Goal: Task Accomplishment & Management: Complete application form

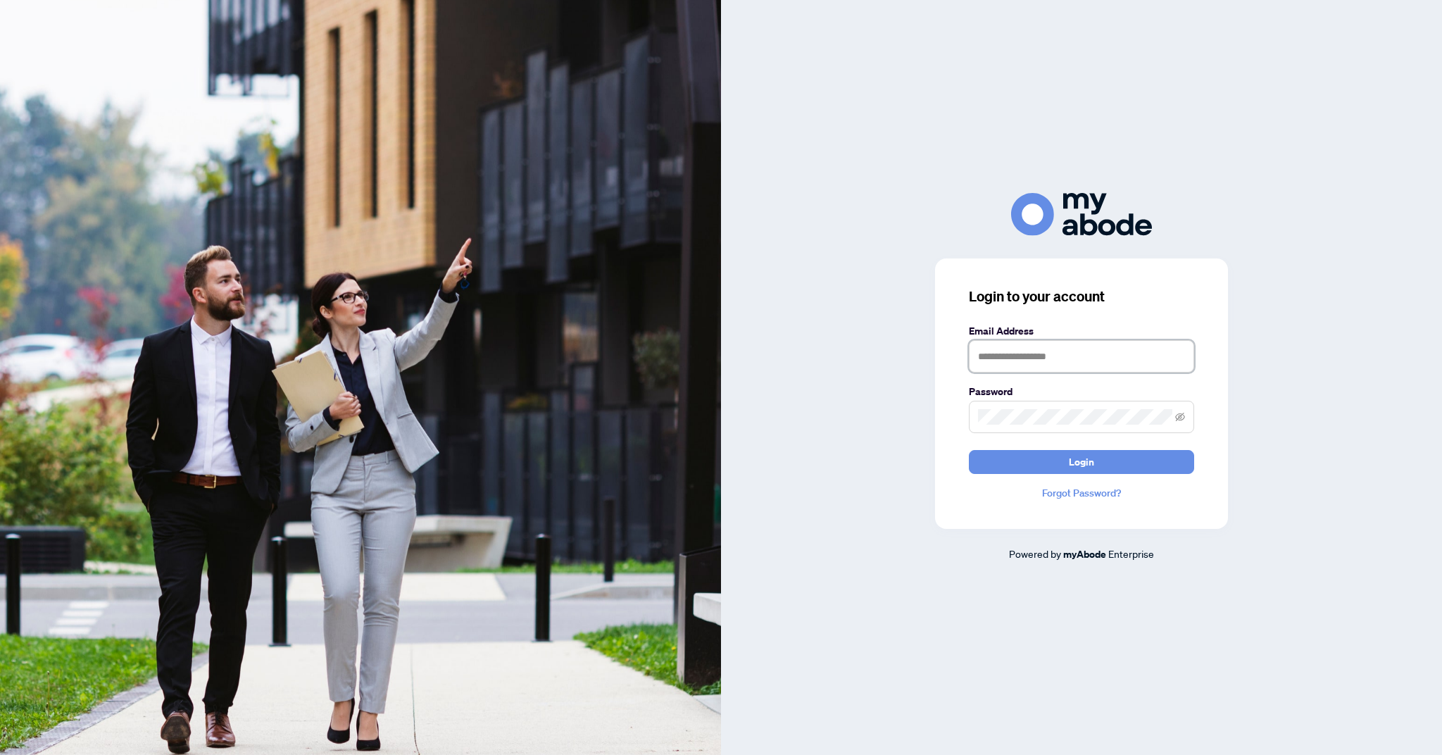
click at [1102, 373] on input "text" at bounding box center [1081, 356] width 225 height 32
type input "**********"
click at [969, 450] on button "Login" at bounding box center [1081, 462] width 225 height 24
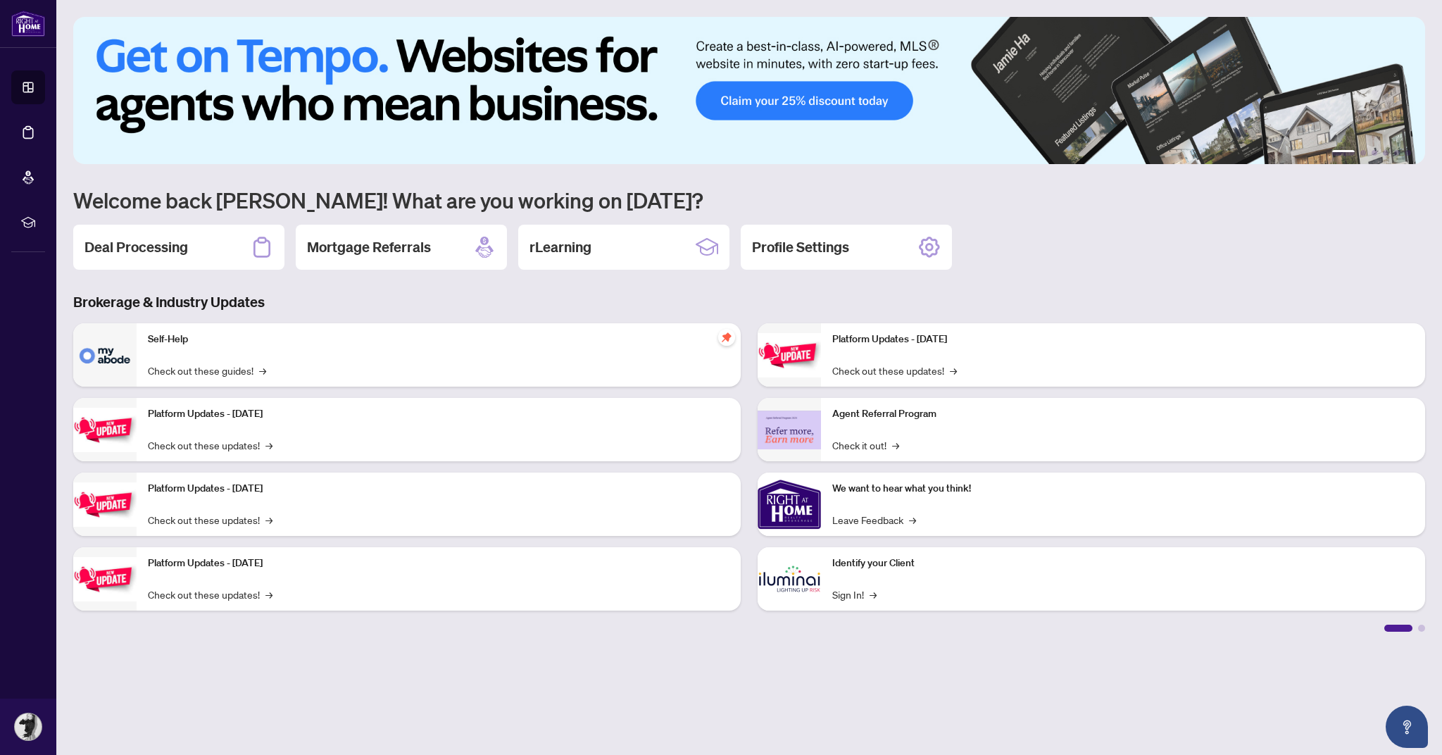
click at [11, 124] on li "Deal Processing" at bounding box center [28, 133] width 34 height 34
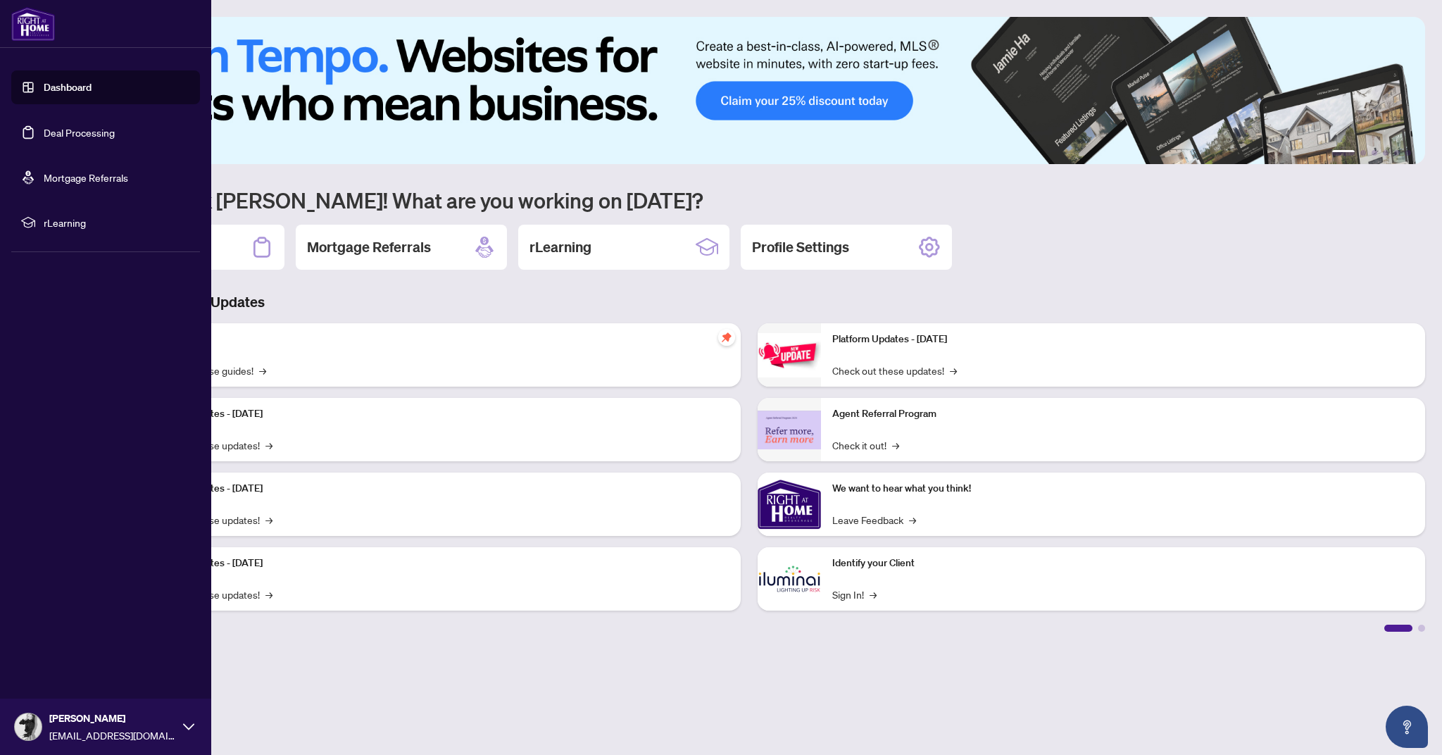
click at [44, 139] on link "Deal Processing" at bounding box center [79, 132] width 71 height 13
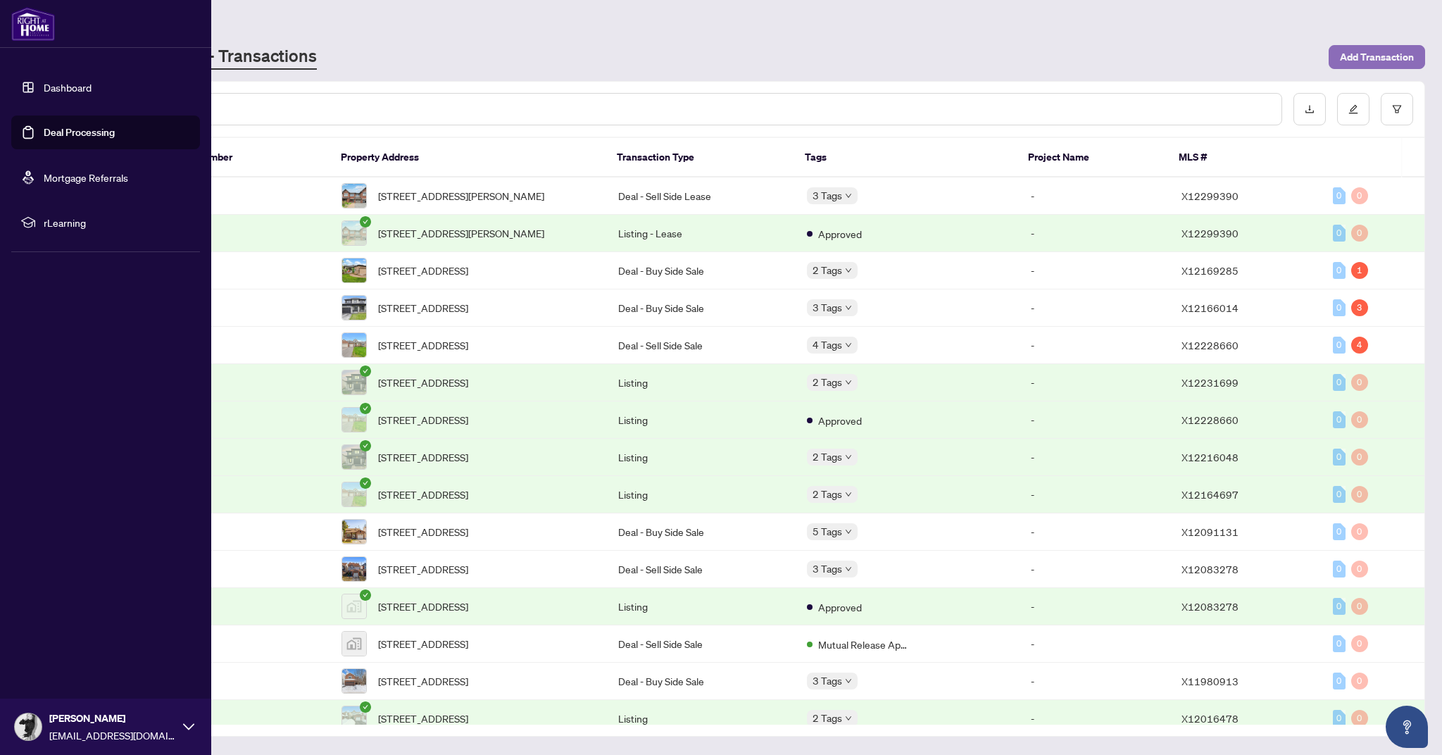
click at [1388, 53] on span "Add Transaction" at bounding box center [1377, 57] width 74 height 23
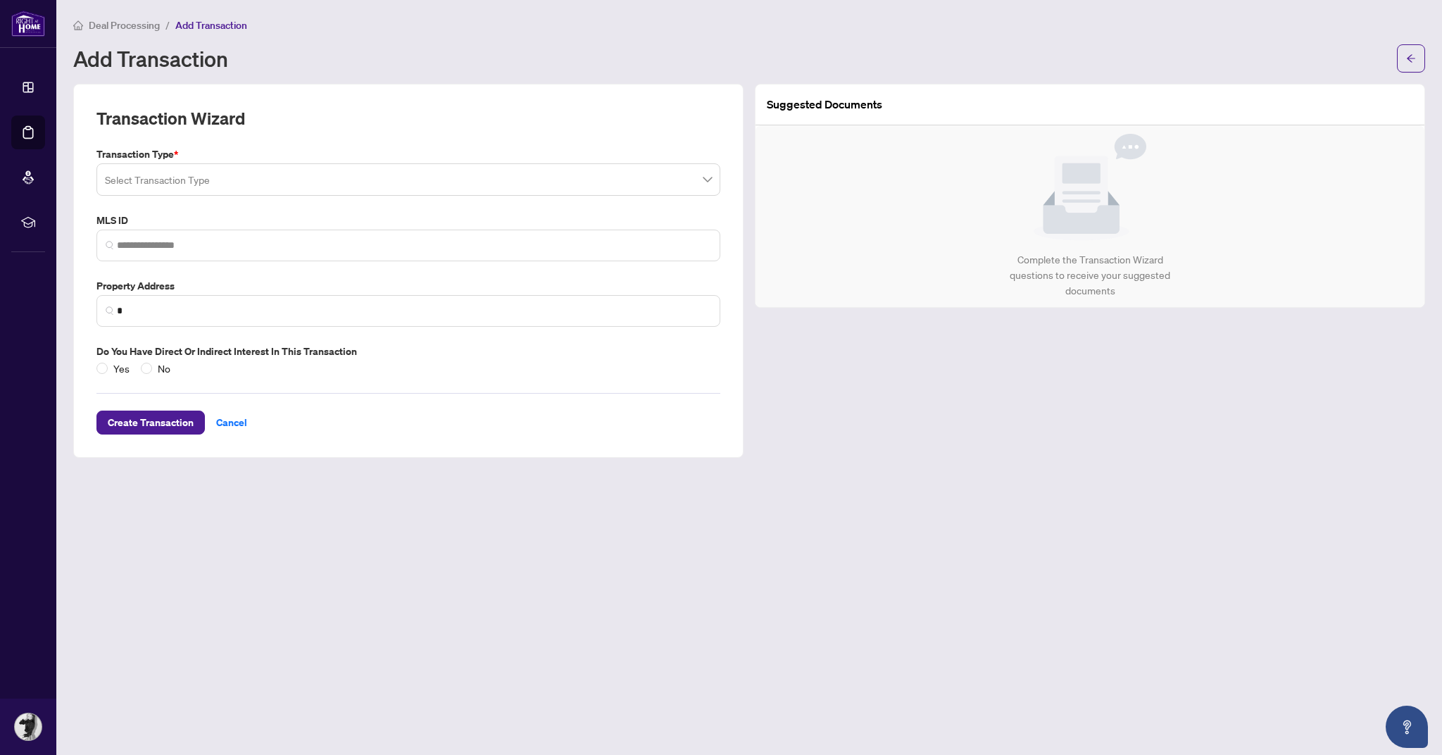
click at [119, 180] on input "search" at bounding box center [402, 181] width 594 height 31
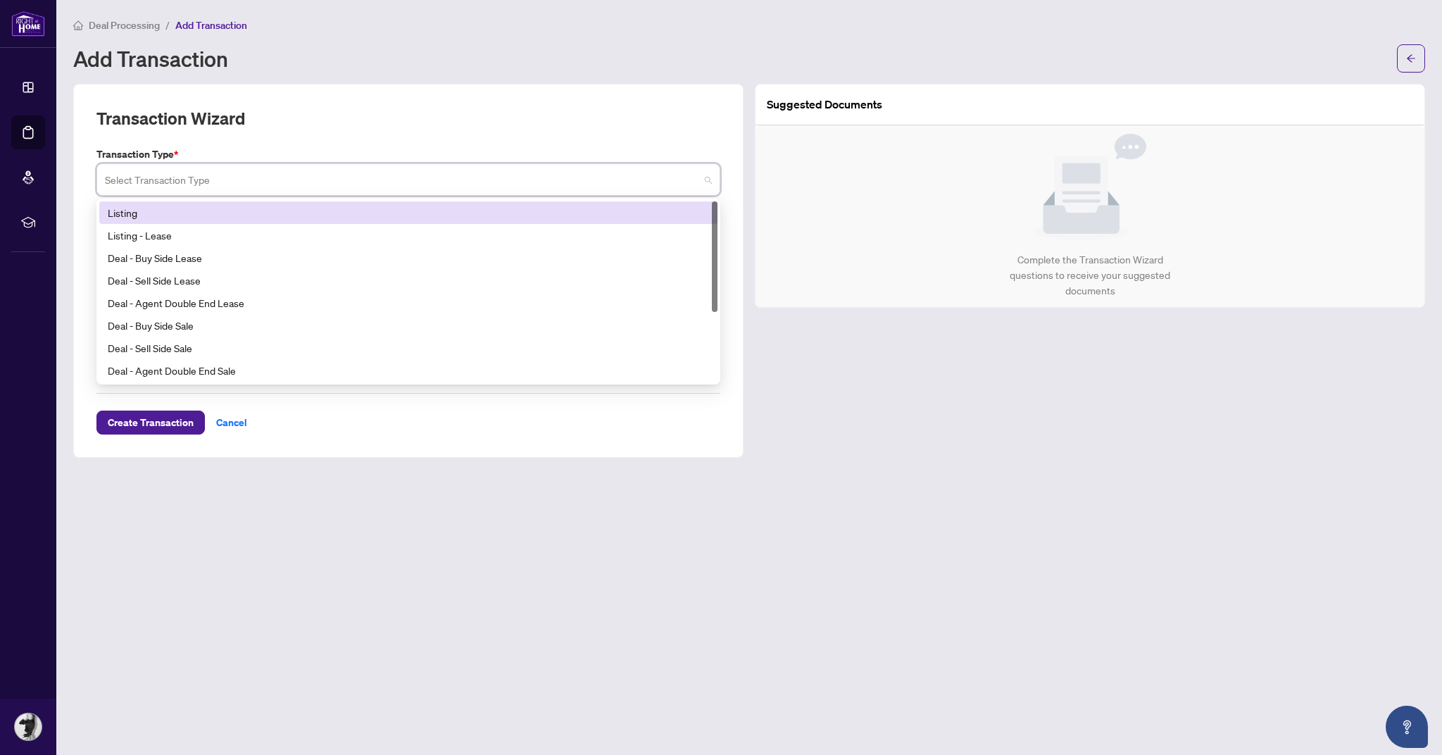
click at [112, 214] on div "Listing" at bounding box center [408, 212] width 601 height 15
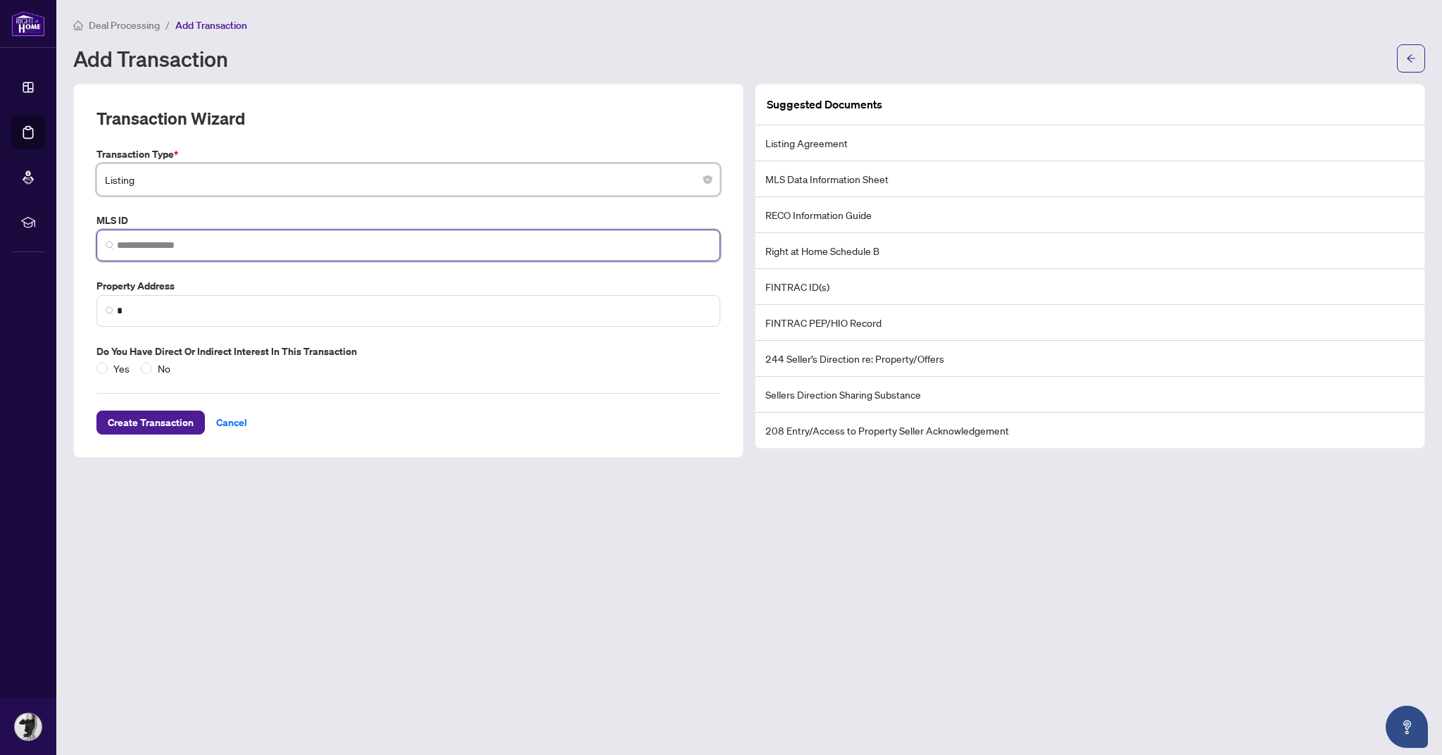
click at [132, 247] on input "search" at bounding box center [414, 245] width 594 height 15
click at [215, 233] on span at bounding box center [408, 246] width 624 height 32
paste input "*********"
type input "*********"
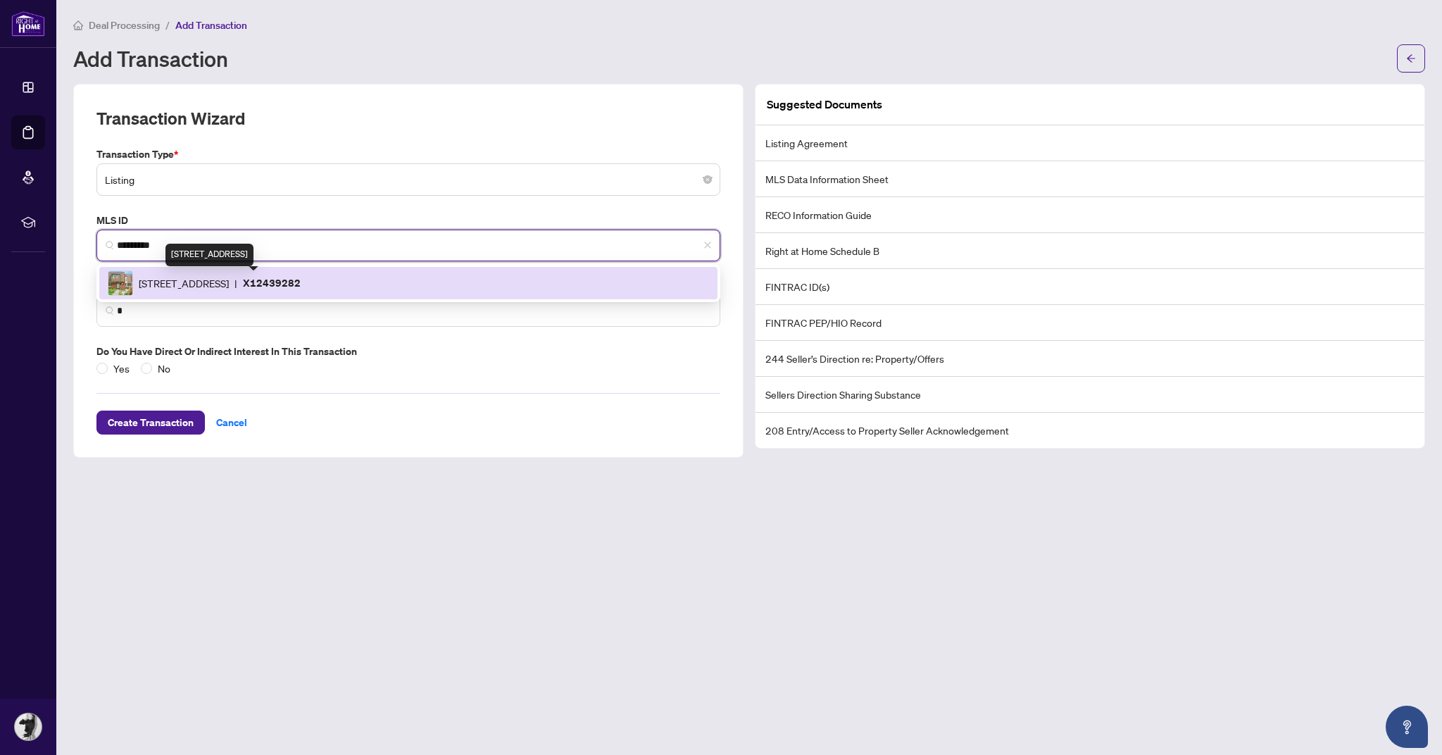
click at [229, 278] on span "2939 Fairlea Cres, Ottawa, Ontario K1V 9A5, Canada" at bounding box center [184, 282] width 90 height 15
type input "**********"
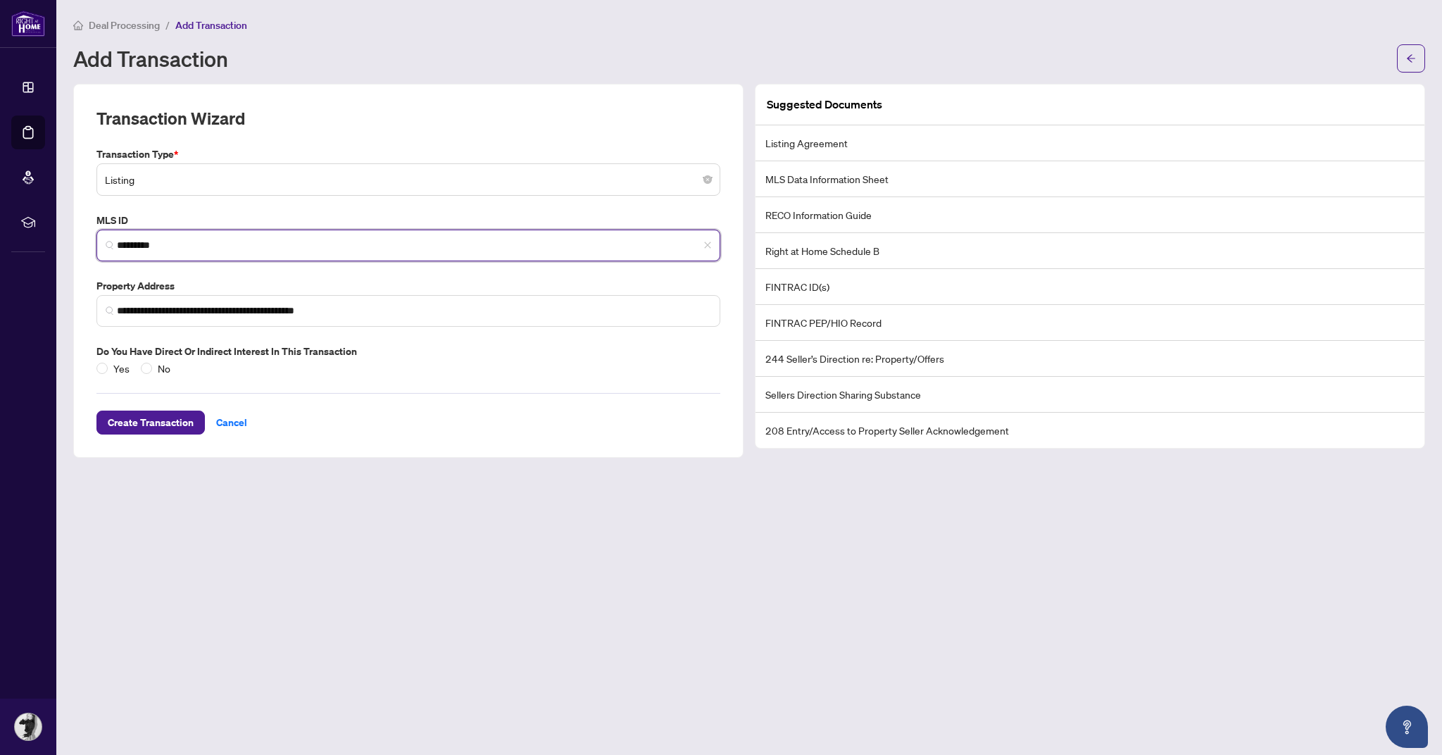
type input "*********"
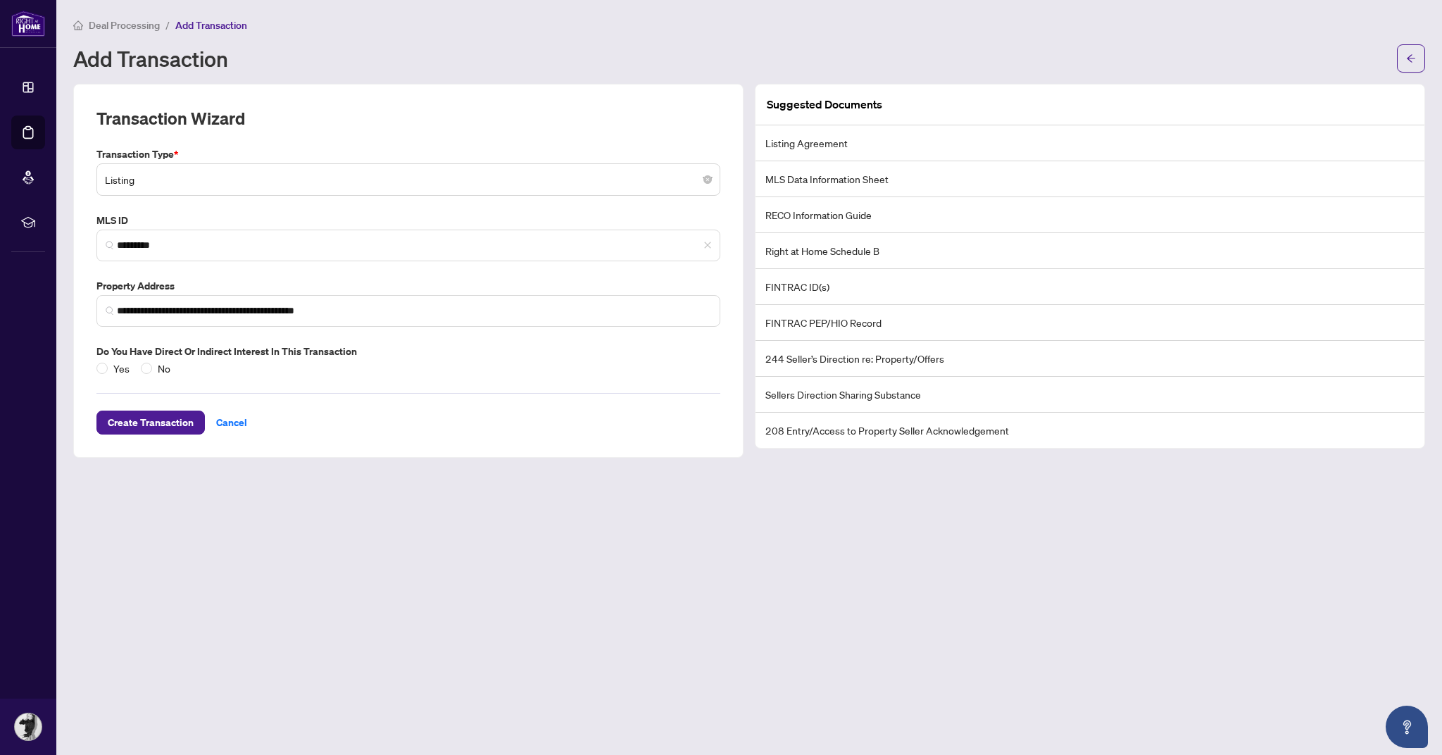
click at [153, 364] on span "No" at bounding box center [164, 368] width 24 height 15
click at [175, 423] on span "Create Transaction" at bounding box center [151, 422] width 86 height 23
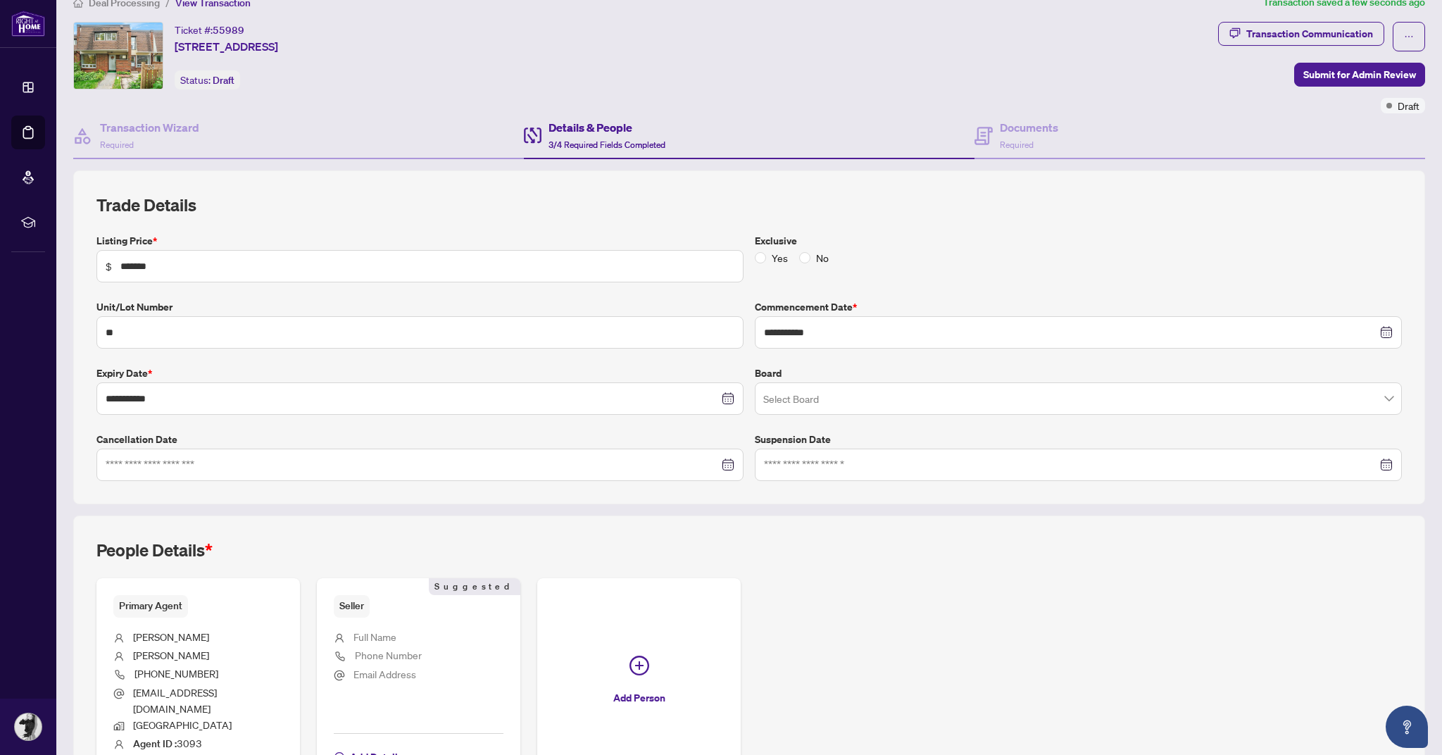
scroll to position [34, 0]
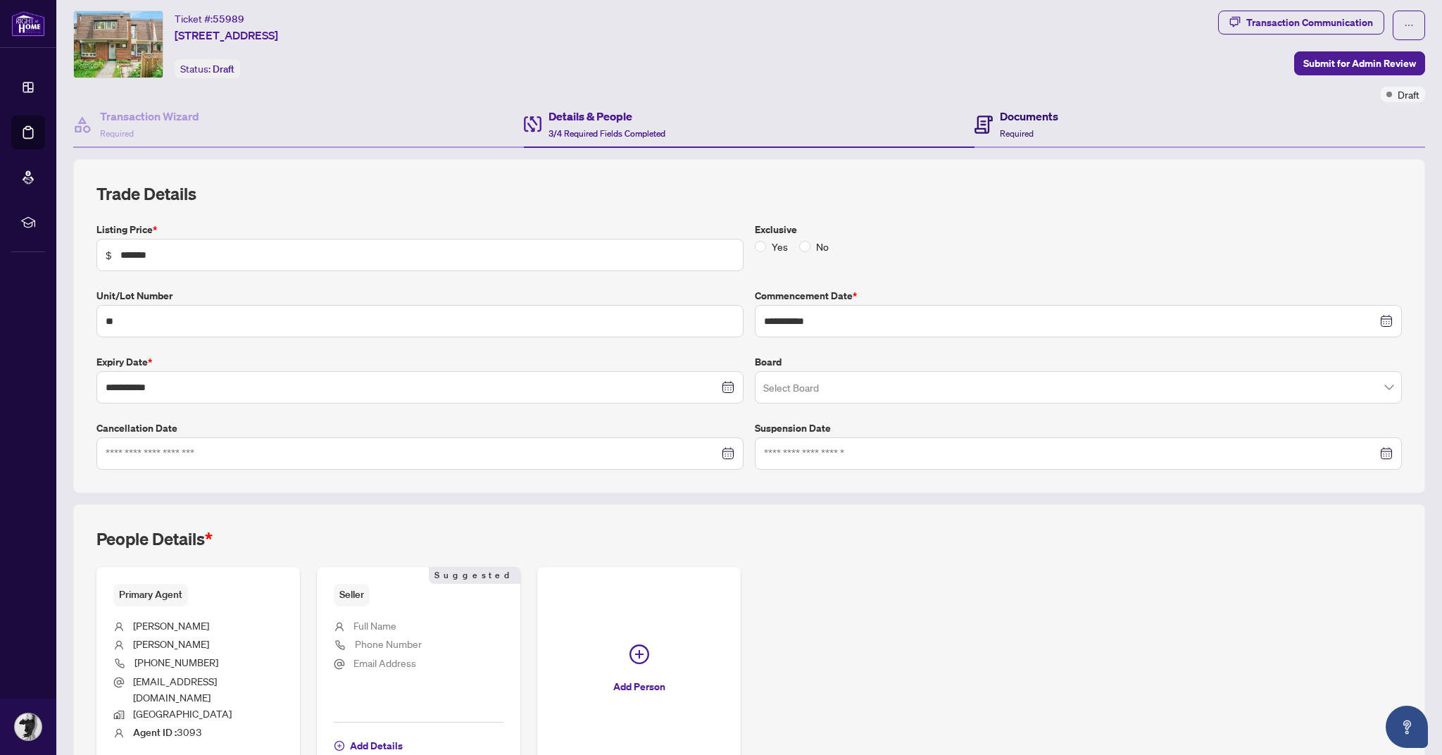
click at [1052, 121] on h4 "Documents" at bounding box center [1029, 116] width 58 height 17
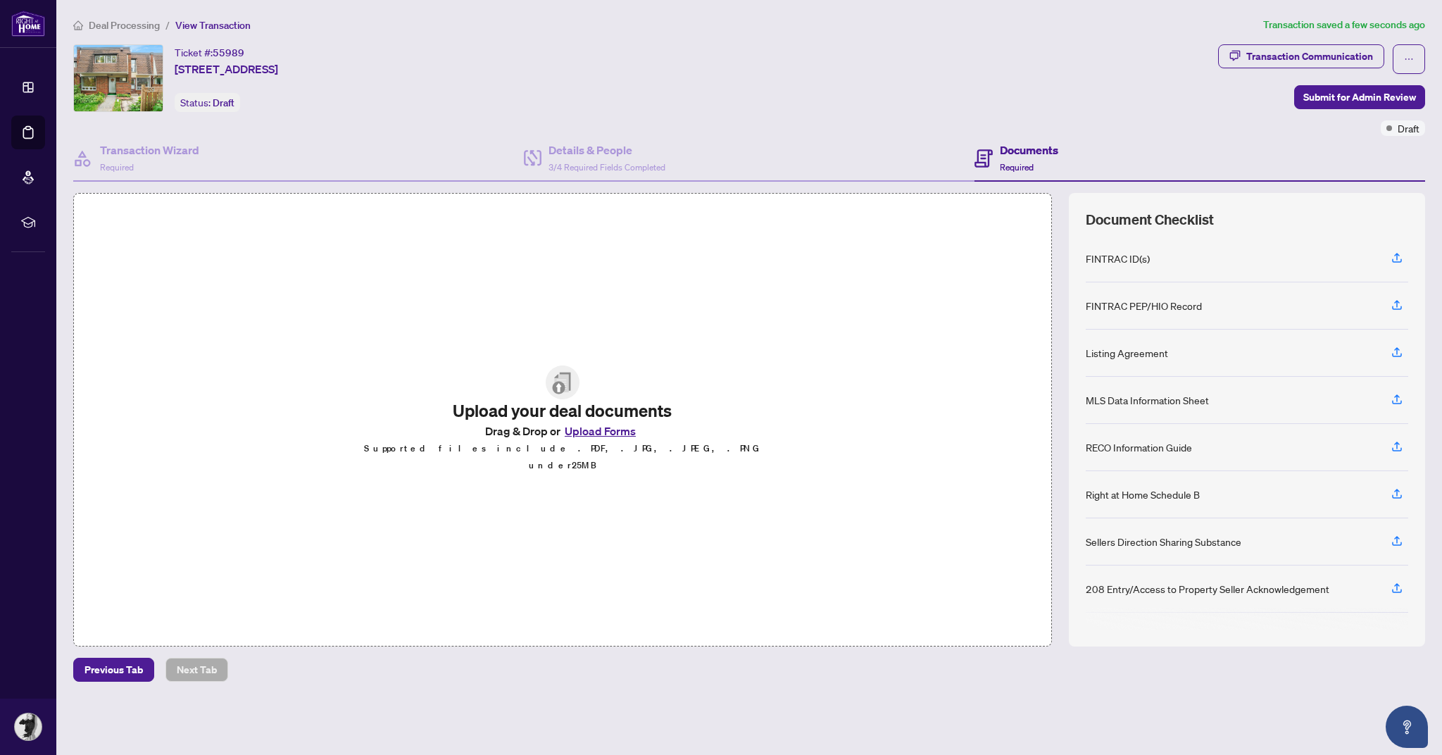
click at [611, 422] on h2 "Upload your deal documents" at bounding box center [563, 410] width 432 height 23
click at [624, 440] on button "Upload Forms" at bounding box center [601, 431] width 80 height 18
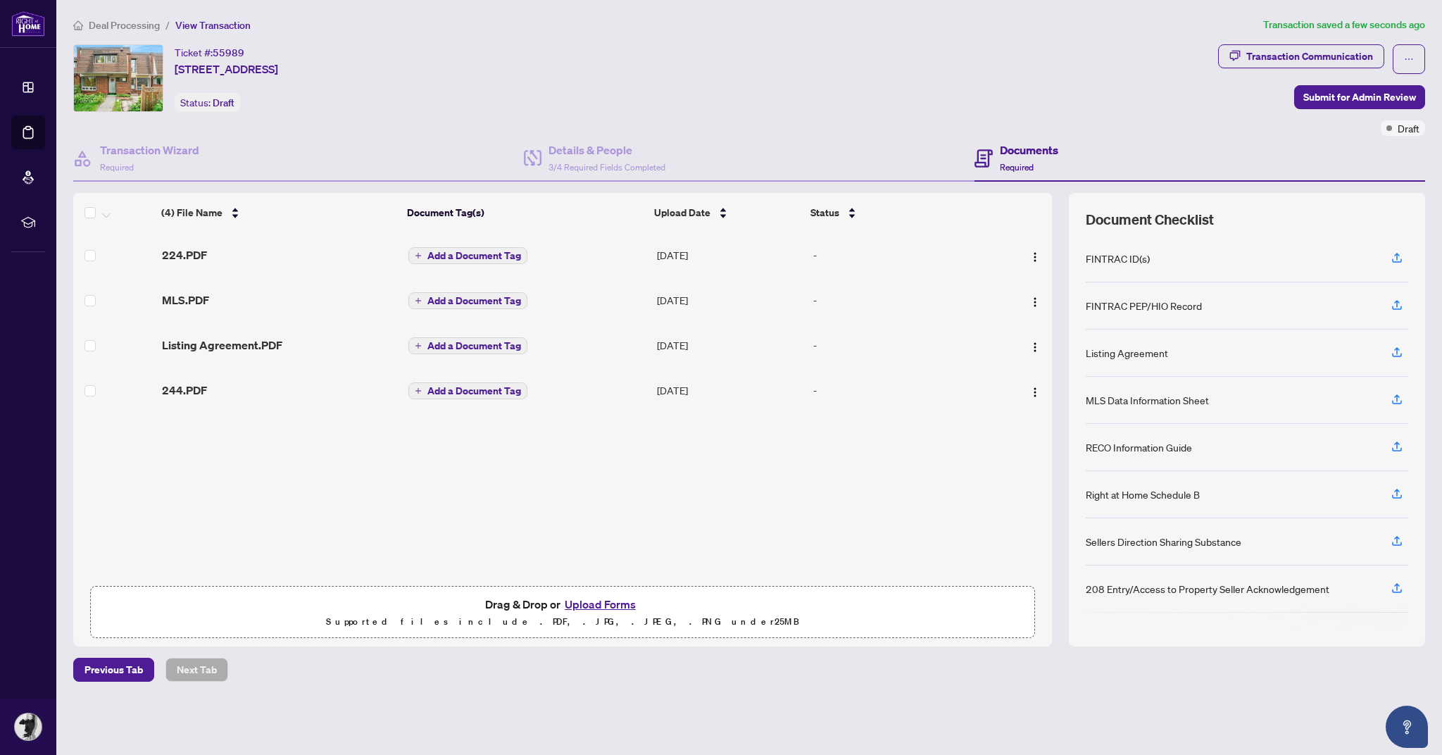
click at [476, 341] on span "Add a Document Tag" at bounding box center [475, 346] width 94 height 10
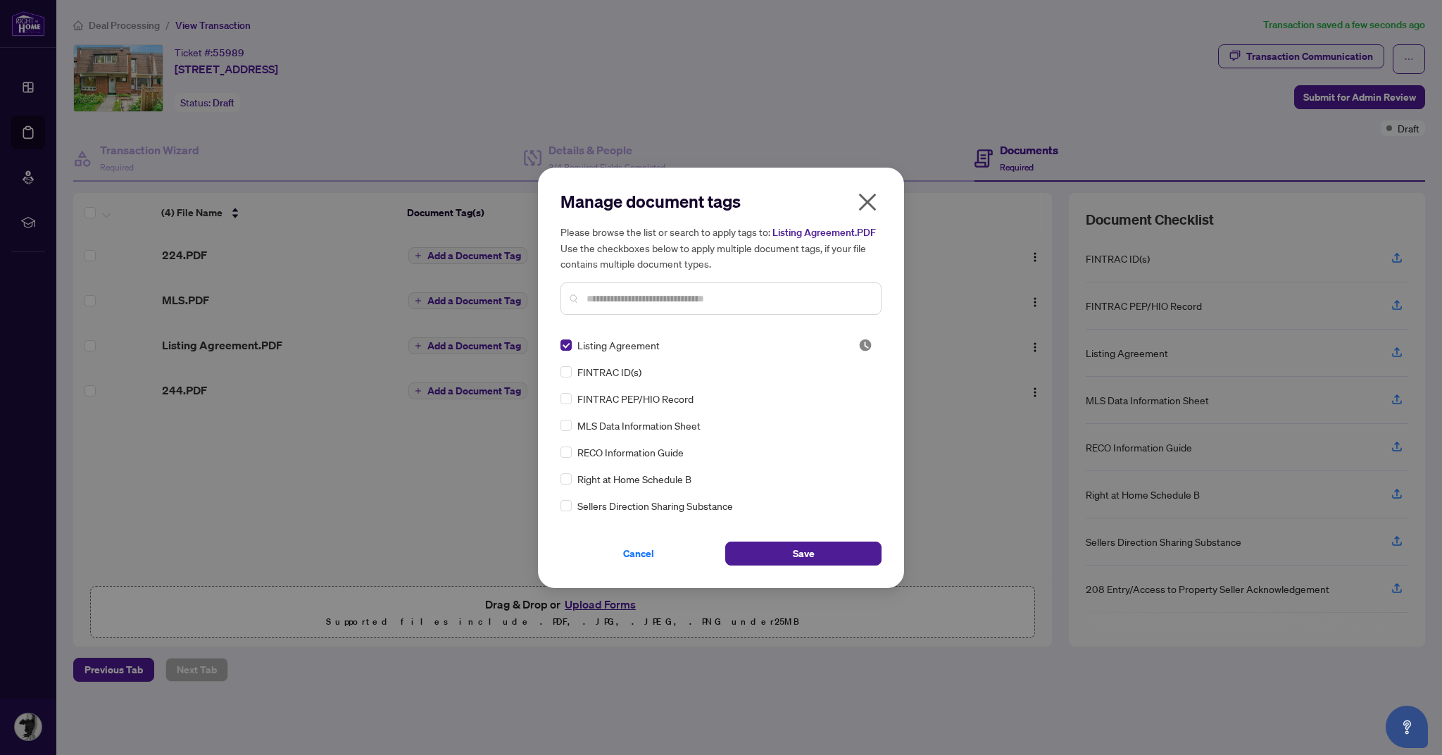
click at [806, 552] on span "Save" at bounding box center [804, 553] width 22 height 23
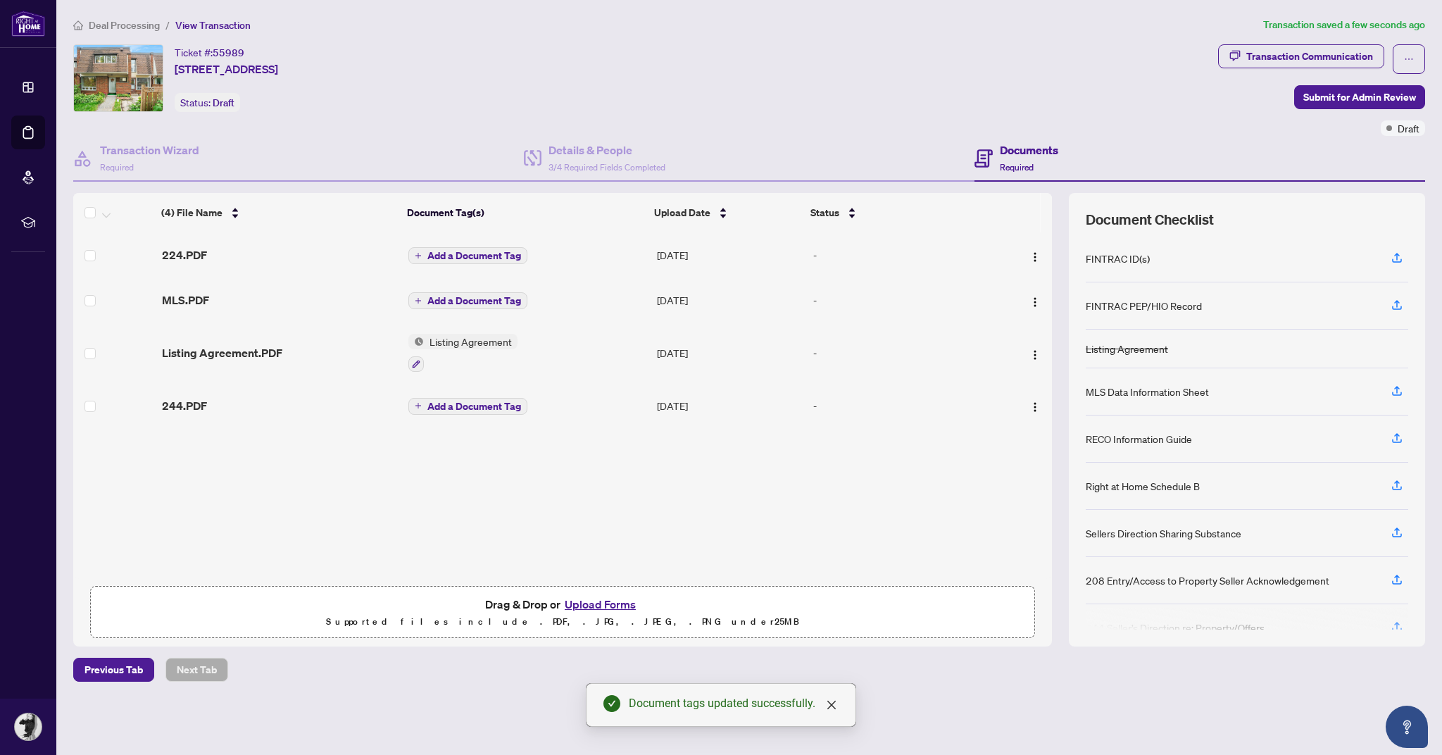
click at [479, 402] on span "Add a Document Tag" at bounding box center [475, 406] width 94 height 10
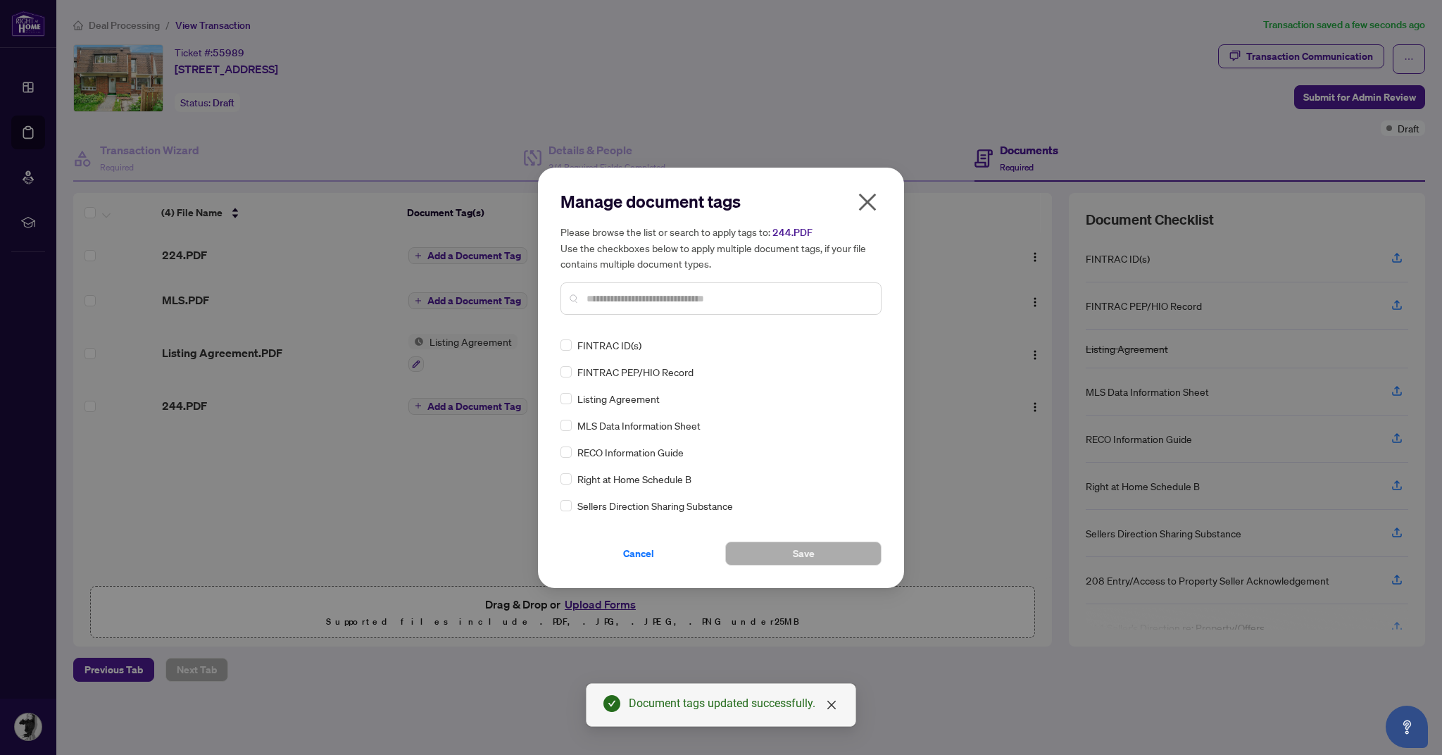
click at [732, 286] on div at bounding box center [721, 298] width 321 height 32
click at [768, 287] on div at bounding box center [721, 298] width 321 height 32
click at [663, 295] on input "text" at bounding box center [728, 298] width 283 height 15
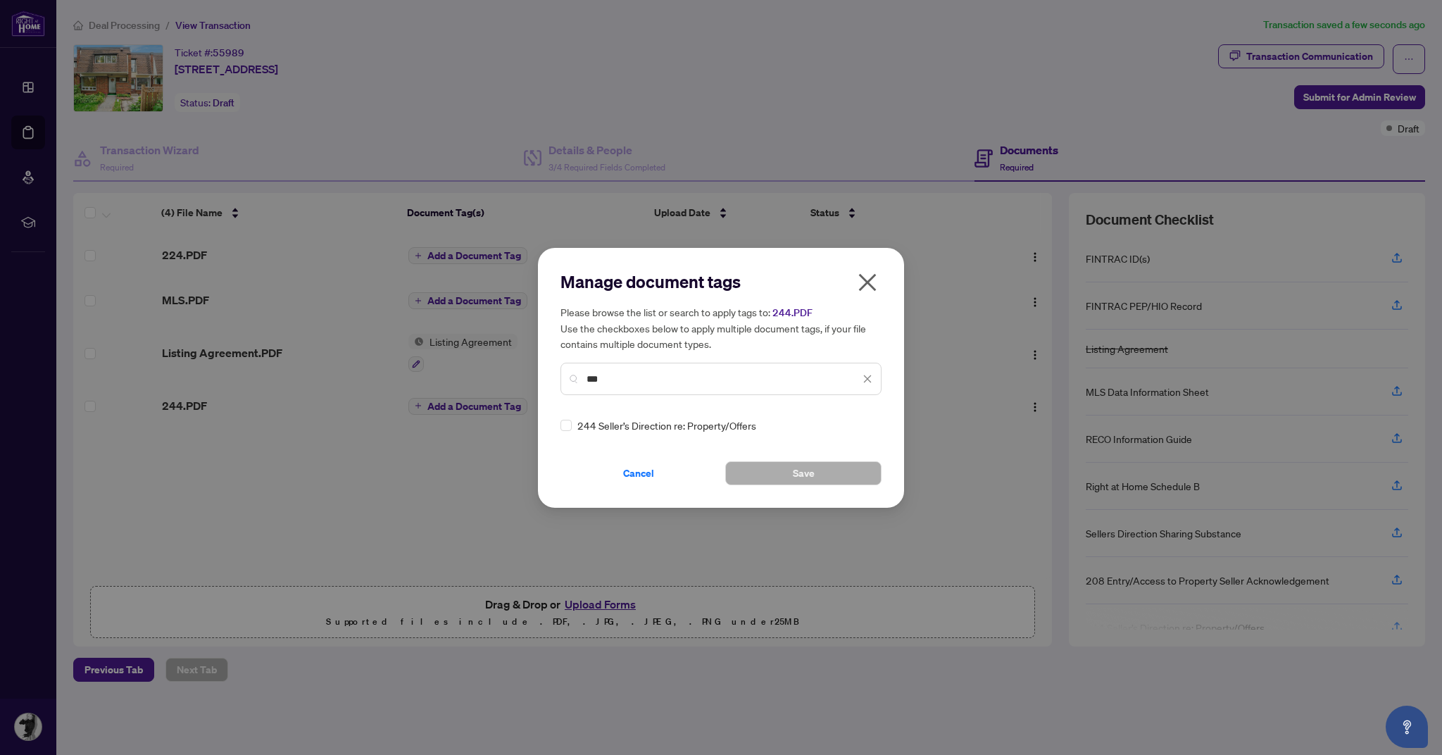
type input "***"
click at [572, 420] on div "244 Seller’s Direction re: Property/Offers" at bounding box center [717, 425] width 313 height 15
click at [776, 473] on button "Save" at bounding box center [803, 473] width 156 height 24
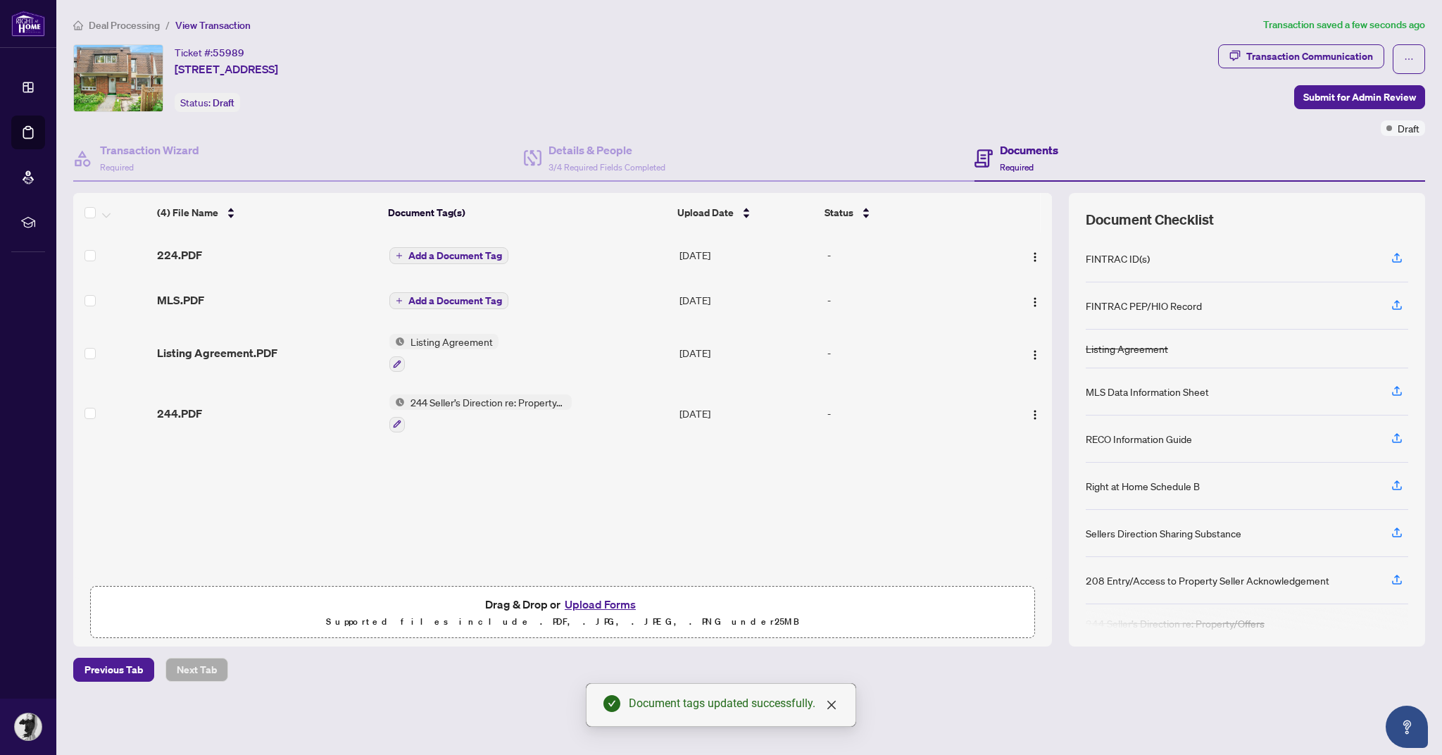
click at [444, 251] on span "Add a Document Tag" at bounding box center [456, 256] width 94 height 10
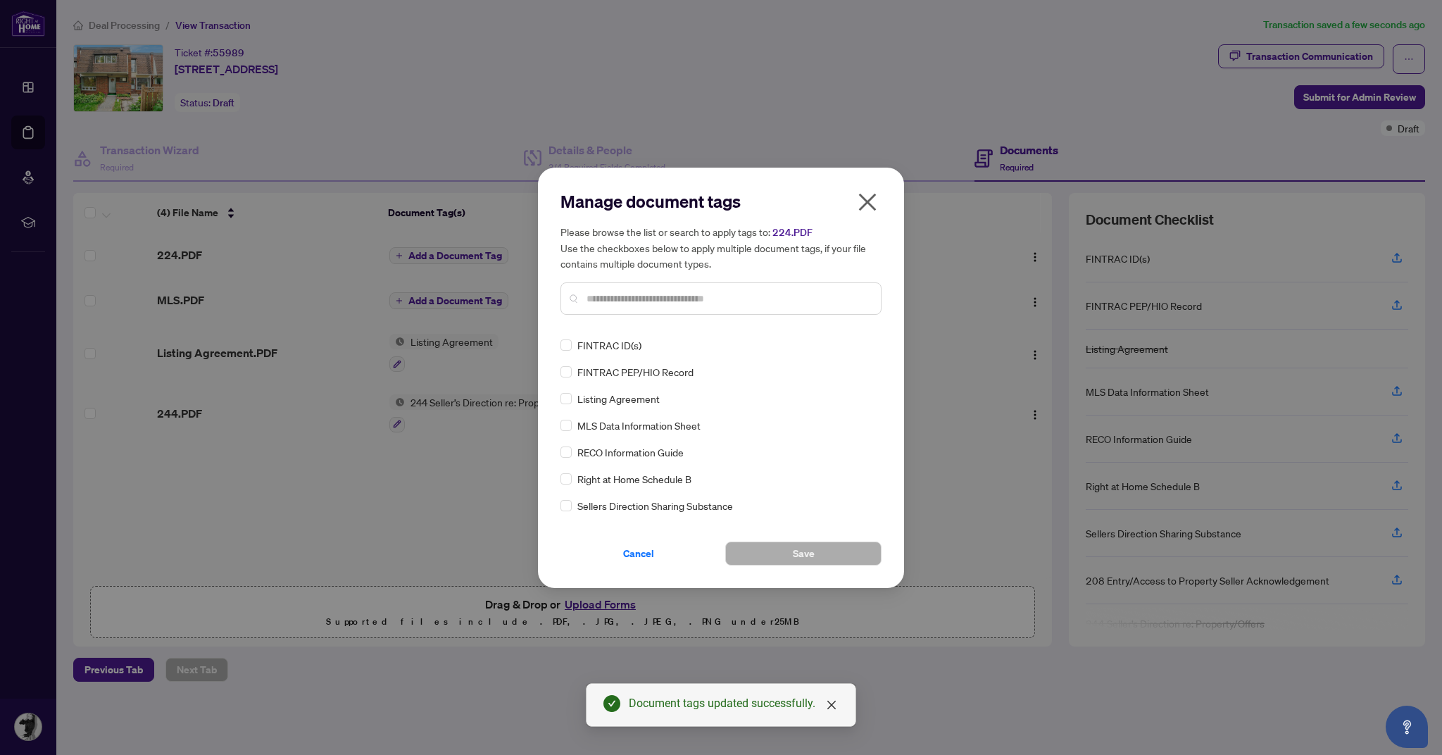
click at [743, 295] on input "text" at bounding box center [728, 298] width 283 height 15
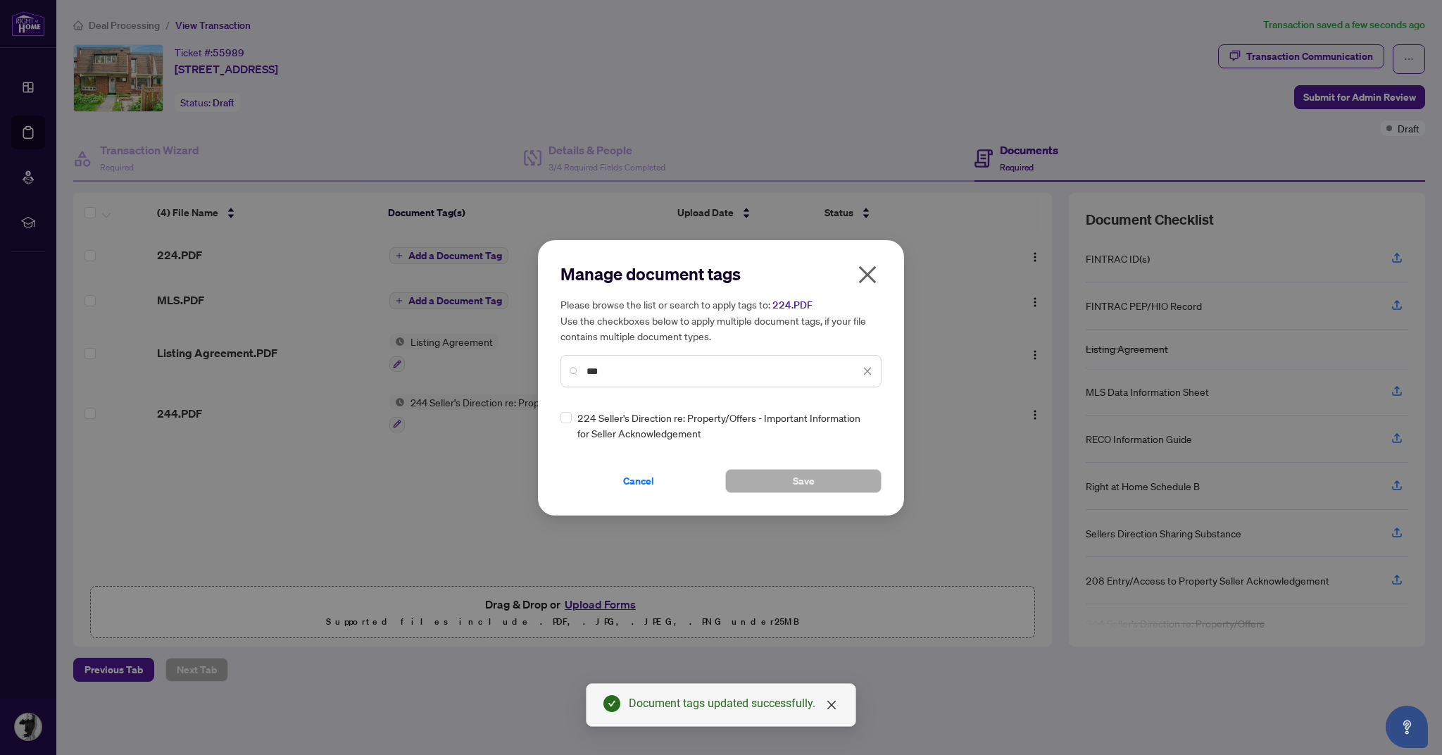
type input "***"
click at [783, 478] on button "Save" at bounding box center [803, 481] width 156 height 24
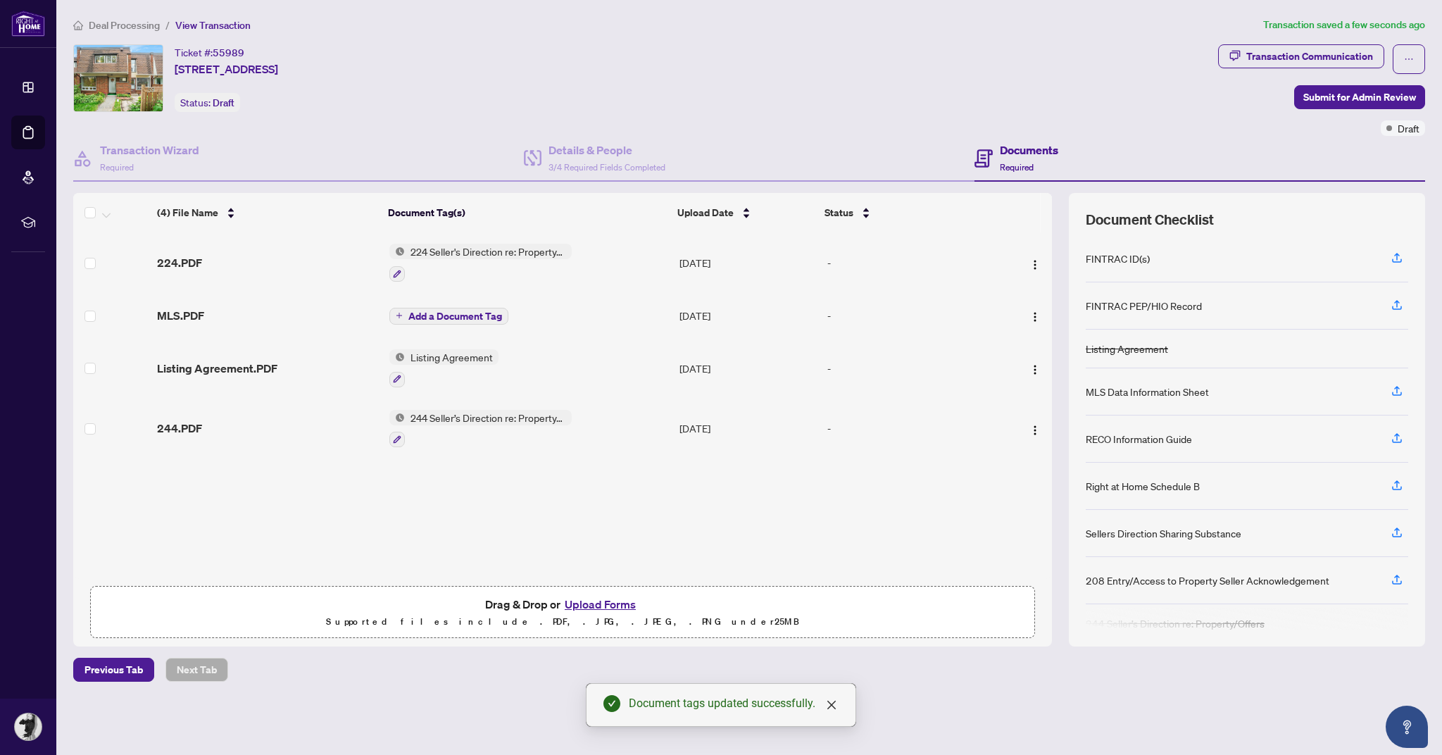
click at [454, 311] on span "Add a Document Tag" at bounding box center [456, 316] width 94 height 10
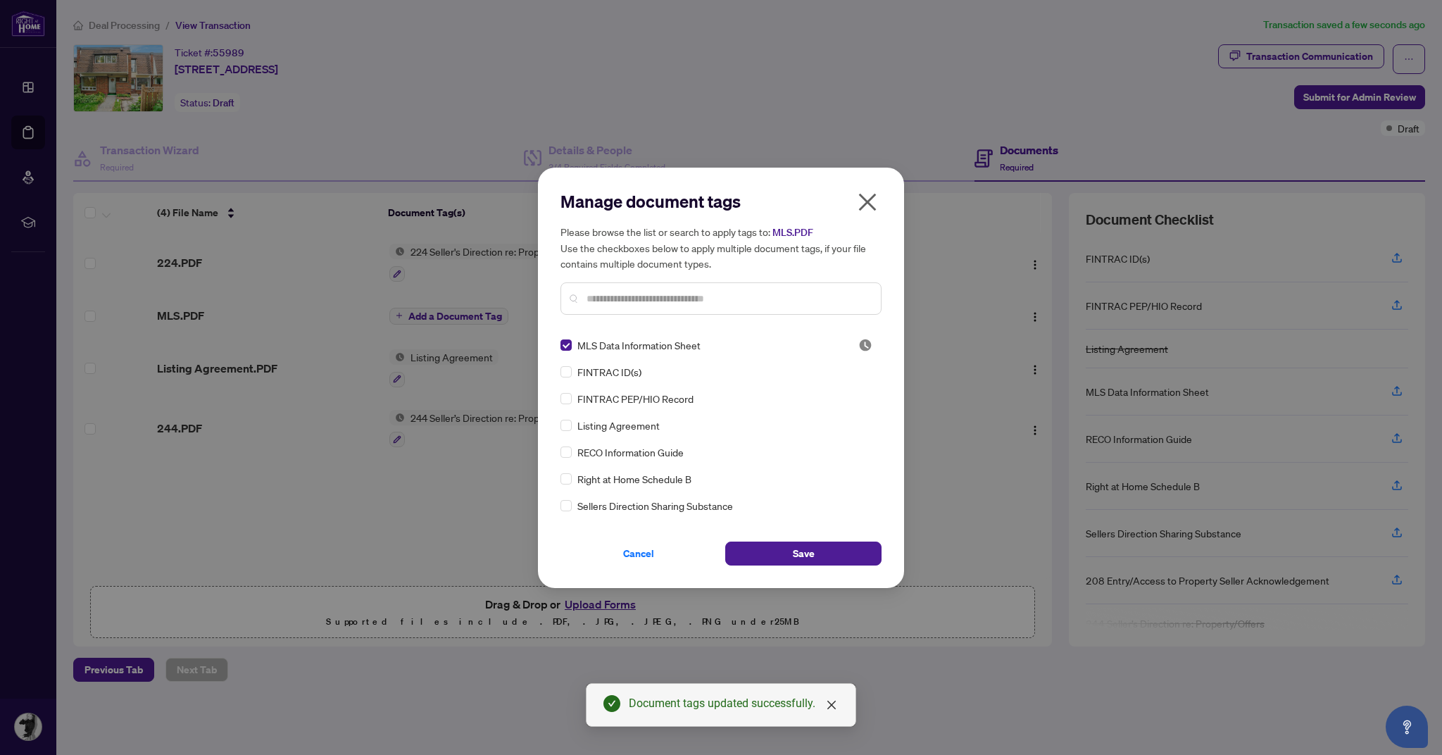
click at [816, 551] on button "Save" at bounding box center [803, 554] width 156 height 24
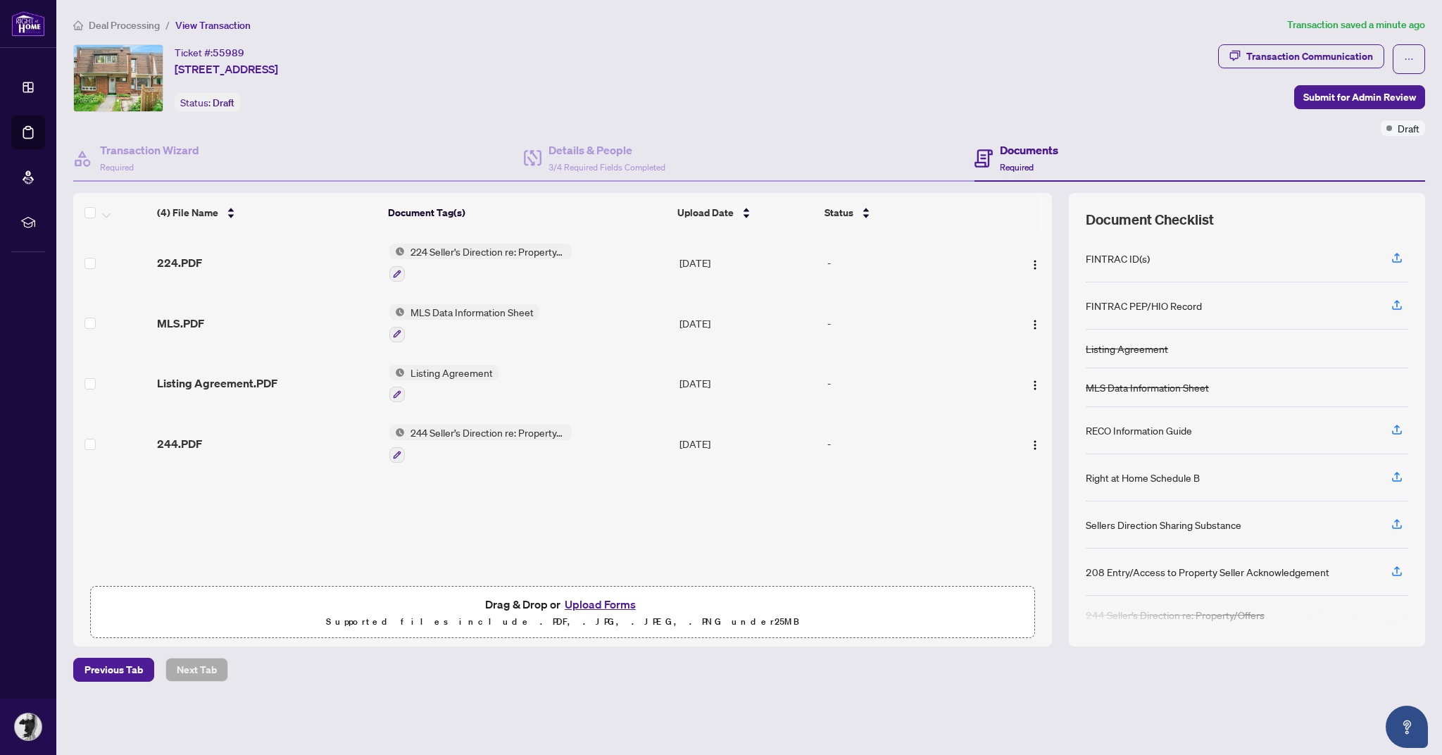
click at [608, 613] on button "Upload Forms" at bounding box center [601, 604] width 80 height 18
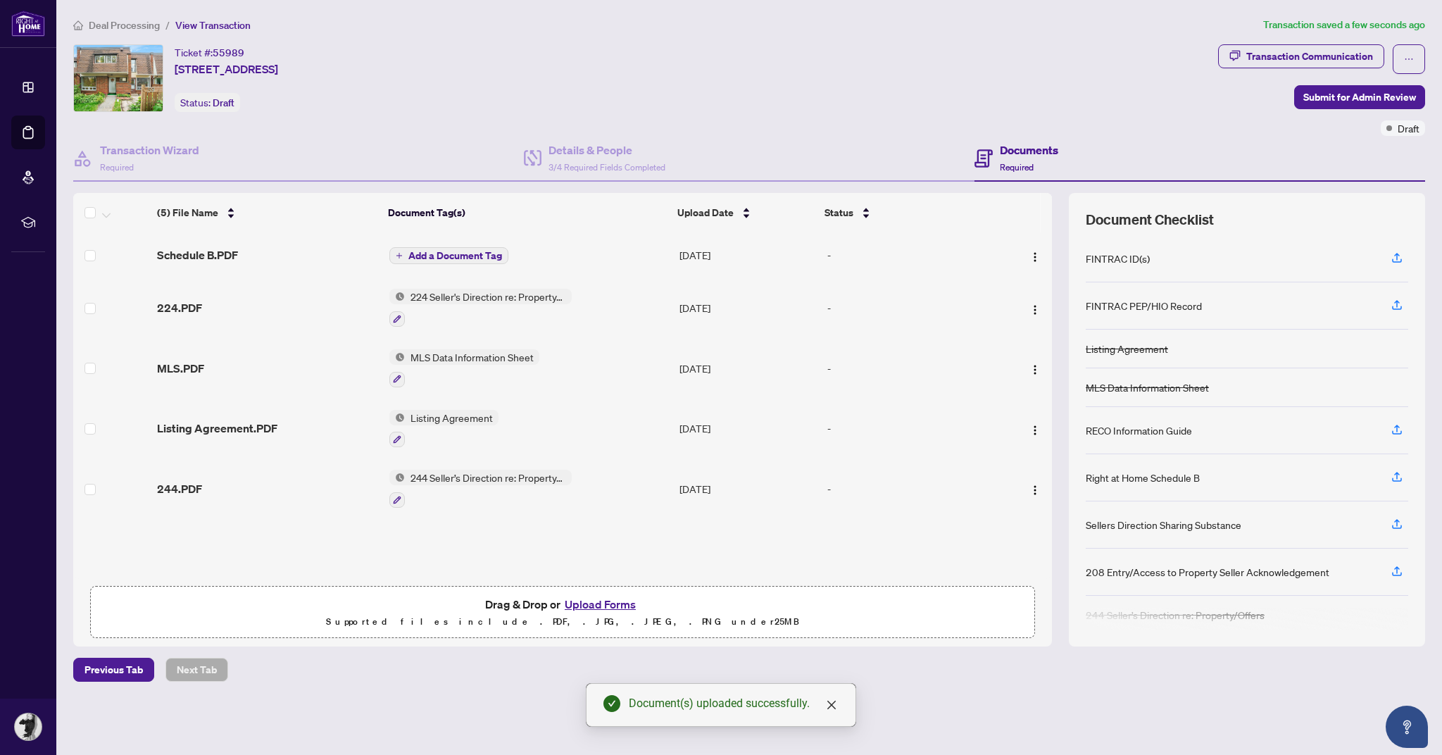
click at [473, 251] on span "Add a Document Tag" at bounding box center [456, 256] width 94 height 10
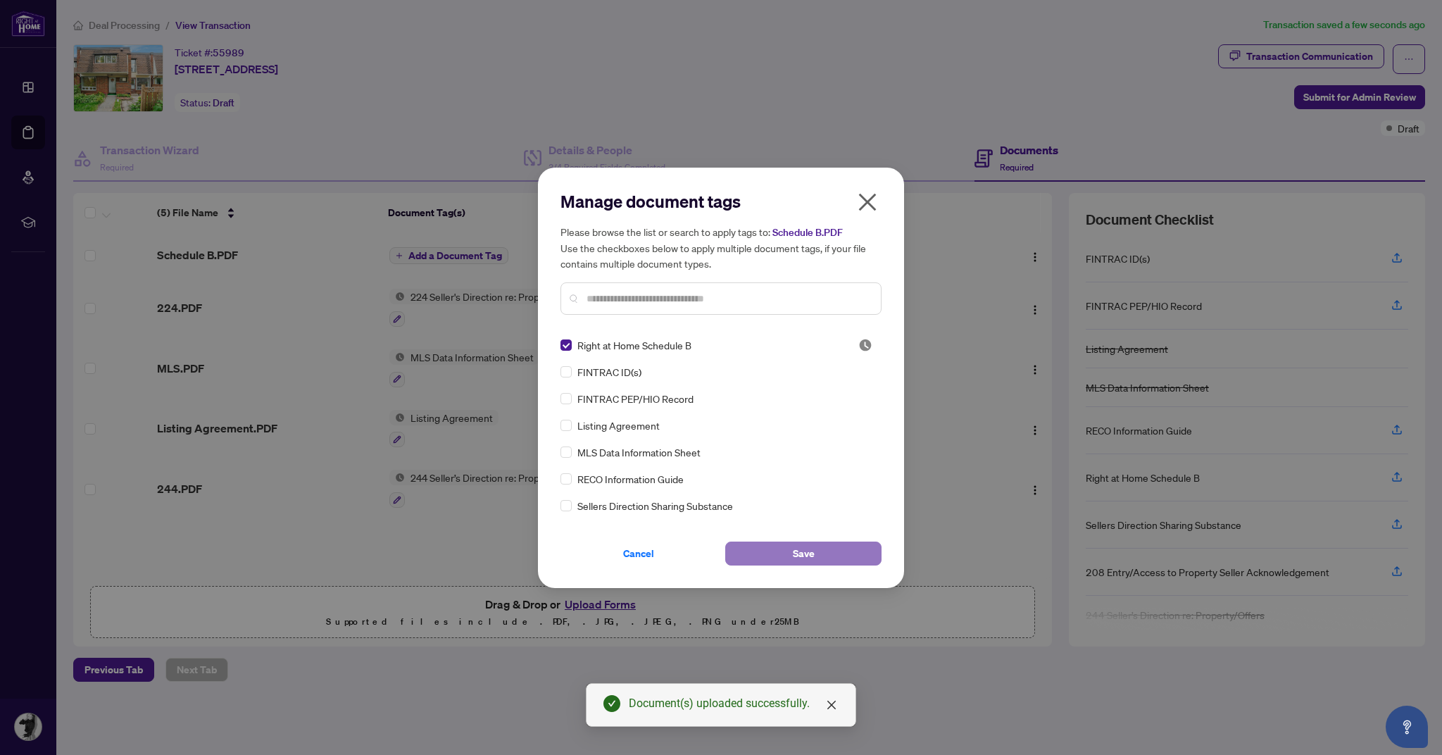
click at [811, 550] on span "Save" at bounding box center [804, 553] width 22 height 23
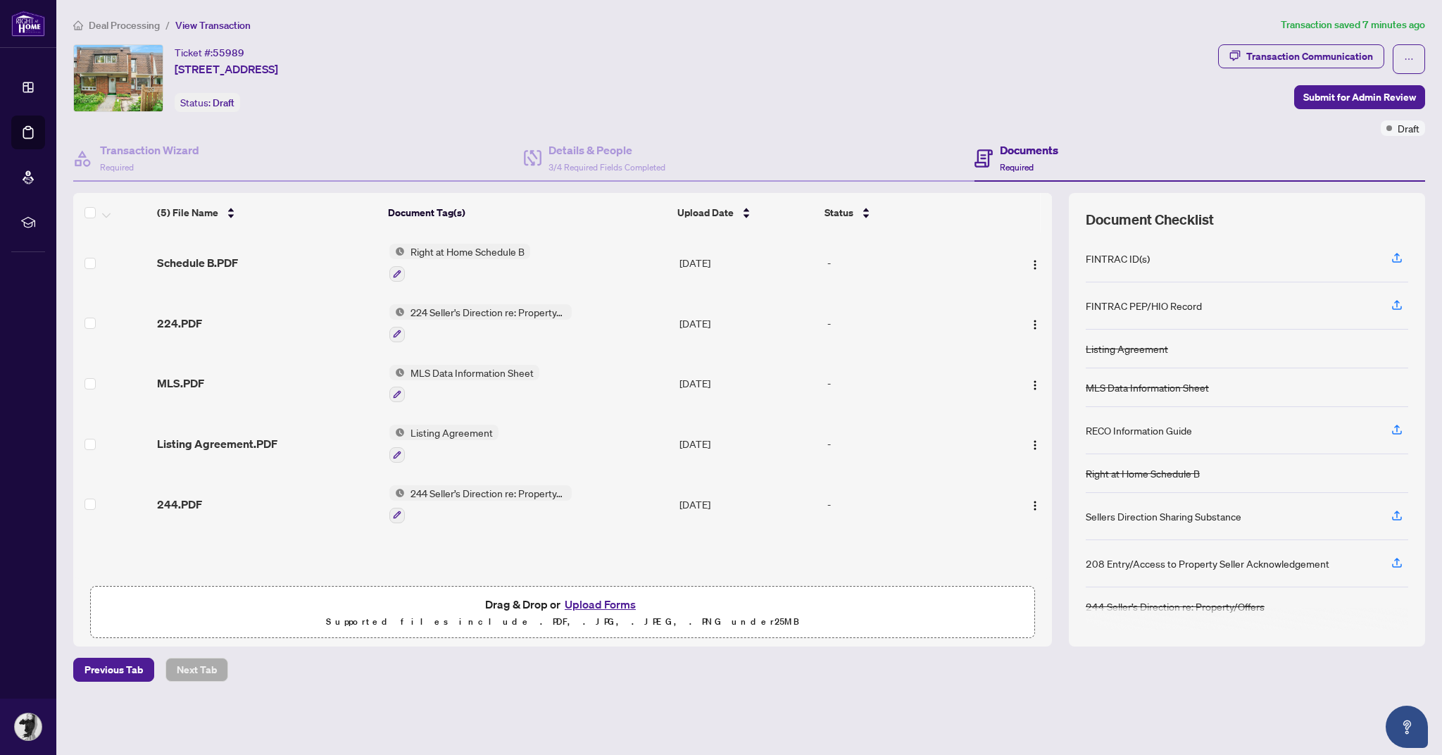
click at [605, 613] on button "Upload Forms" at bounding box center [601, 604] width 80 height 18
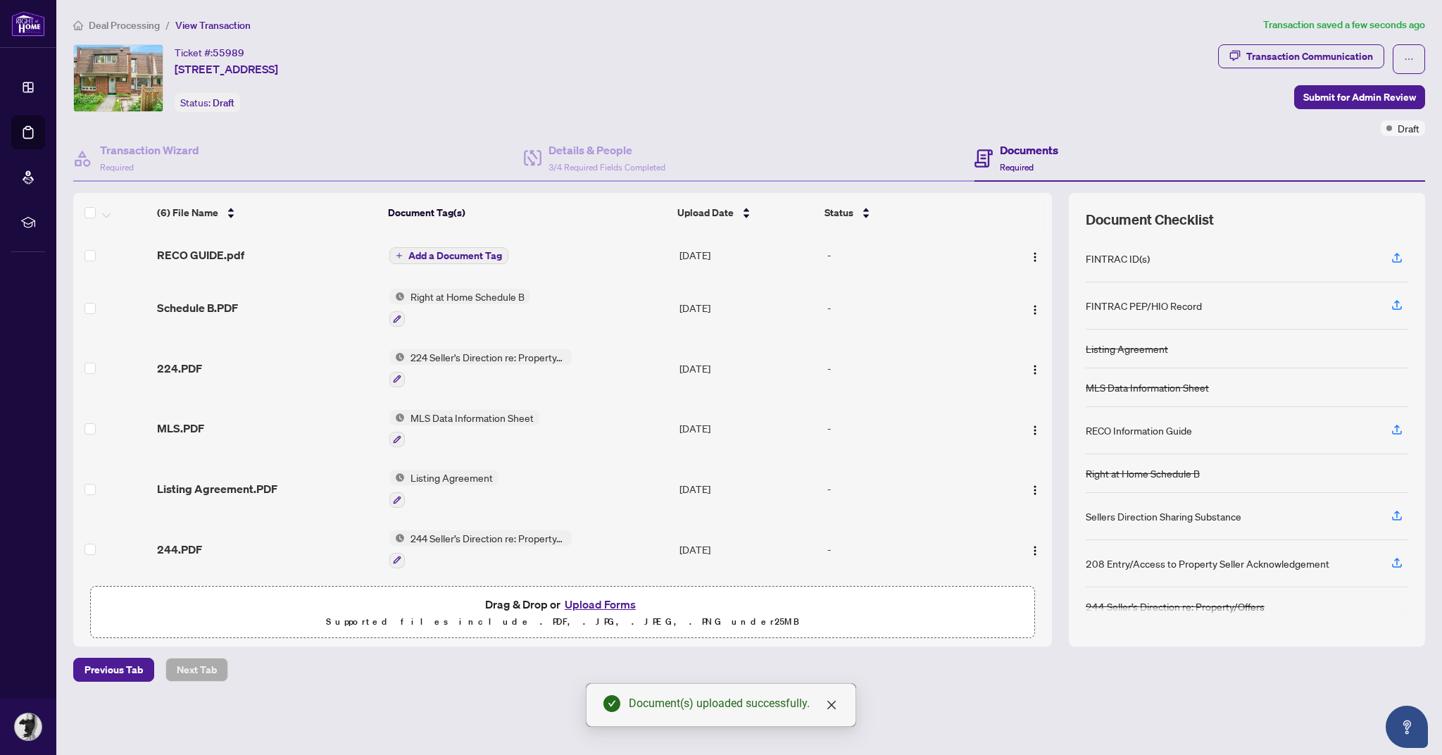
click at [464, 253] on span "Add a Document Tag" at bounding box center [456, 256] width 94 height 10
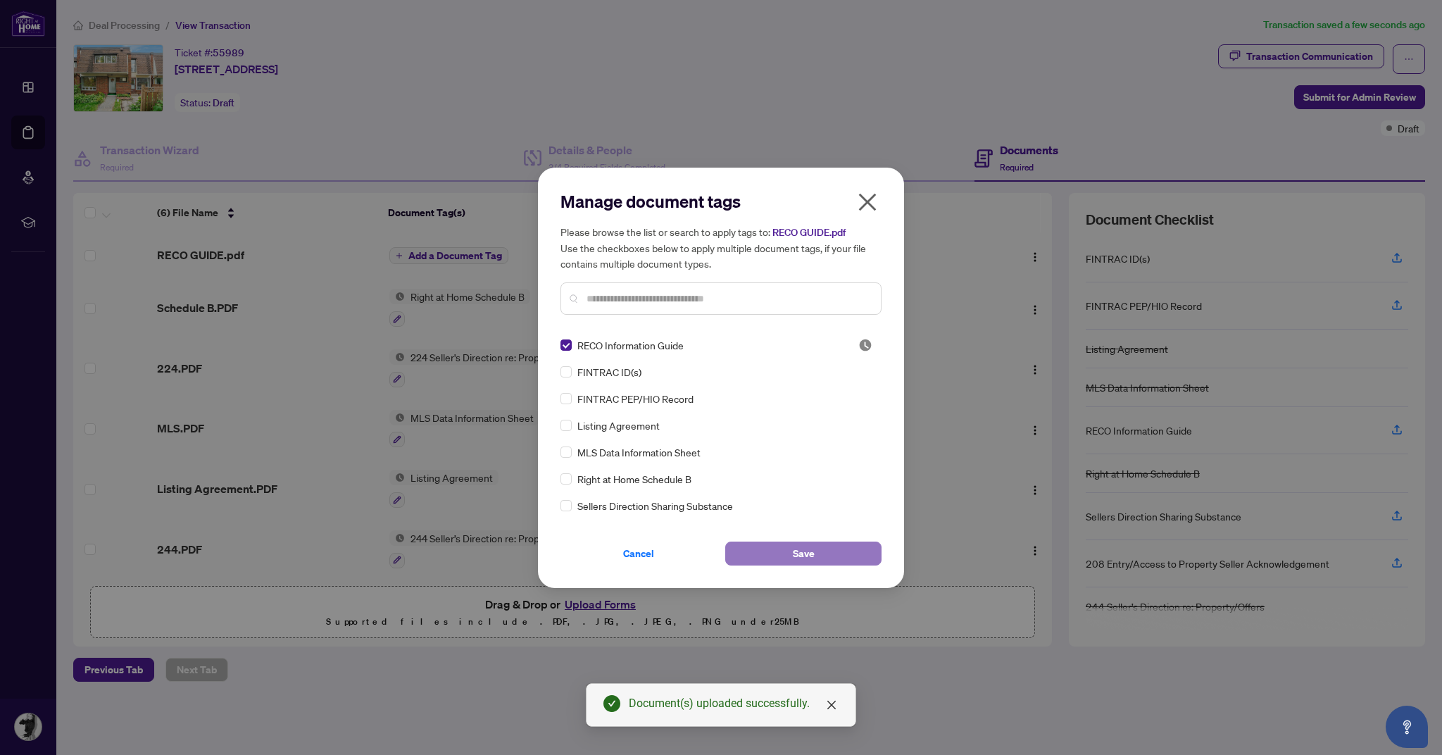
click at [818, 549] on button "Save" at bounding box center [803, 554] width 156 height 24
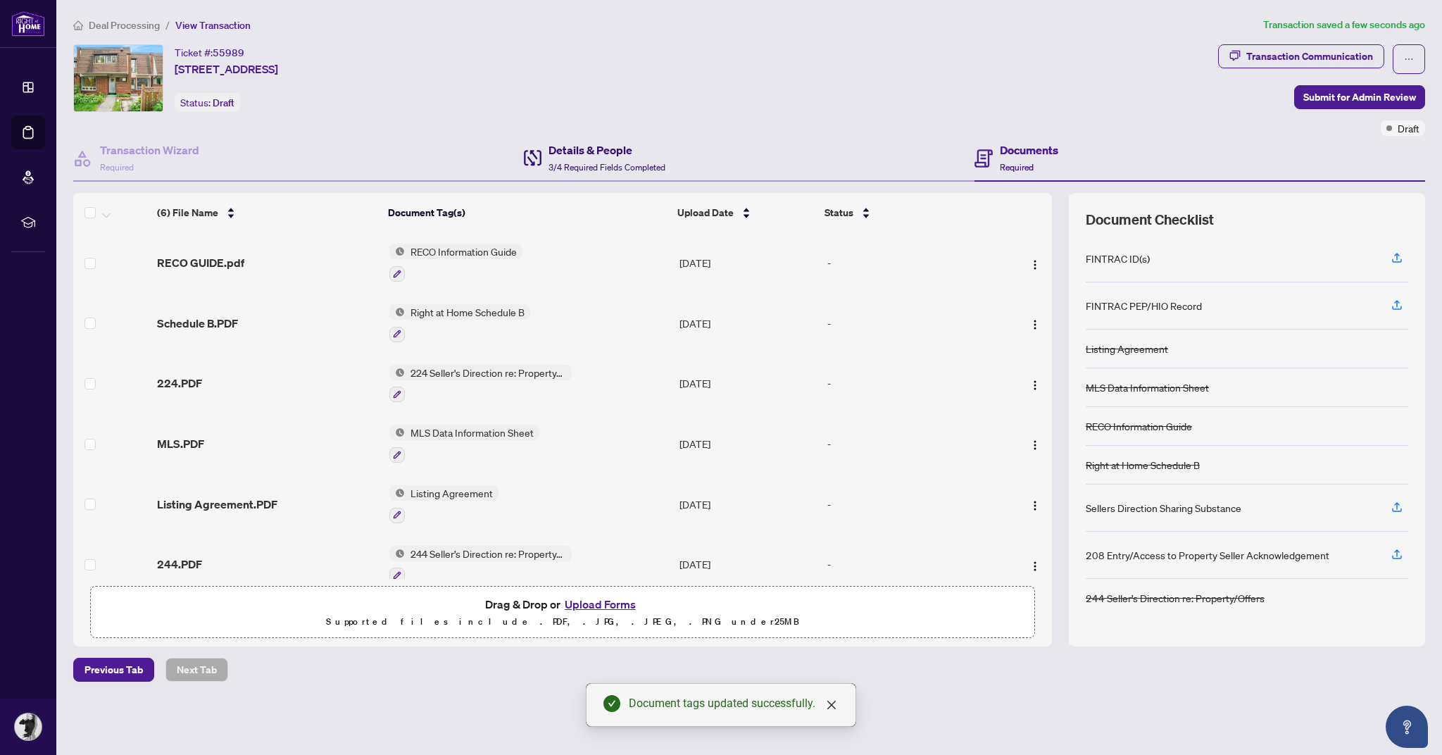
click at [621, 149] on h4 "Details & People" at bounding box center [607, 150] width 117 height 17
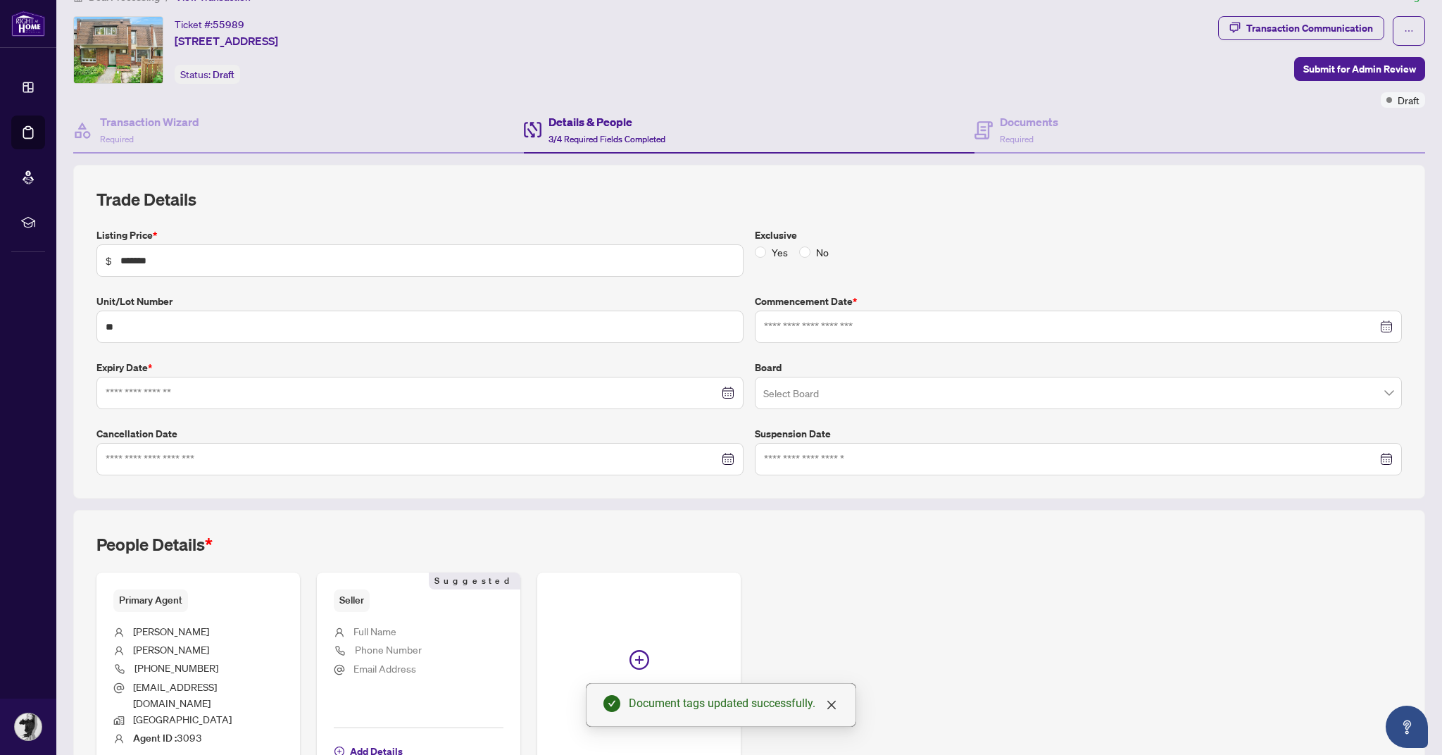
type input "**********"
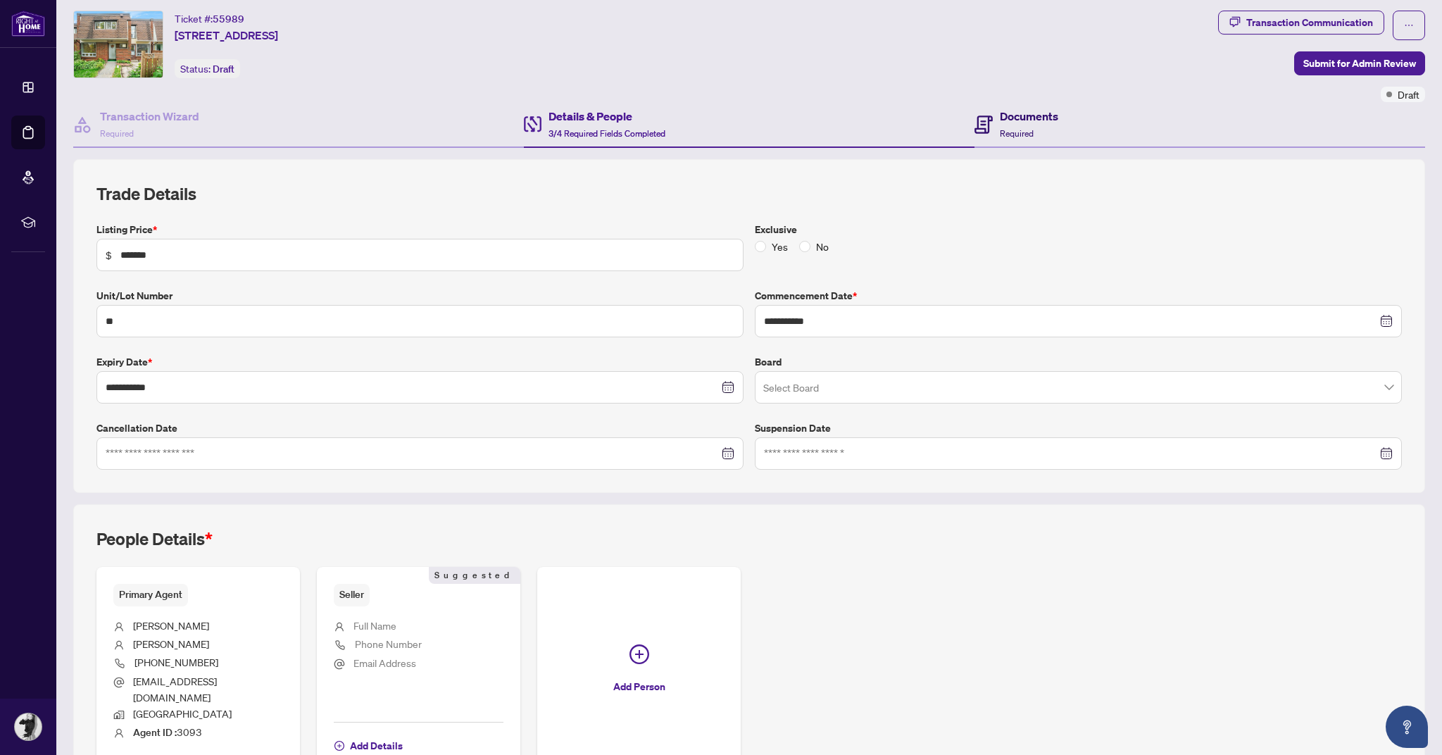
click at [1031, 114] on h4 "Documents" at bounding box center [1029, 116] width 58 height 17
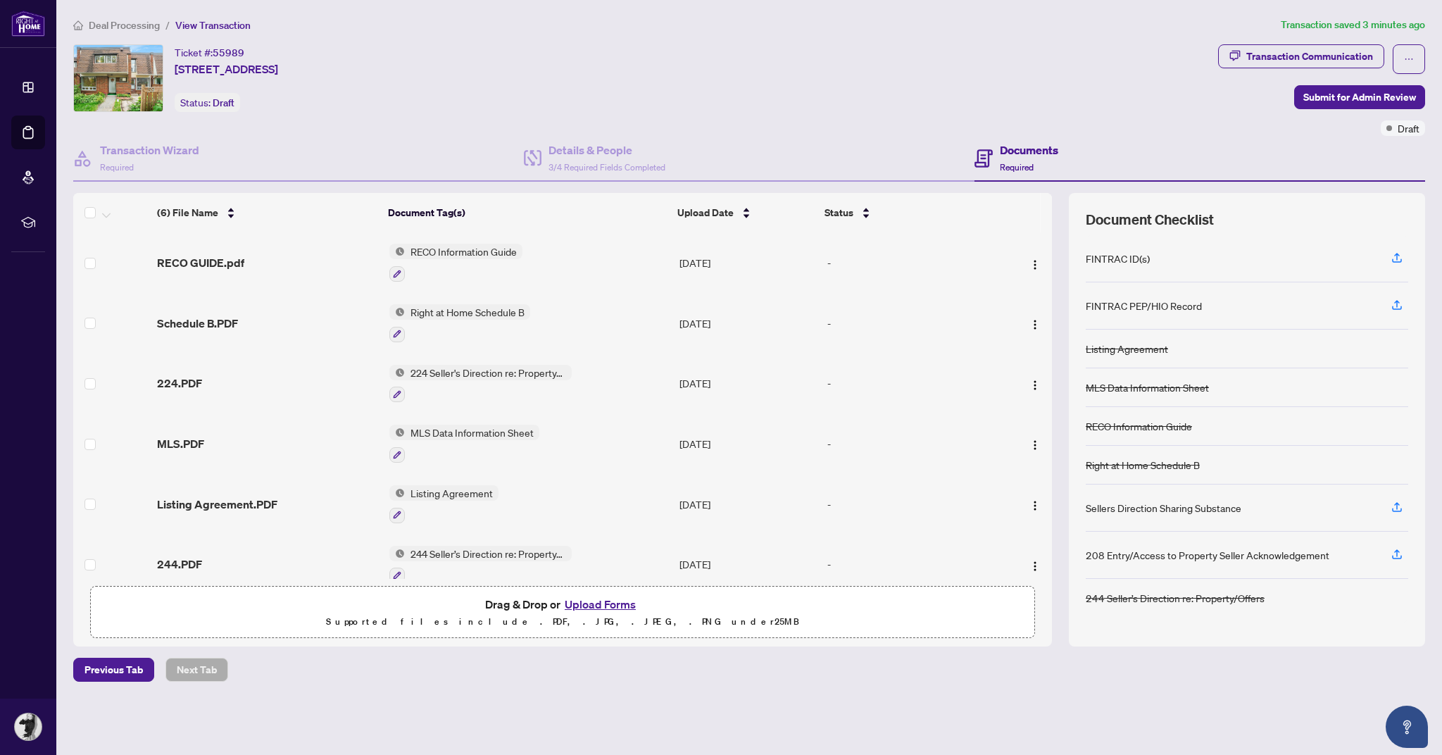
click at [616, 613] on button "Upload Forms" at bounding box center [601, 604] width 80 height 18
click at [609, 613] on button "Upload Forms" at bounding box center [601, 604] width 80 height 18
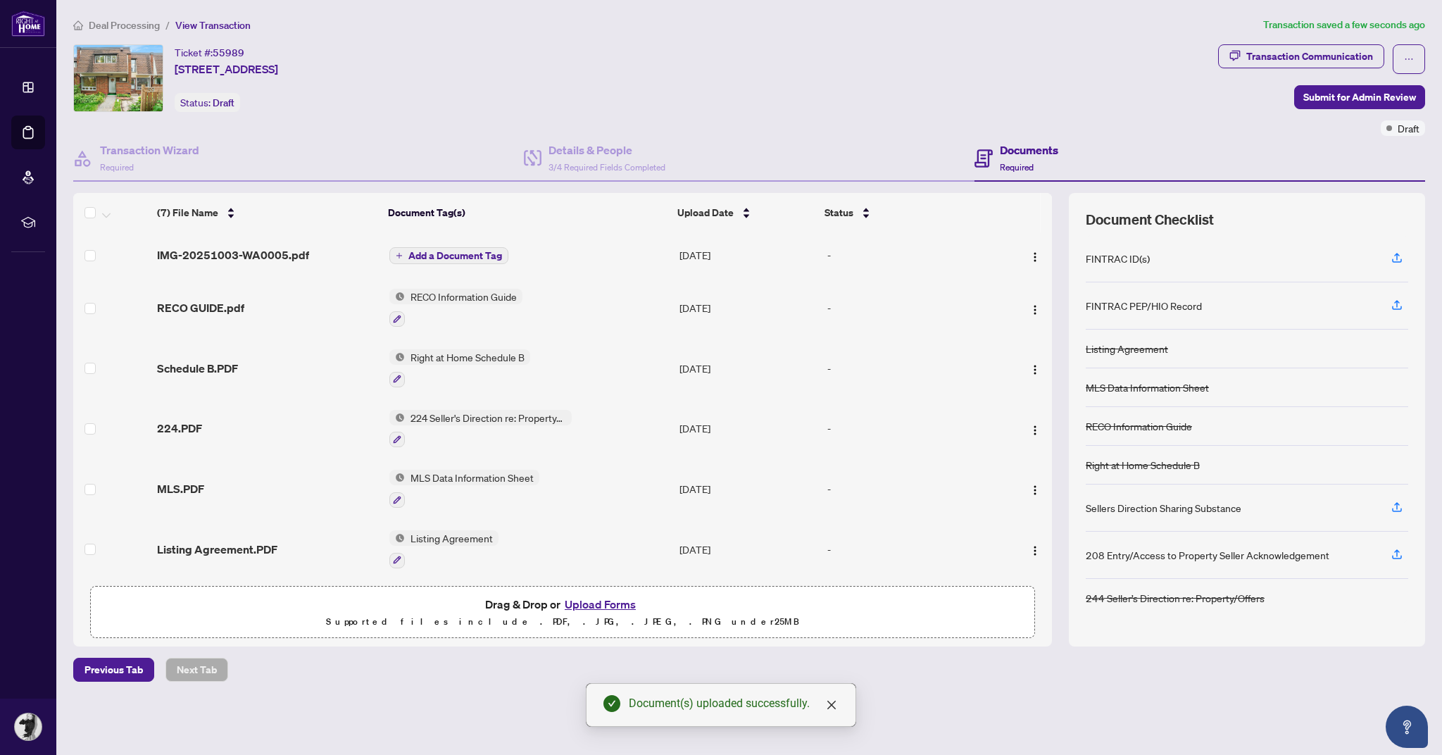
click at [461, 251] on span "Add a Document Tag" at bounding box center [456, 256] width 94 height 10
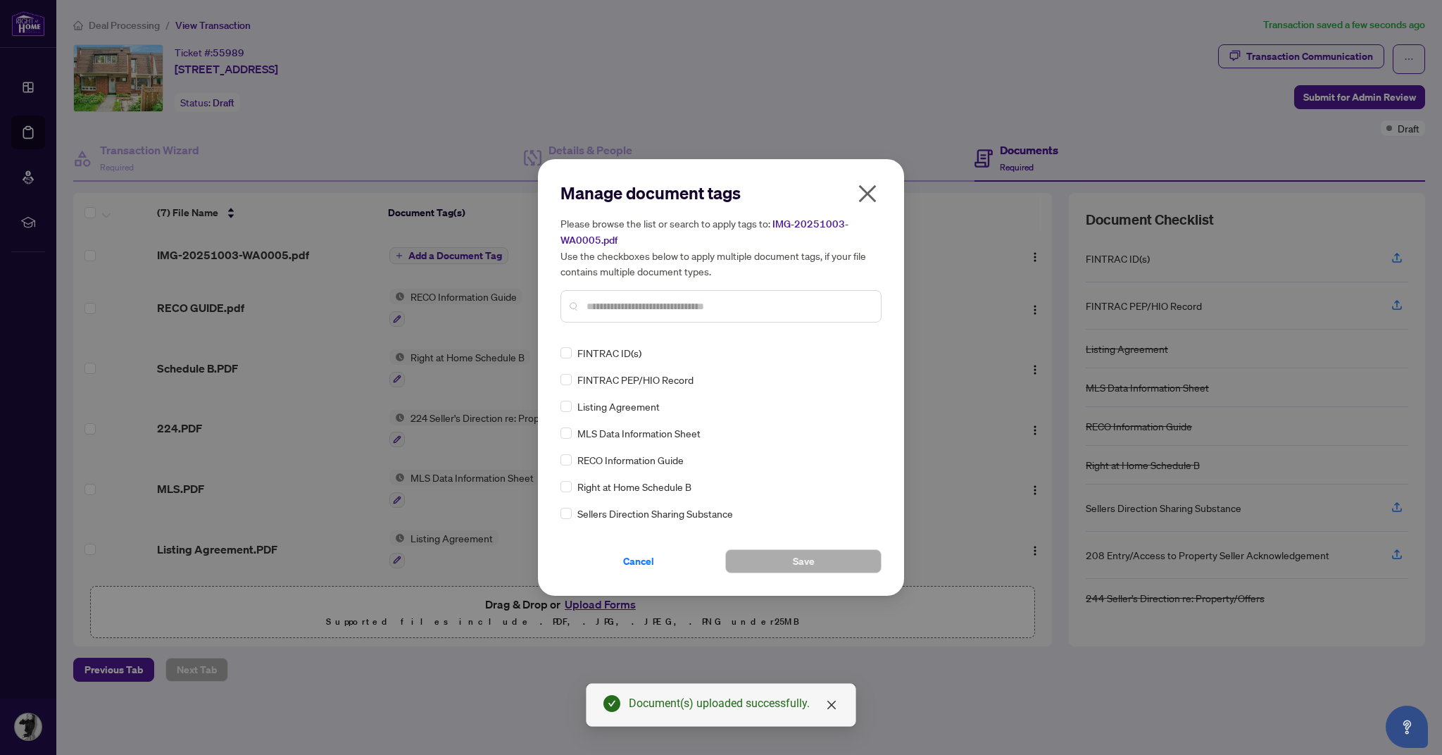
click at [694, 315] on div at bounding box center [721, 306] width 321 height 32
click at [766, 297] on div at bounding box center [721, 306] width 321 height 32
click at [728, 293] on div at bounding box center [721, 306] width 321 height 32
click at [692, 303] on input "text" at bounding box center [728, 306] width 283 height 15
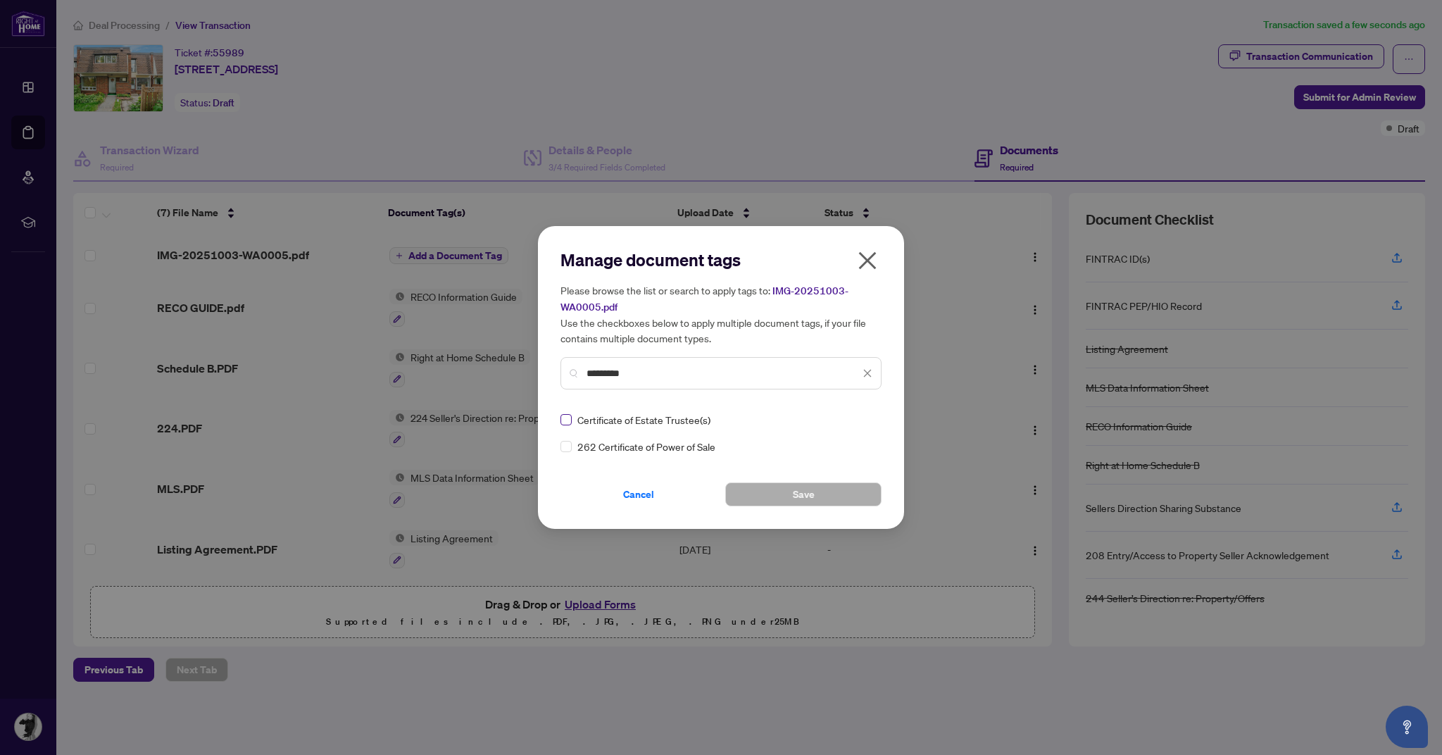
type input "*********"
click at [830, 493] on button "Save" at bounding box center [803, 494] width 156 height 24
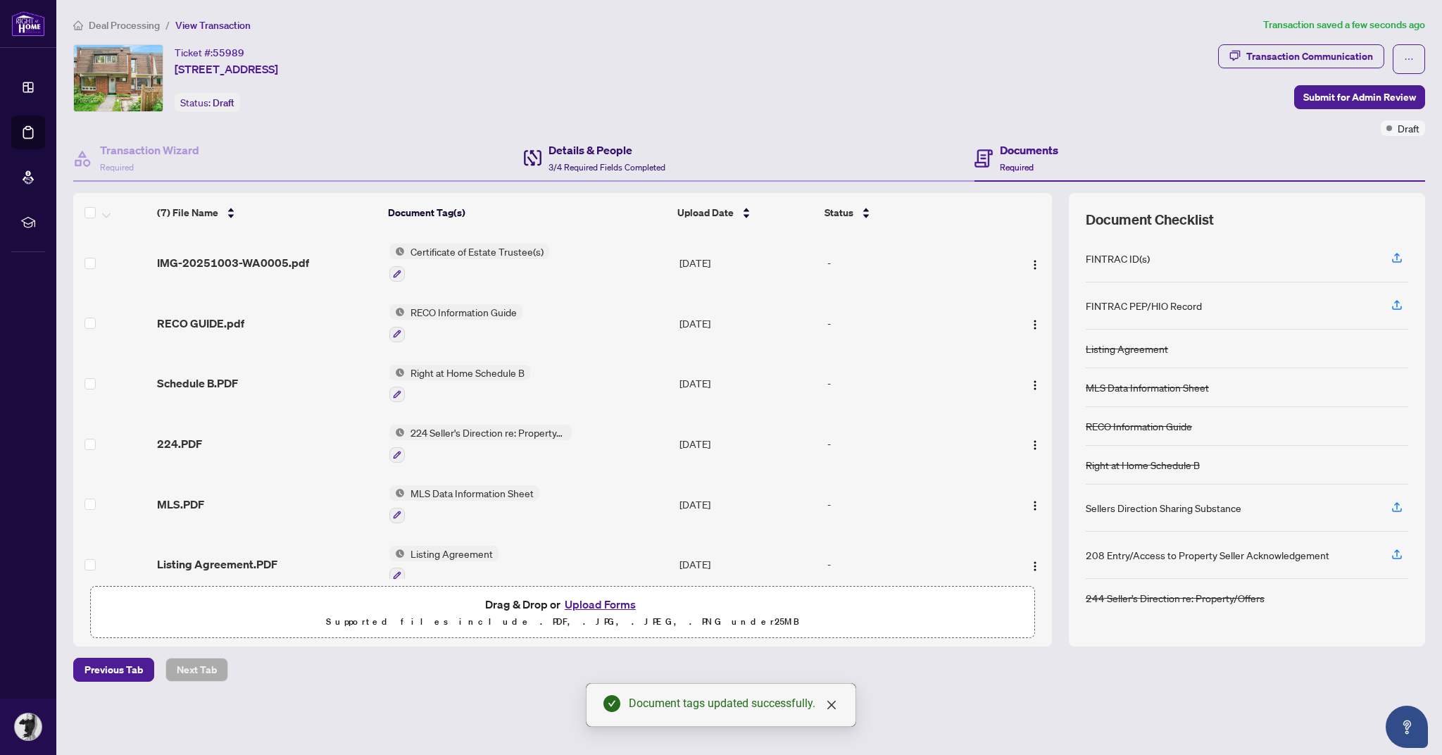
click at [611, 151] on h4 "Details & People" at bounding box center [607, 150] width 117 height 17
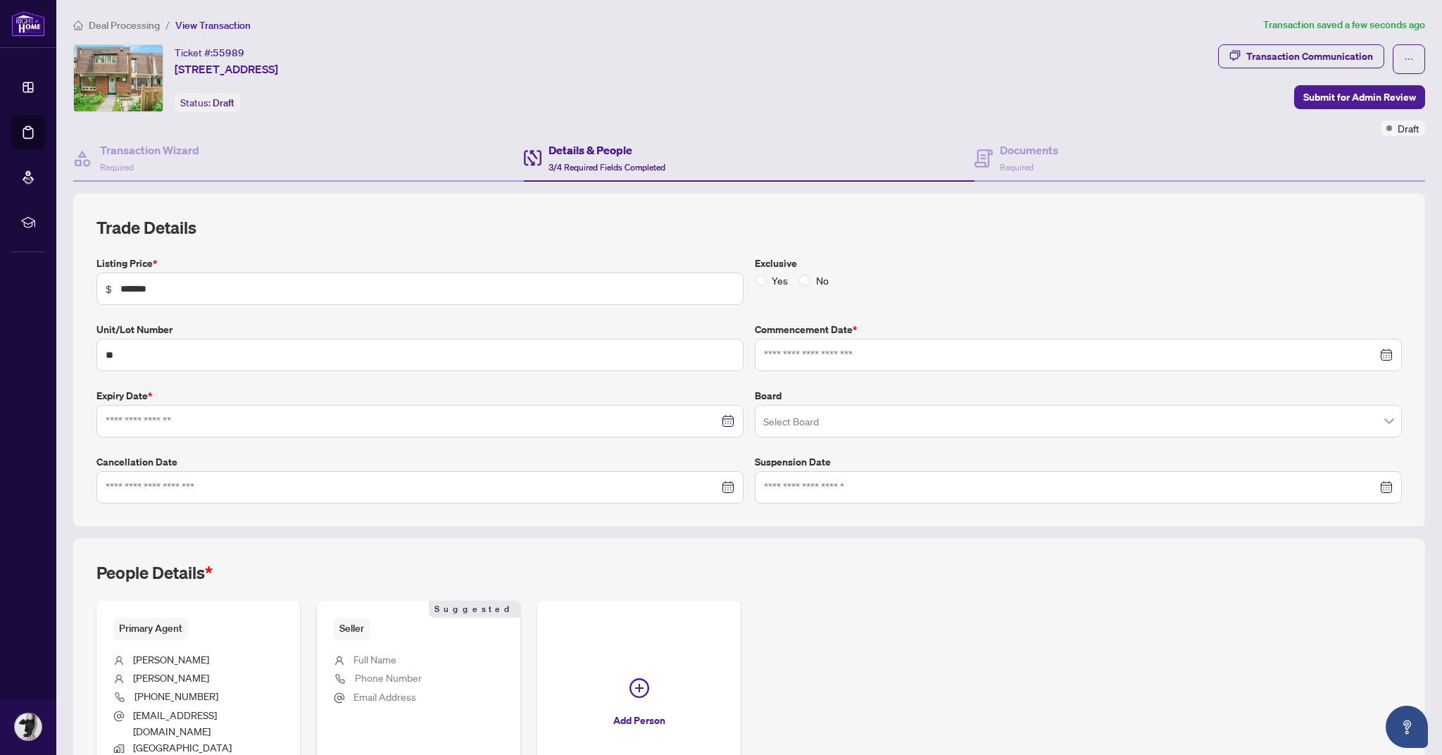
type input "**********"
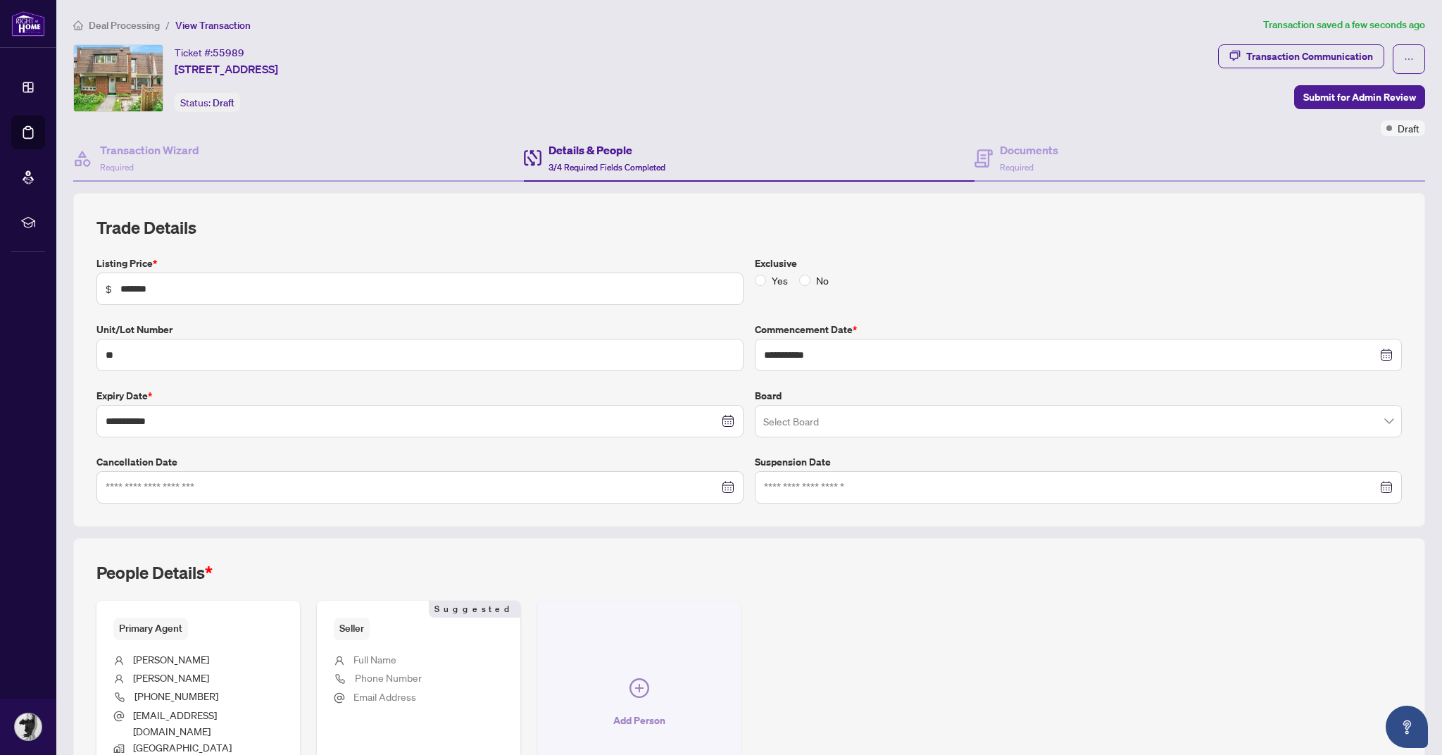
scroll to position [34, 0]
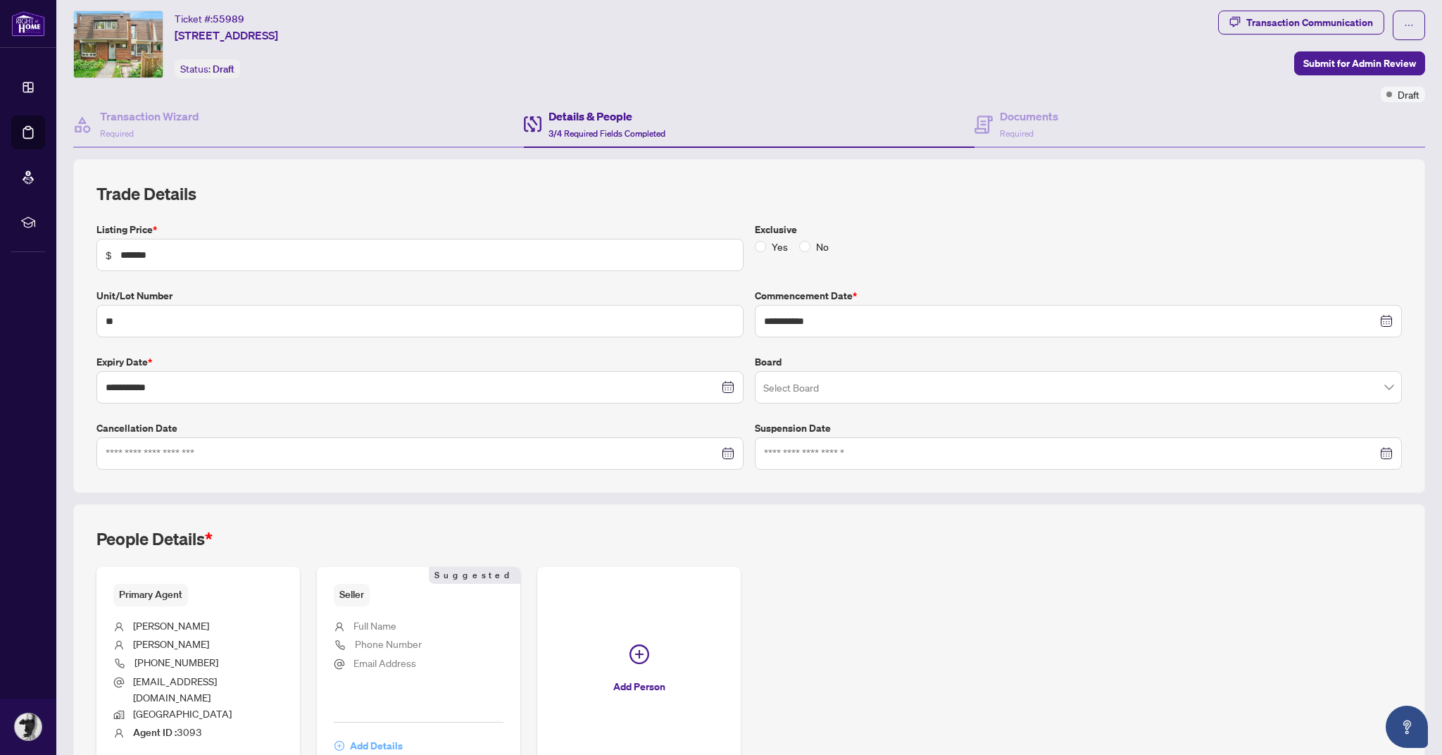
click at [380, 735] on span "Add Details" at bounding box center [376, 746] width 53 height 23
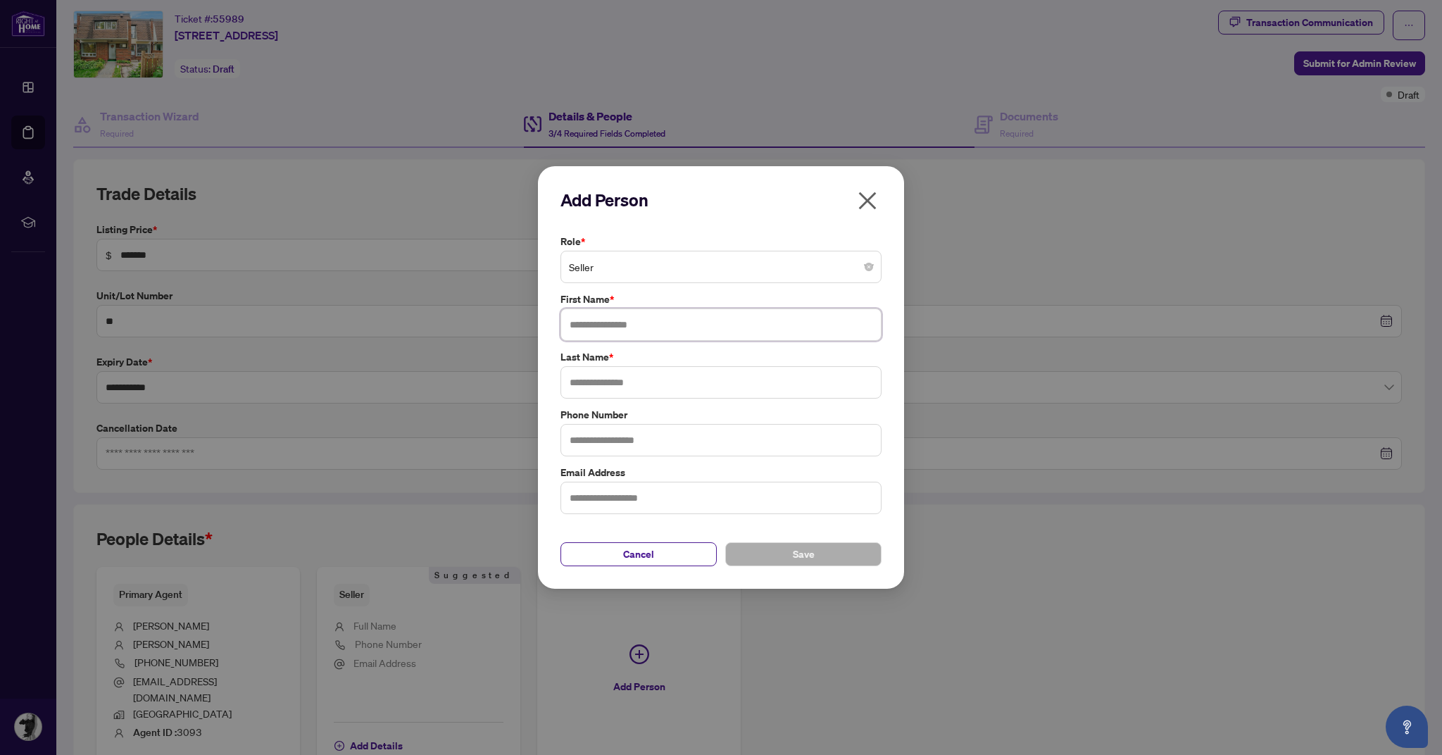
click at [641, 320] on input "text" at bounding box center [721, 324] width 321 height 32
type input "*******"
click at [688, 387] on input "text" at bounding box center [721, 382] width 321 height 32
type input "*******"
click at [674, 289] on div "Role * Seller First Name * ******* Last Name * ******* Phone Number Email Addre…" at bounding box center [721, 374] width 330 height 280
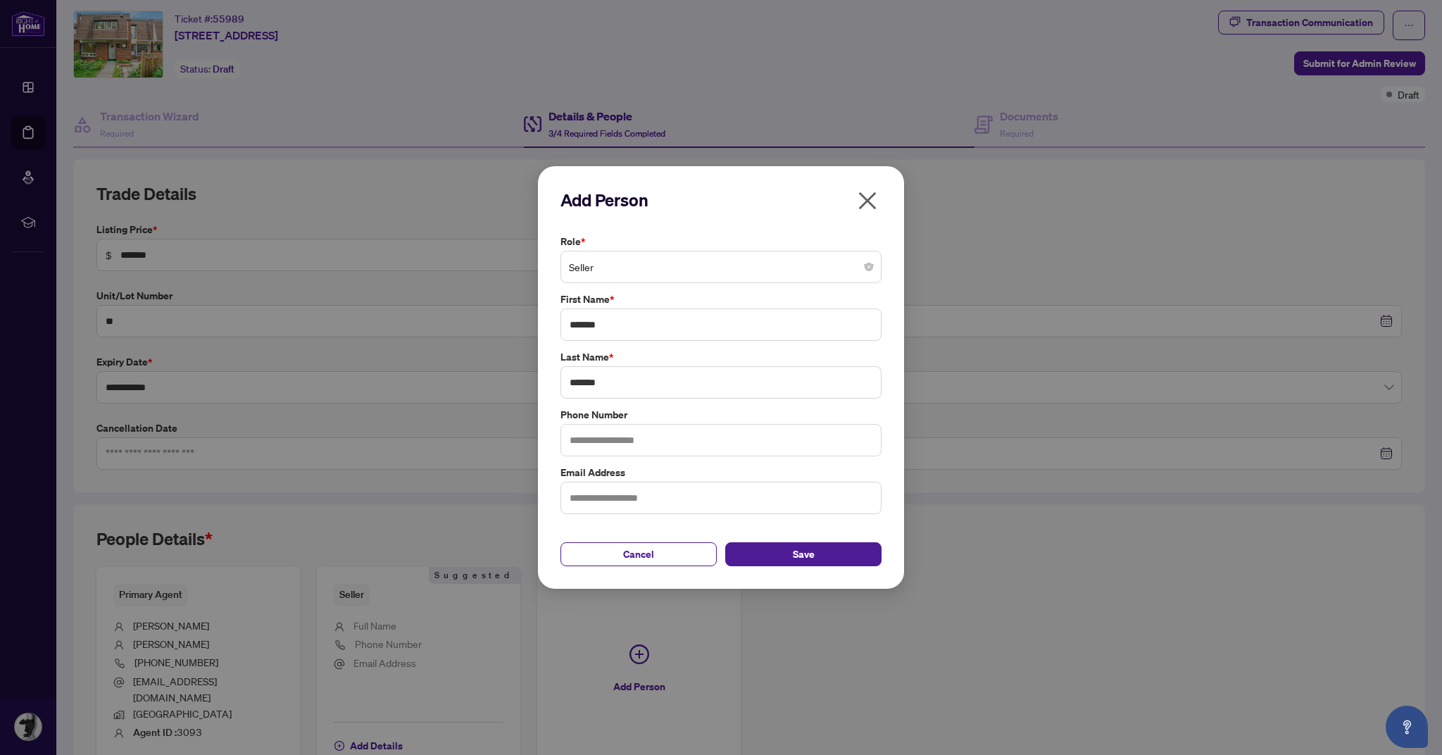
click at [665, 277] on span "Seller" at bounding box center [721, 267] width 304 height 27
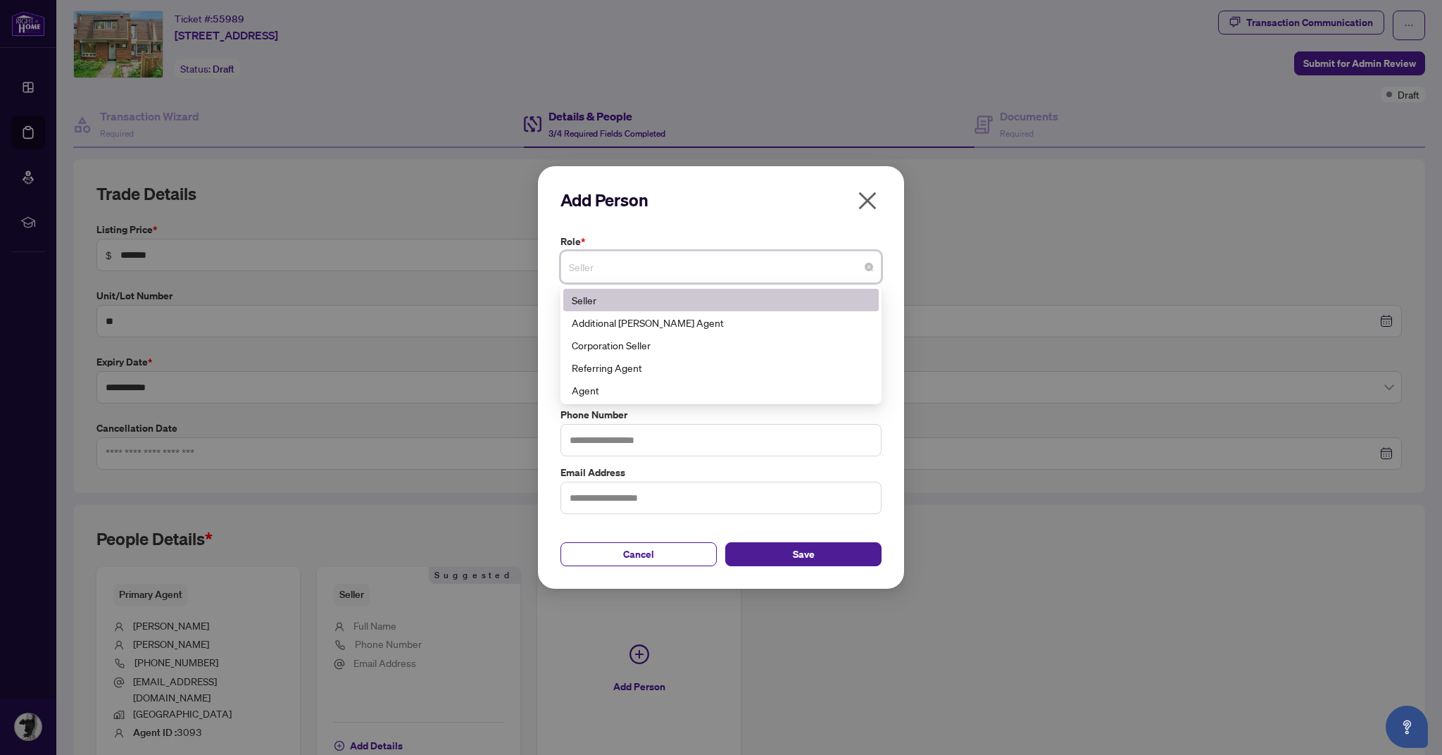
click at [604, 308] on div "Seller" at bounding box center [721, 300] width 316 height 23
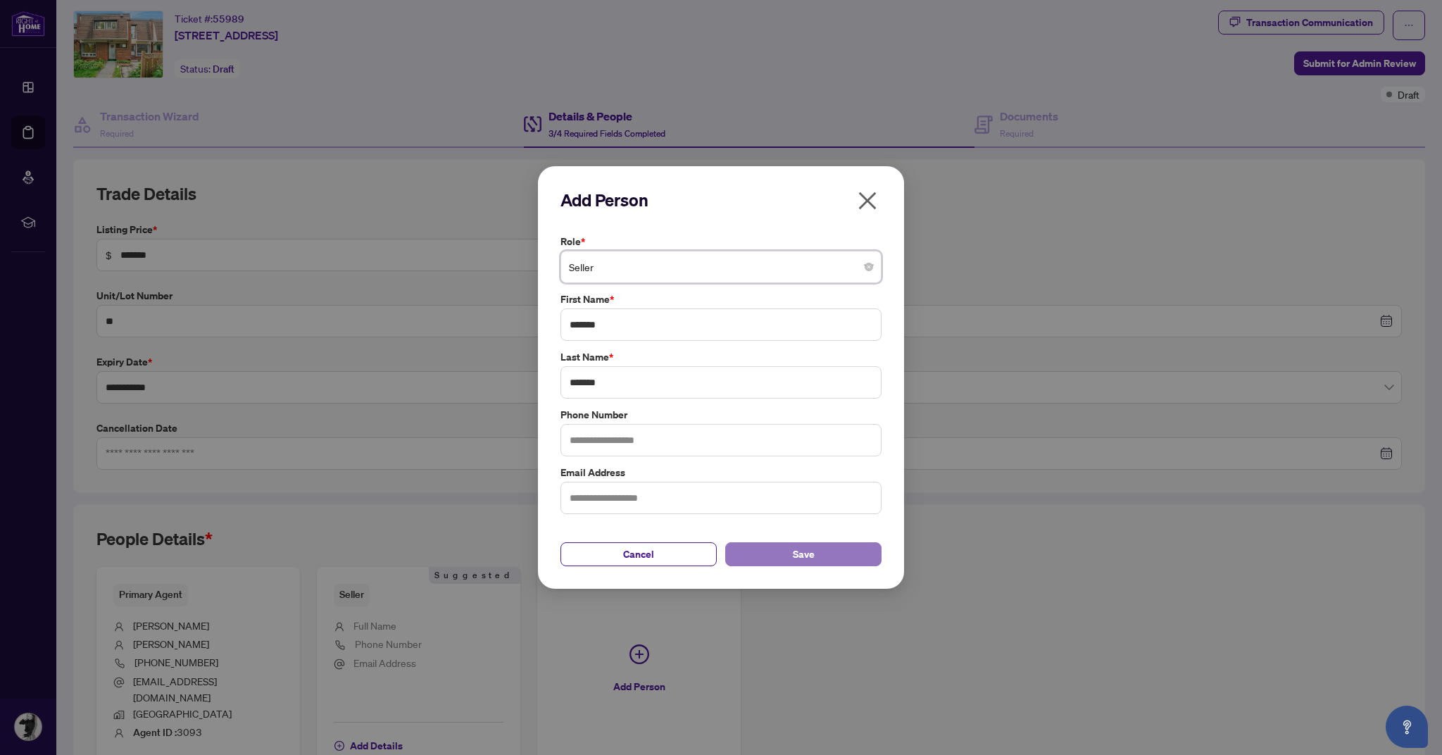
click at [808, 547] on span "Save" at bounding box center [804, 554] width 22 height 23
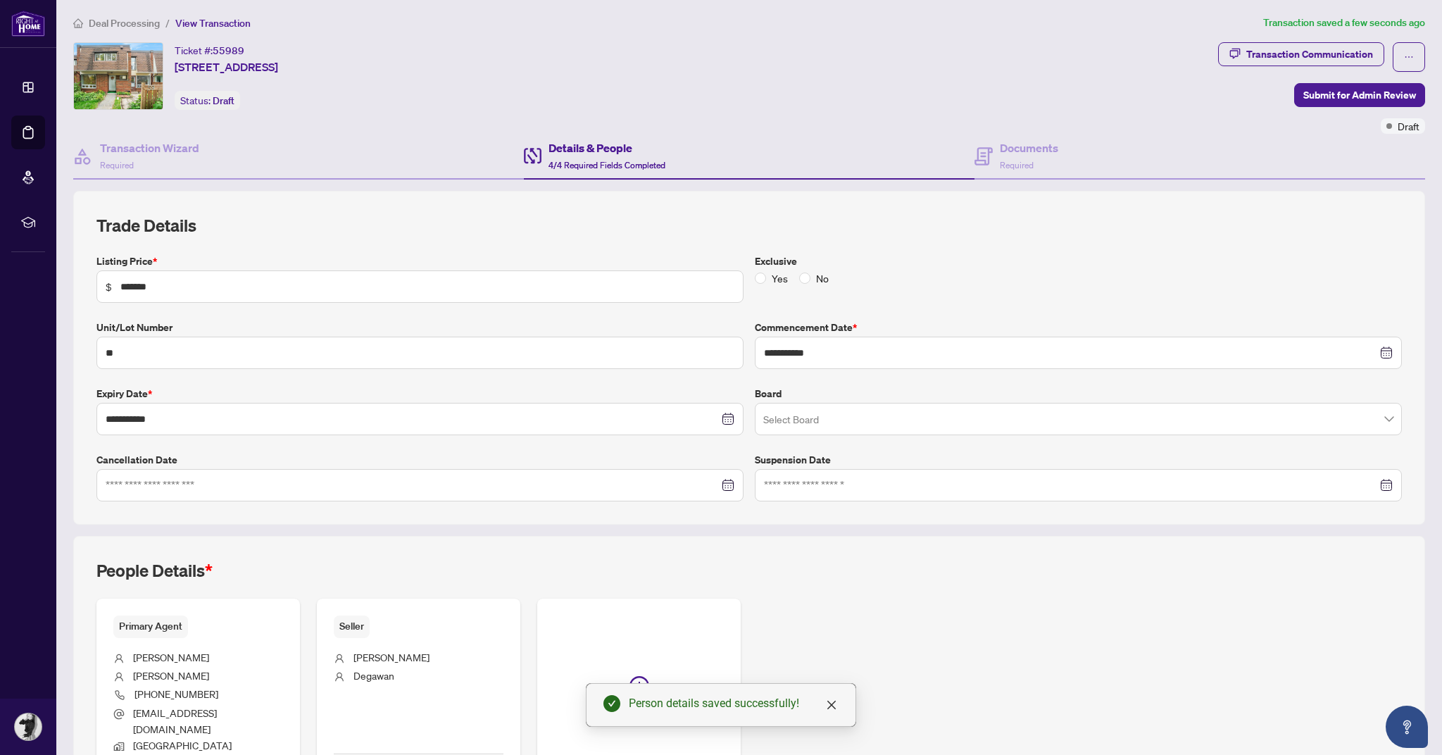
scroll to position [0, 0]
click at [1352, 95] on span "Submit for Admin Review" at bounding box center [1360, 97] width 113 height 23
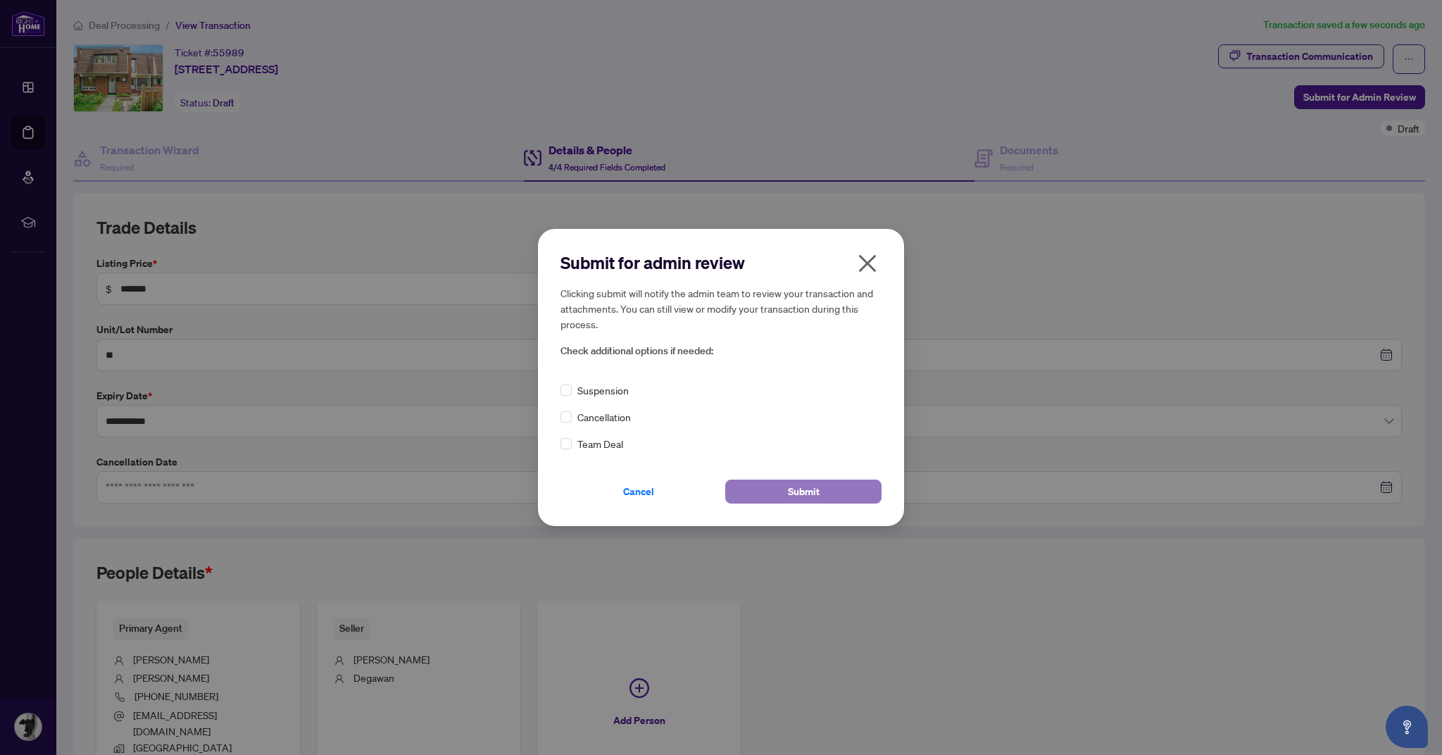
click at [799, 494] on span "Submit" at bounding box center [804, 491] width 32 height 23
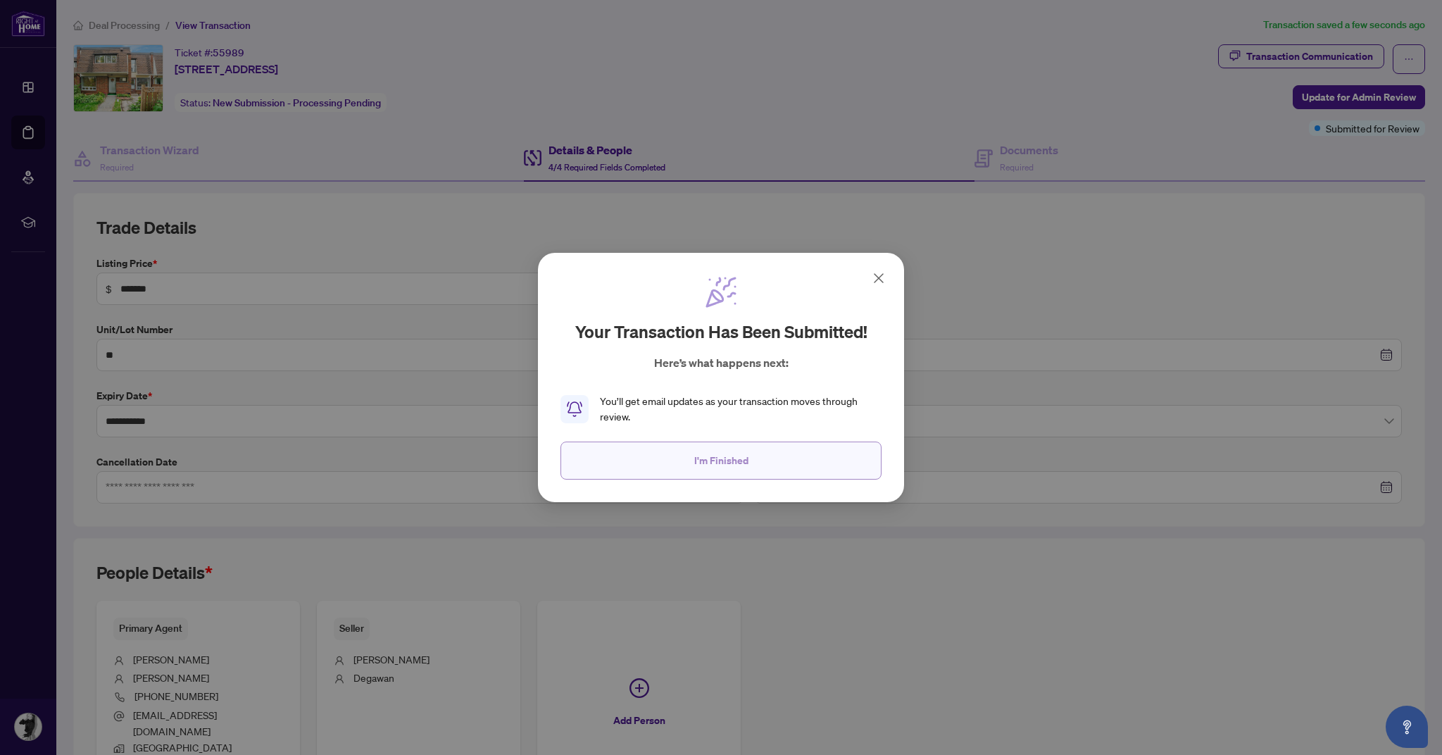
click at [693, 465] on button "I'm Finished" at bounding box center [721, 461] width 321 height 38
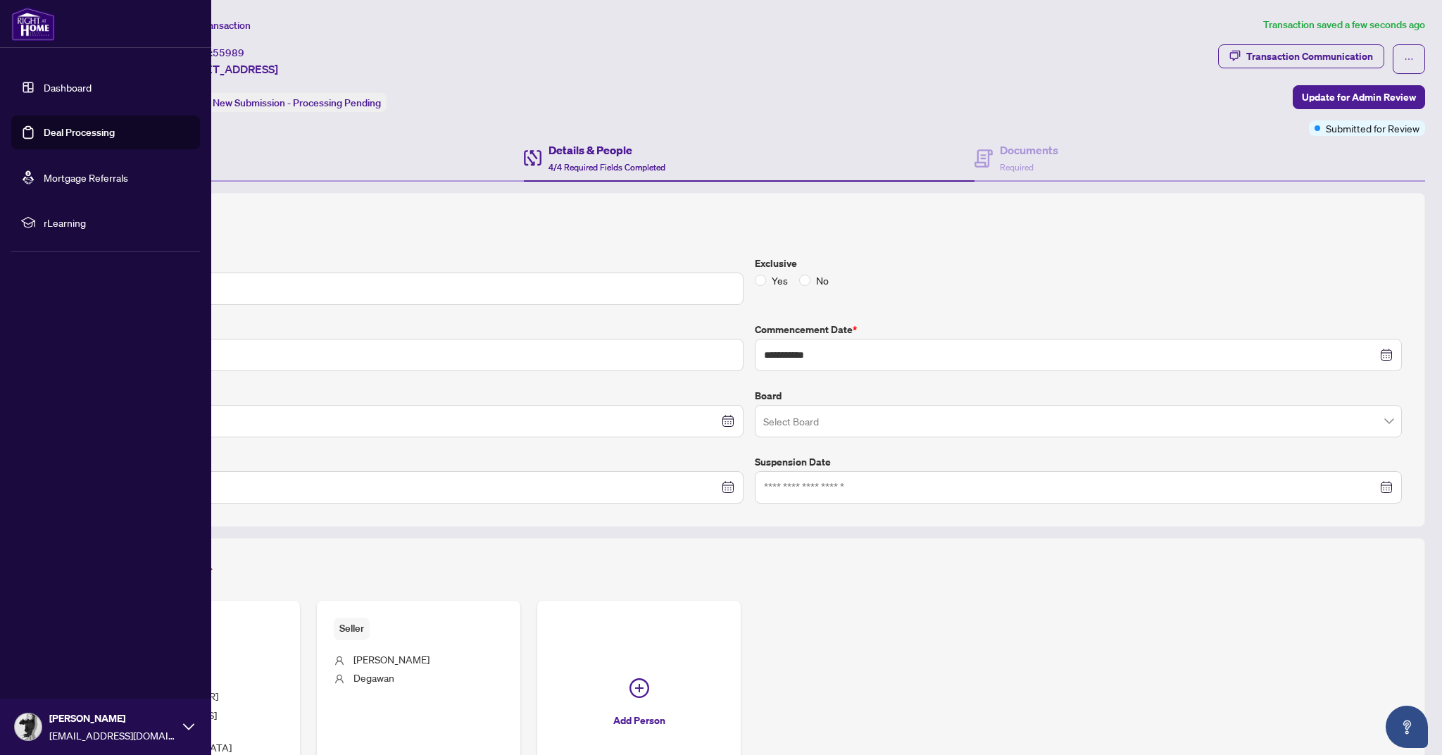
click at [44, 84] on link "Dashboard" at bounding box center [68, 87] width 48 height 13
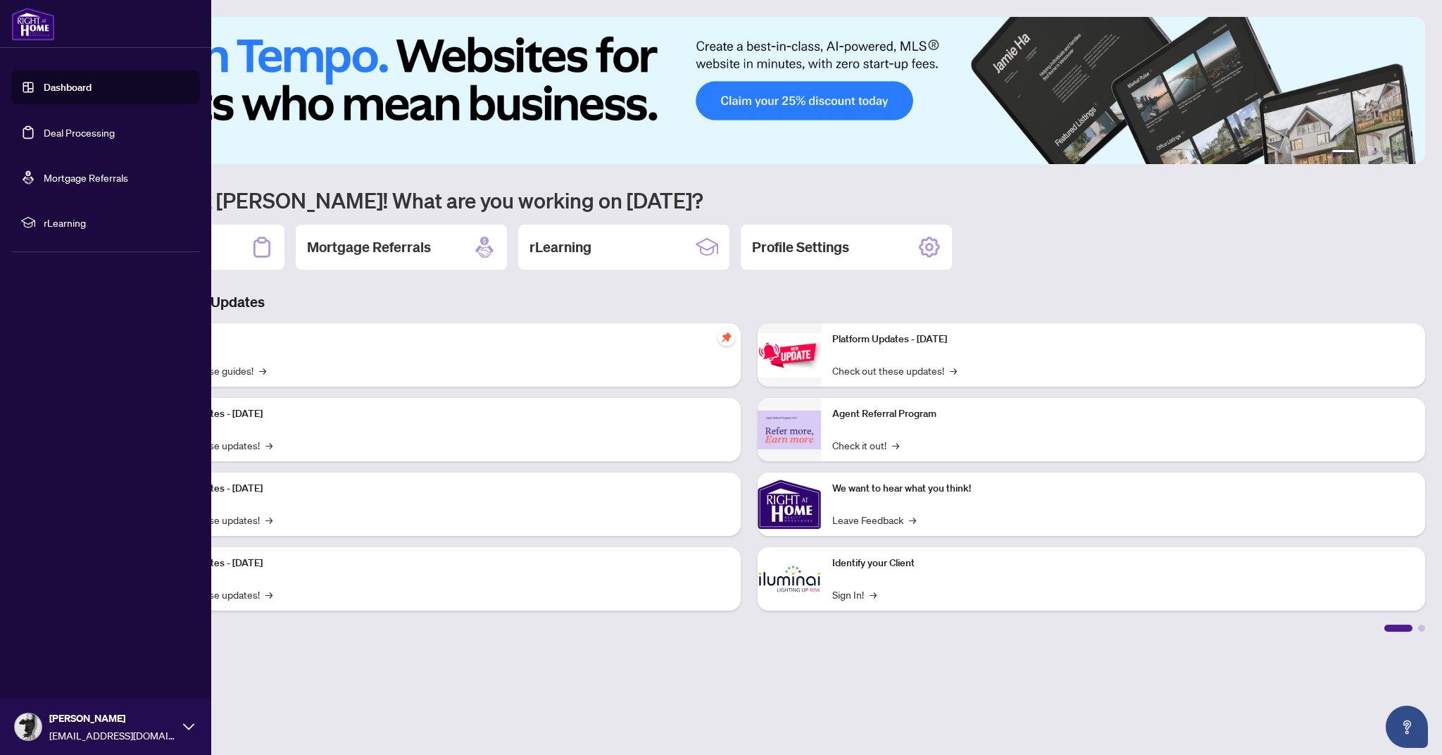
click at [44, 131] on link "Deal Processing" at bounding box center [79, 132] width 71 height 13
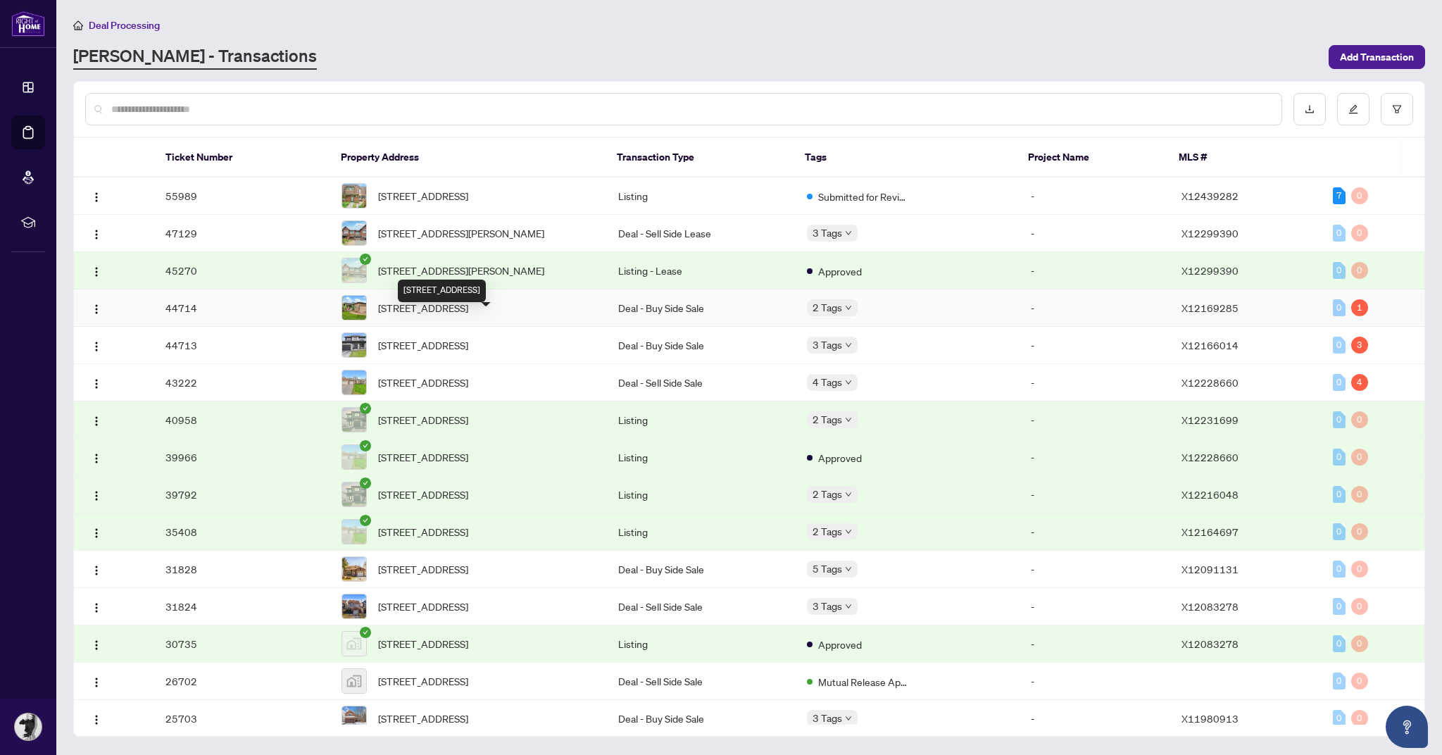
click at [455, 316] on span "33 Waterthrush Cres, Ottawa, Ontario K2M 2T8, Canada" at bounding box center [423, 307] width 90 height 15
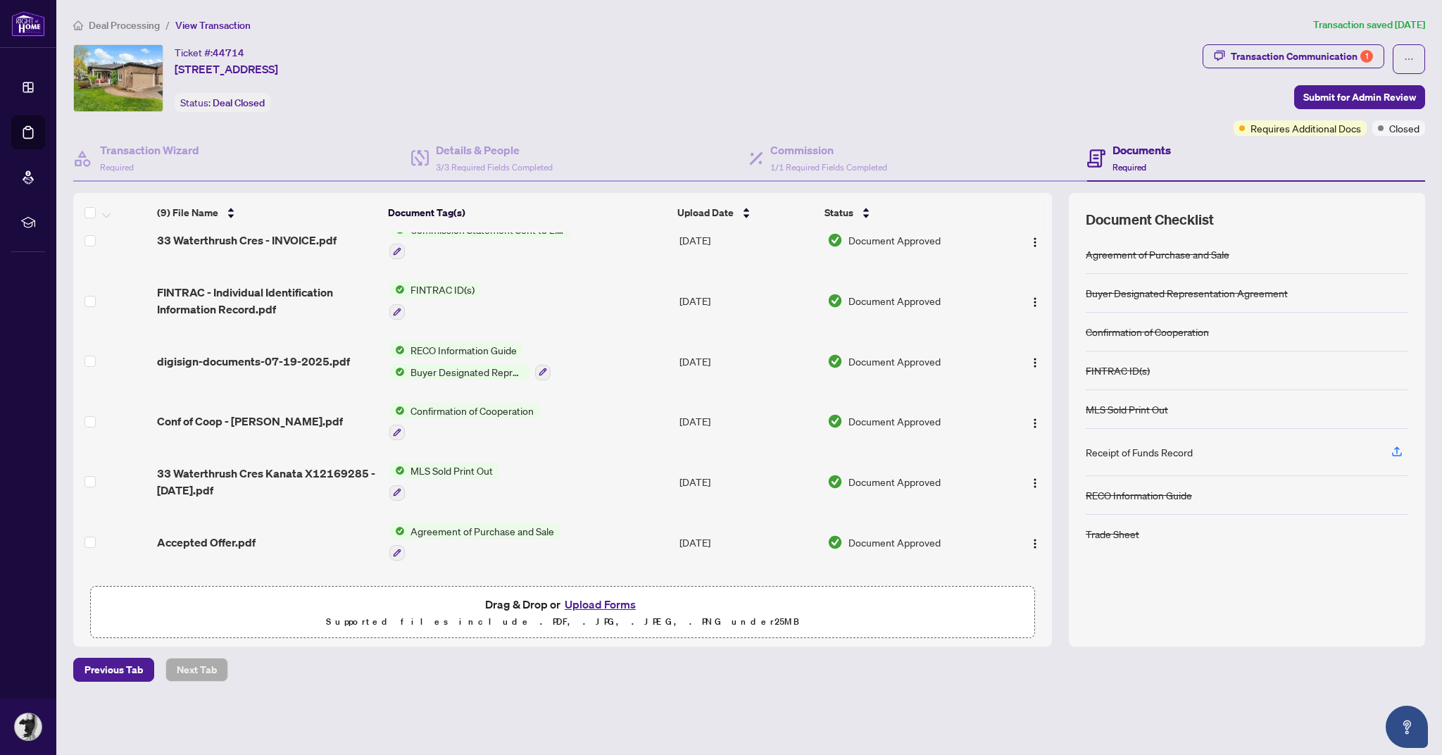
scroll to position [145, 0]
click at [273, 597] on span "33 Waterthurst - Deposit Receipt.pdf" at bounding box center [251, 600] width 189 height 17
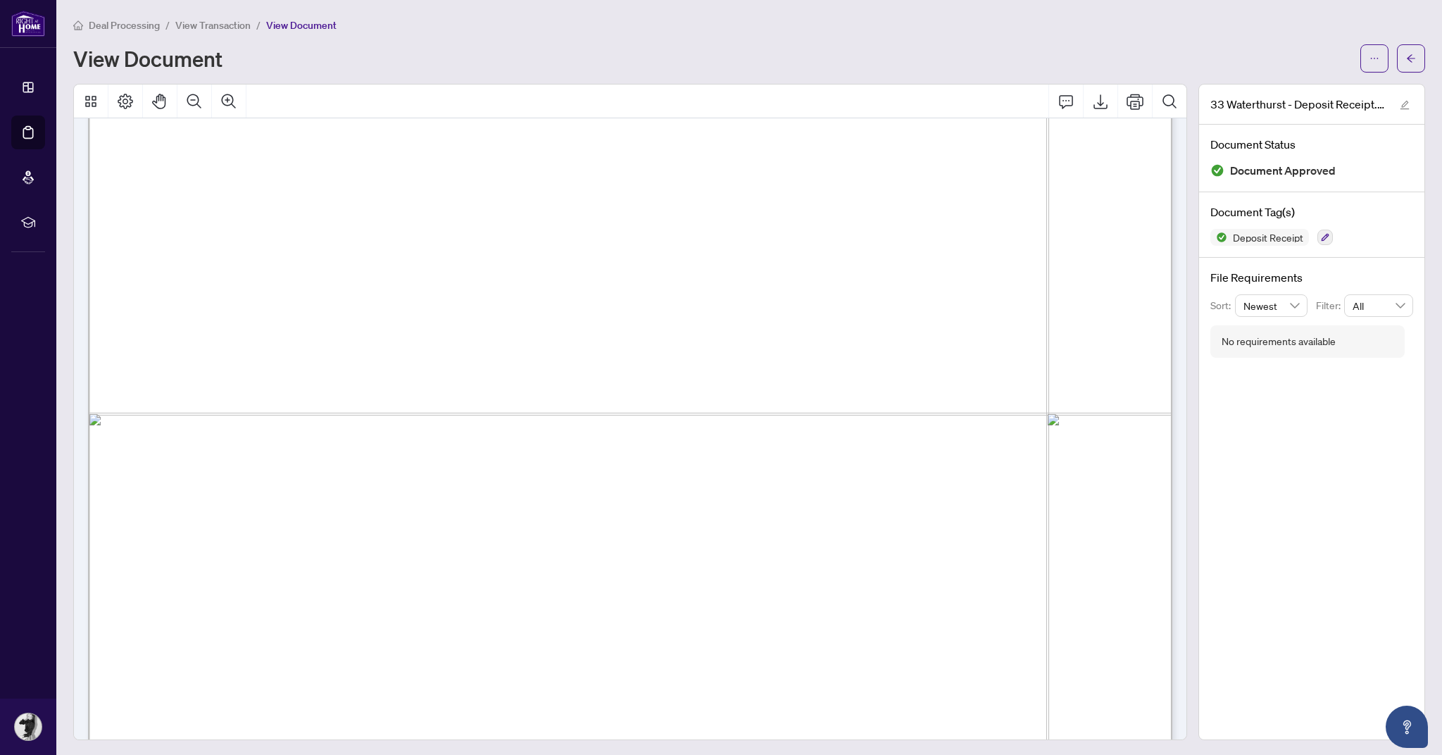
scroll to position [673, 0]
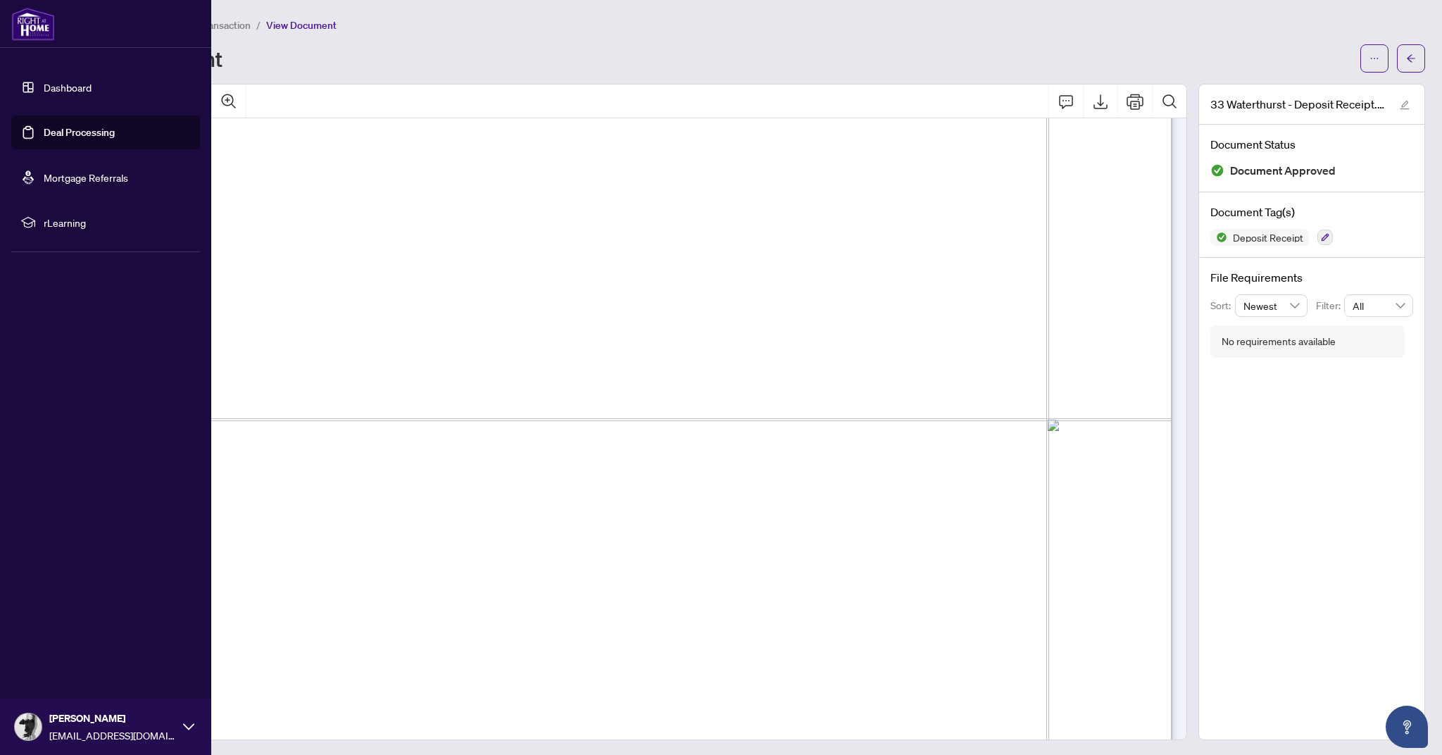
click at [77, 130] on link "Deal Processing" at bounding box center [79, 132] width 71 height 13
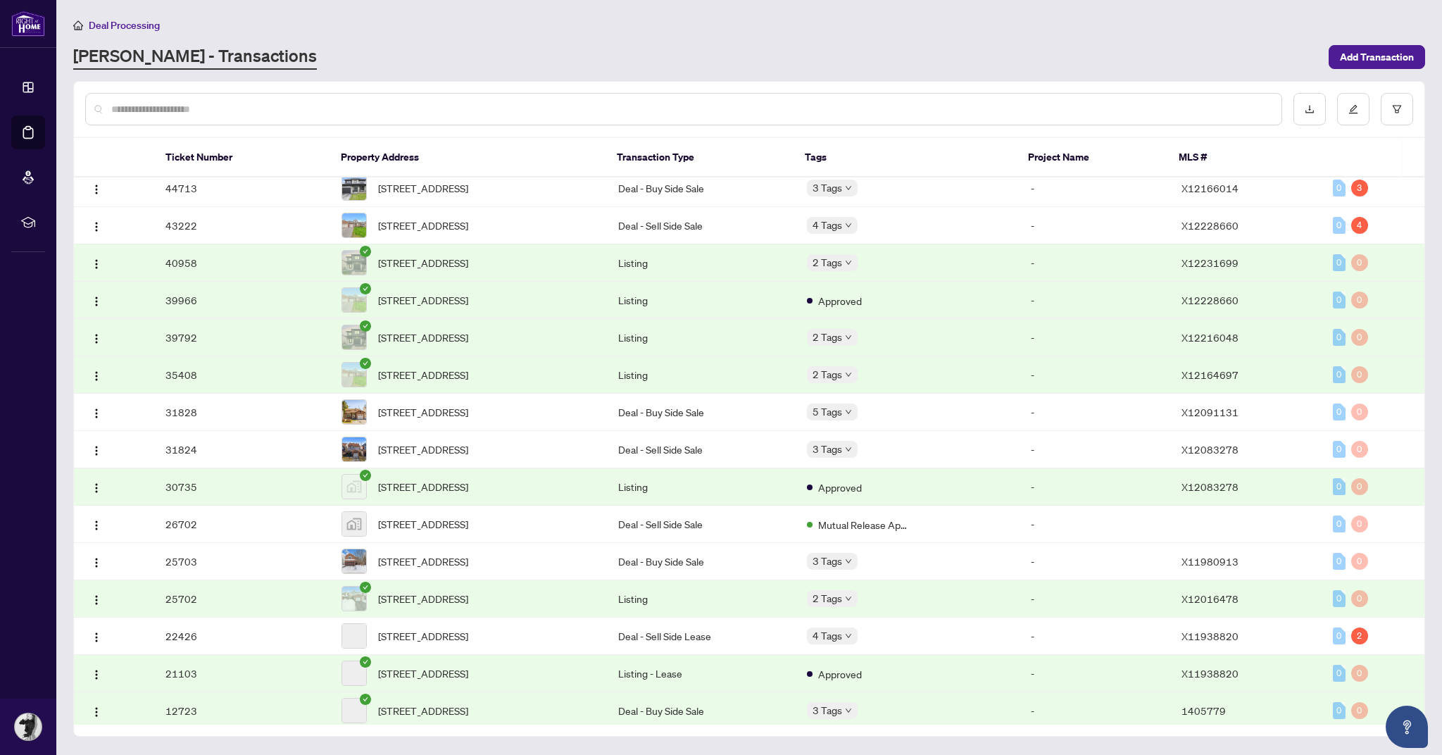
scroll to position [158, 0]
click at [455, 418] on span "45 Tartan Dr, Barrhaven, Ontario K2J 2V9, Canada" at bounding box center [423, 410] width 90 height 15
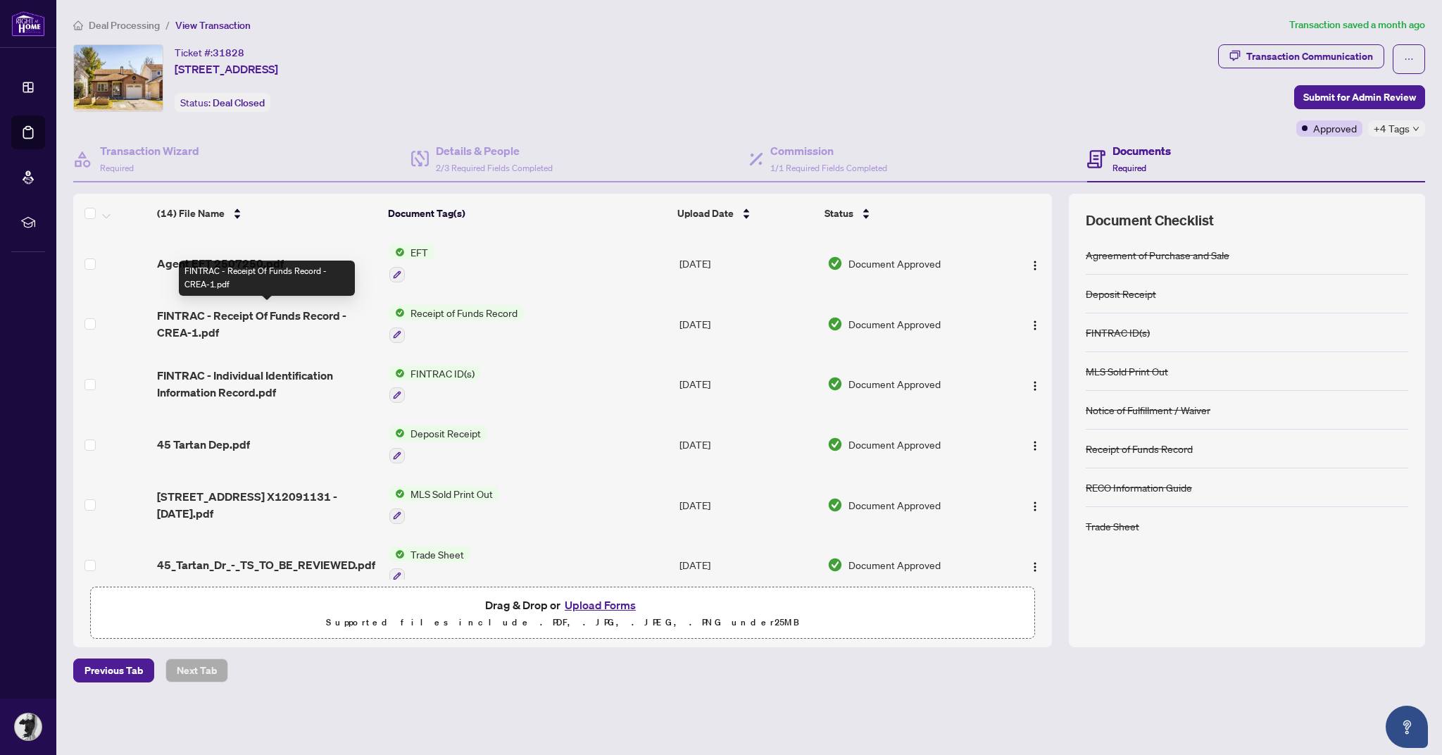
click at [266, 311] on span "FINTRAC - Receipt Of Funds Record - CREA-1.pdf" at bounding box center [267, 324] width 221 height 34
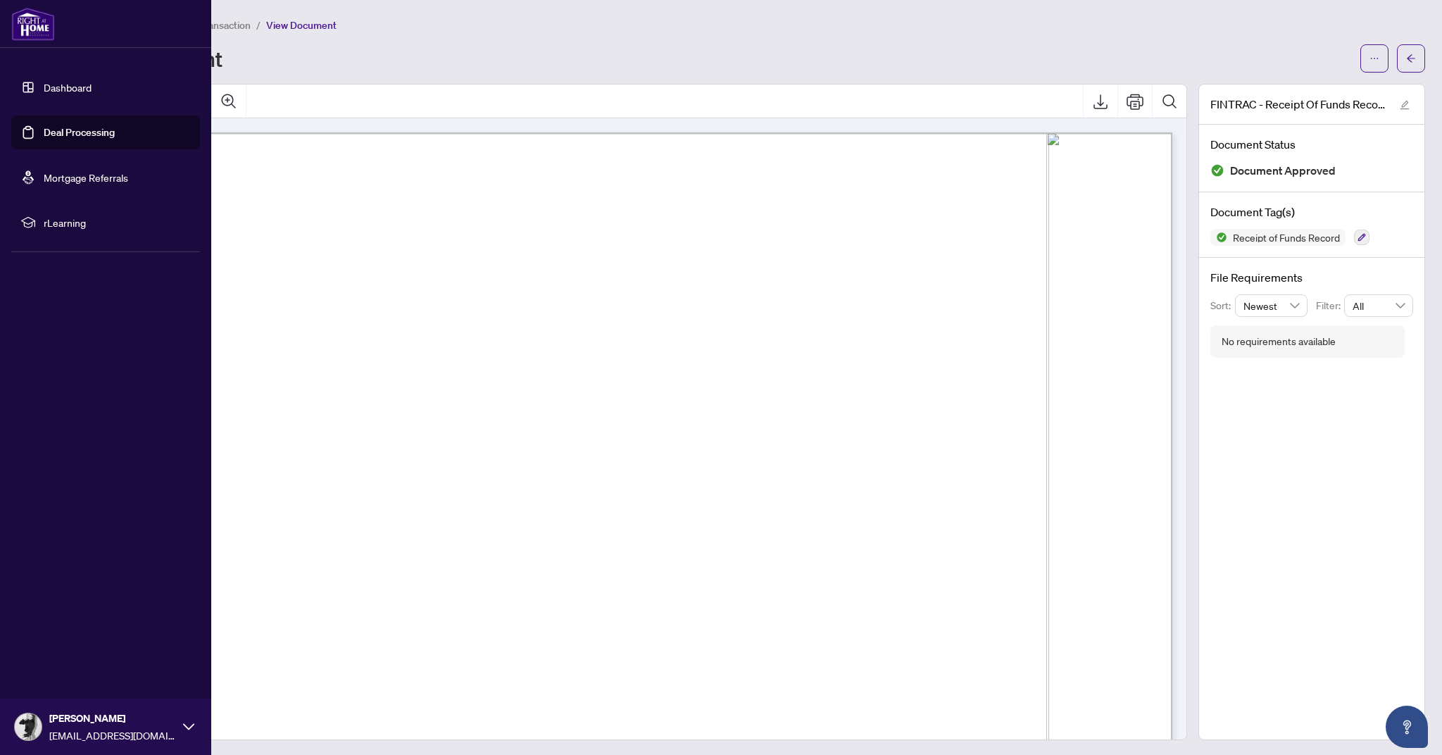
click at [45, 130] on link "Deal Processing" at bounding box center [79, 132] width 71 height 13
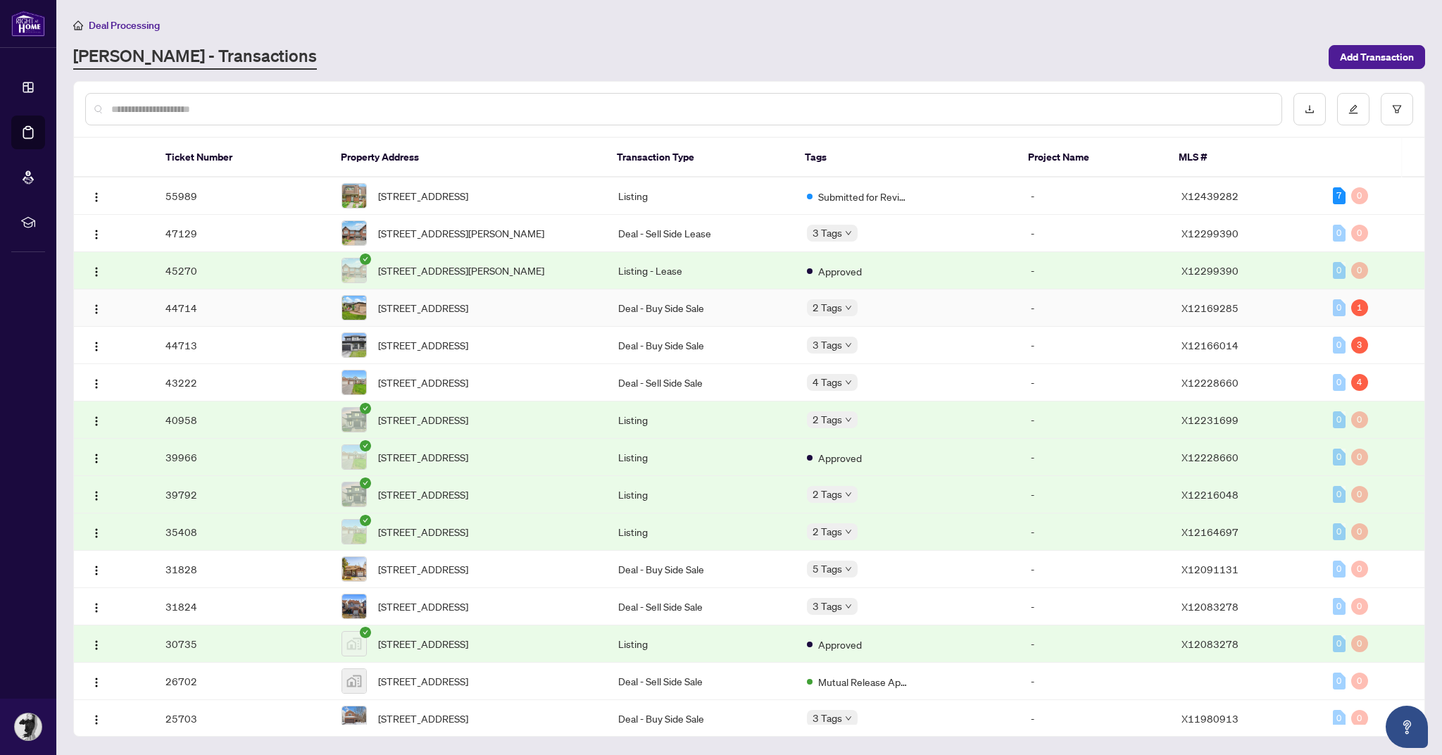
click at [468, 316] on span "33 Waterthrush Cres, Ottawa, Ontario K2M 2T8, Canada" at bounding box center [423, 307] width 90 height 15
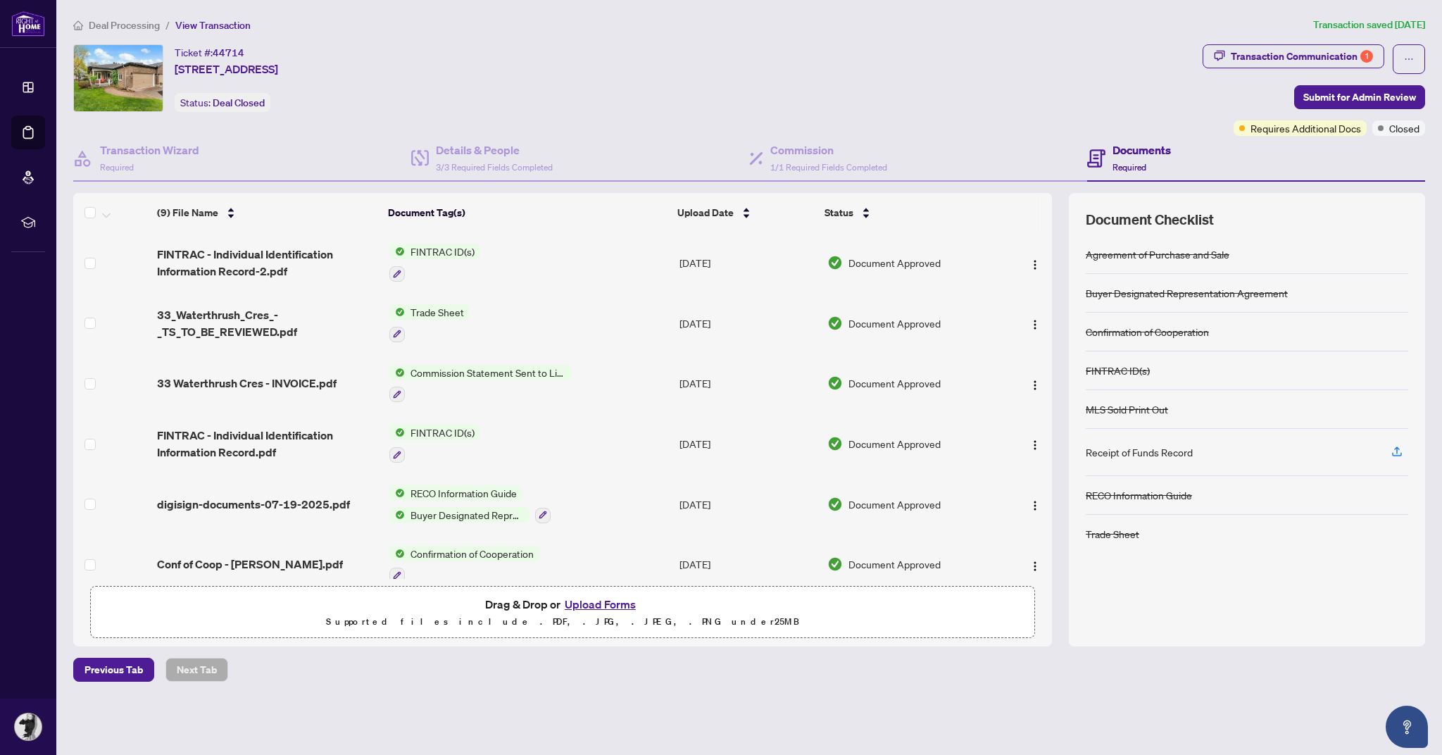
scroll to position [145, 0]
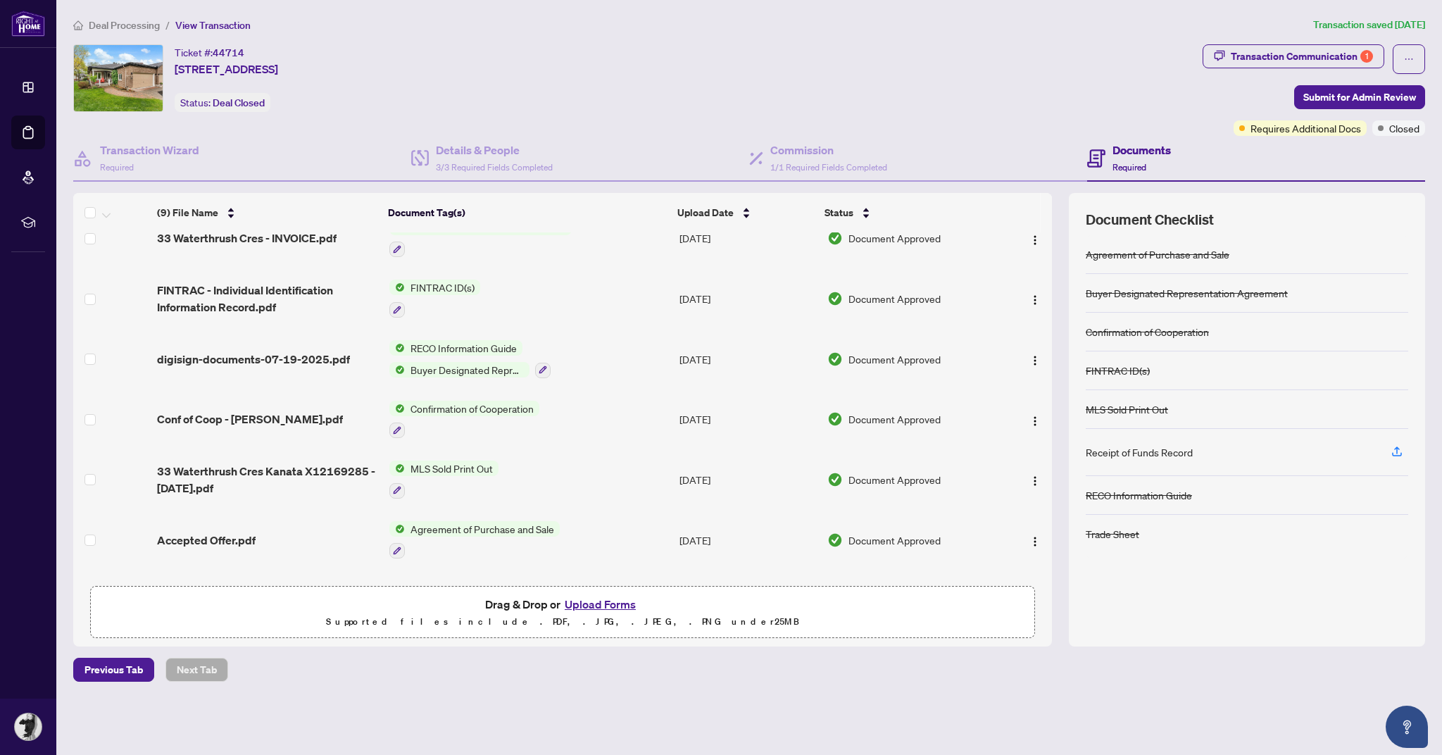
click at [306, 592] on span "33 Waterthurst - Deposit Receipt.pdf" at bounding box center [251, 600] width 189 height 17
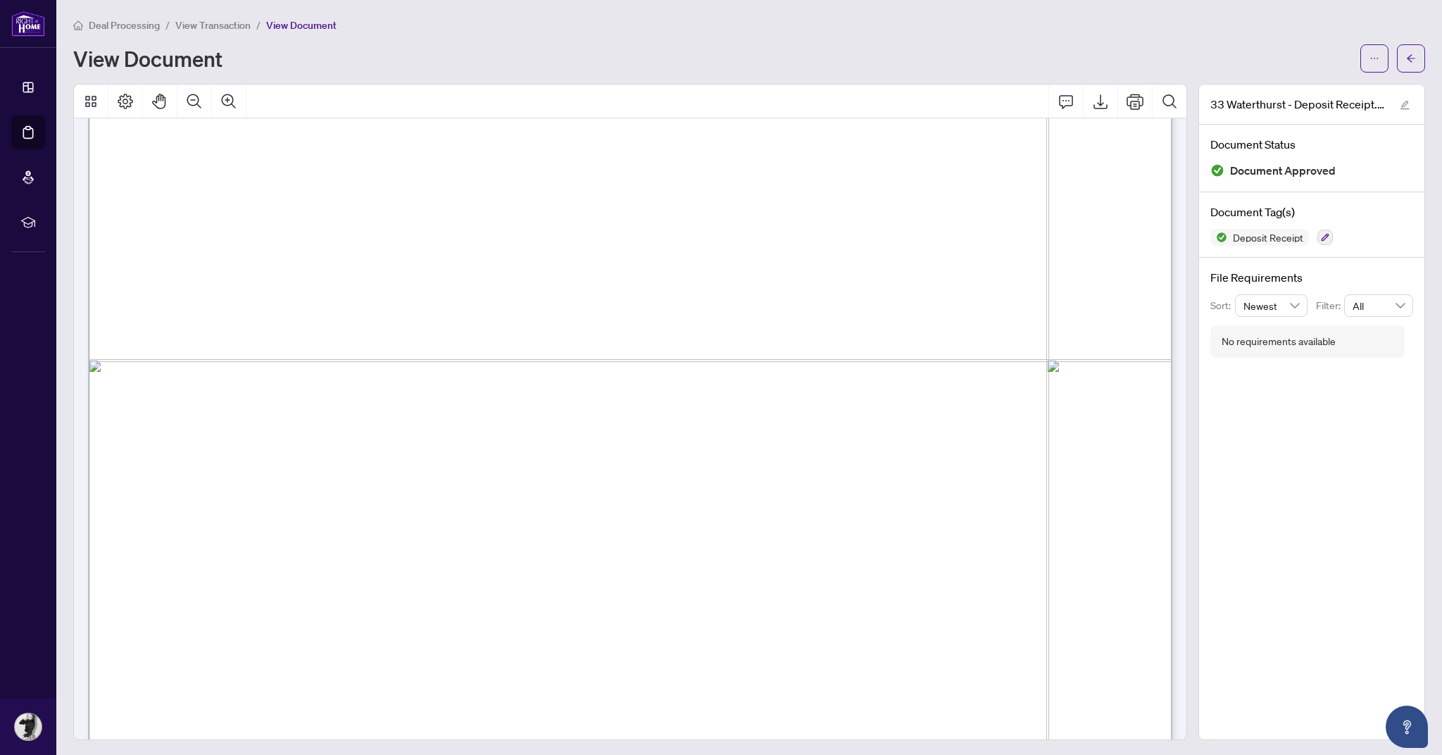
scroll to position [1, 0]
click at [1420, 63] on button "button" at bounding box center [1411, 58] width 28 height 28
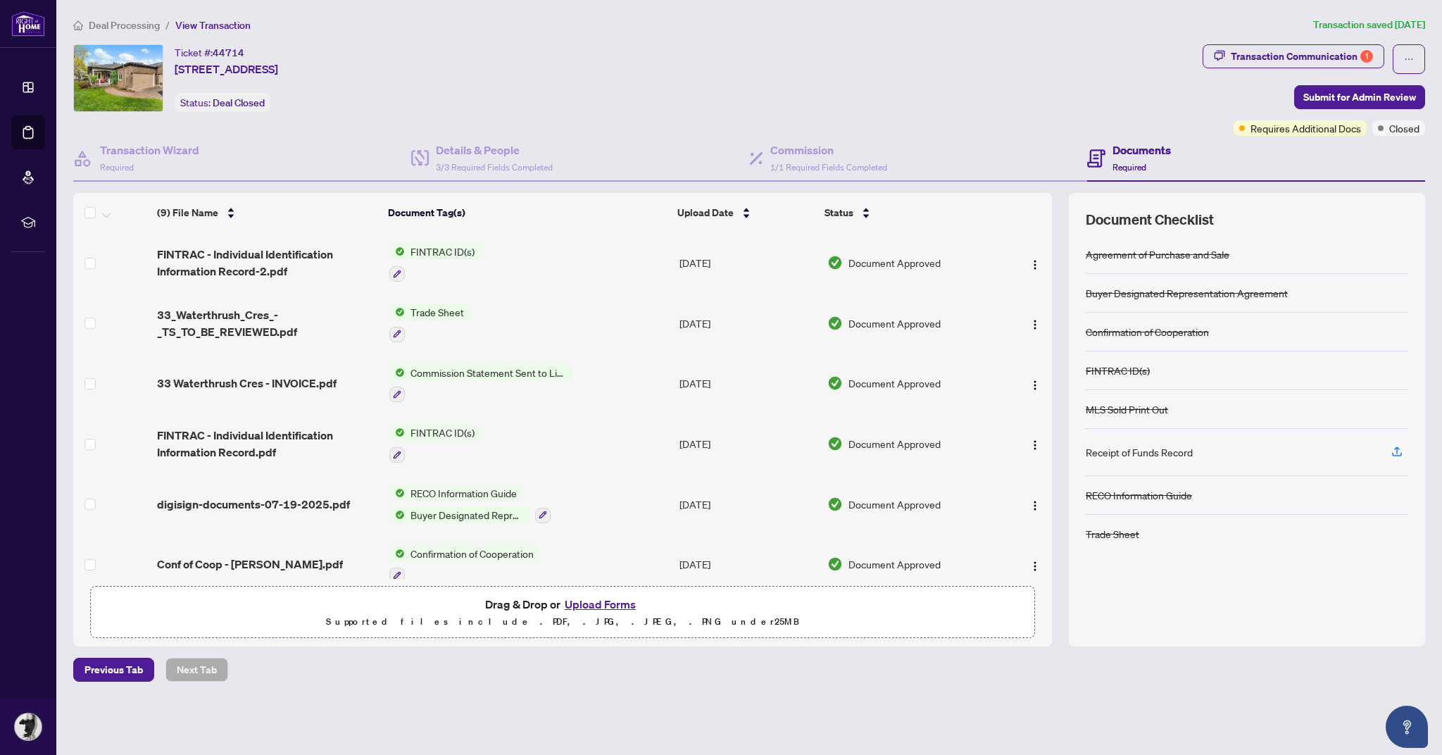
scroll to position [145, 0]
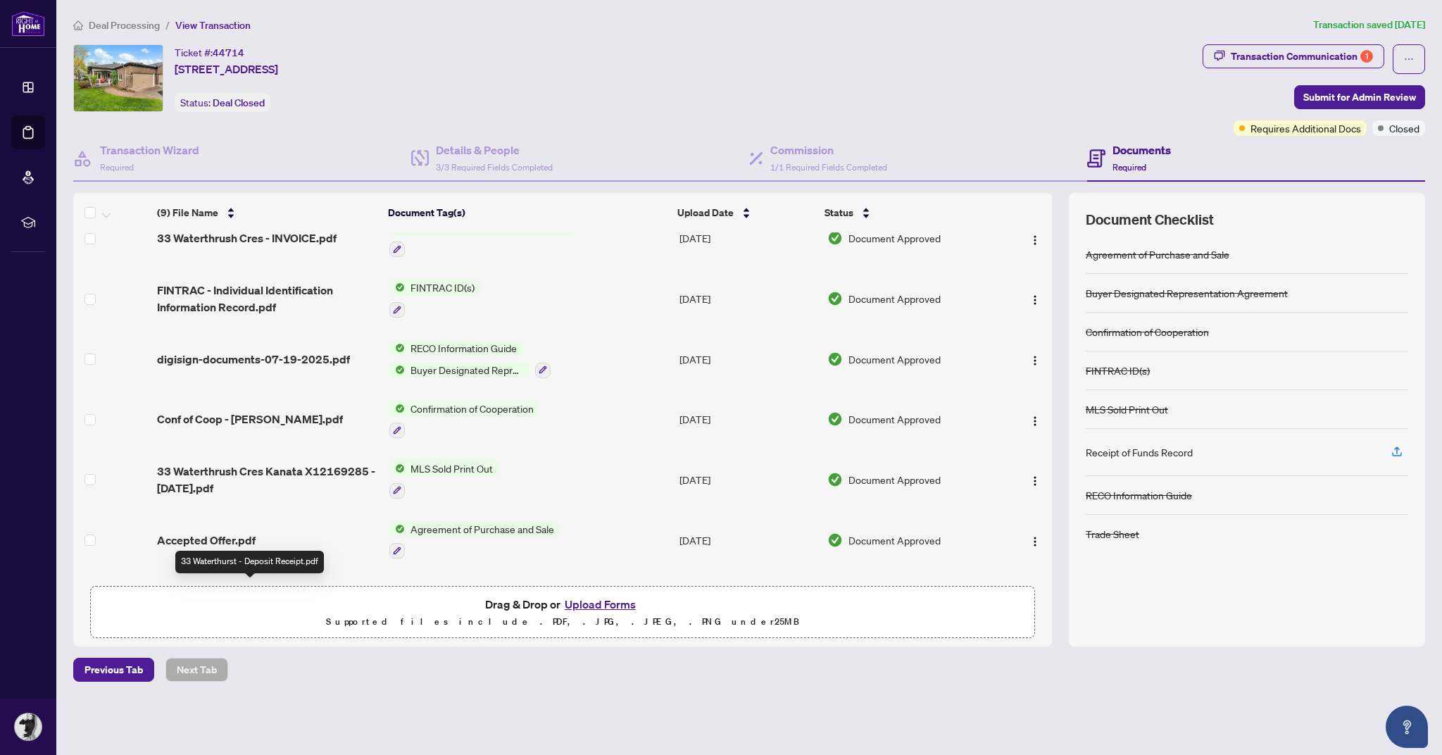
click at [287, 592] on span "33 Waterthurst - Deposit Receipt.pdf" at bounding box center [251, 600] width 189 height 17
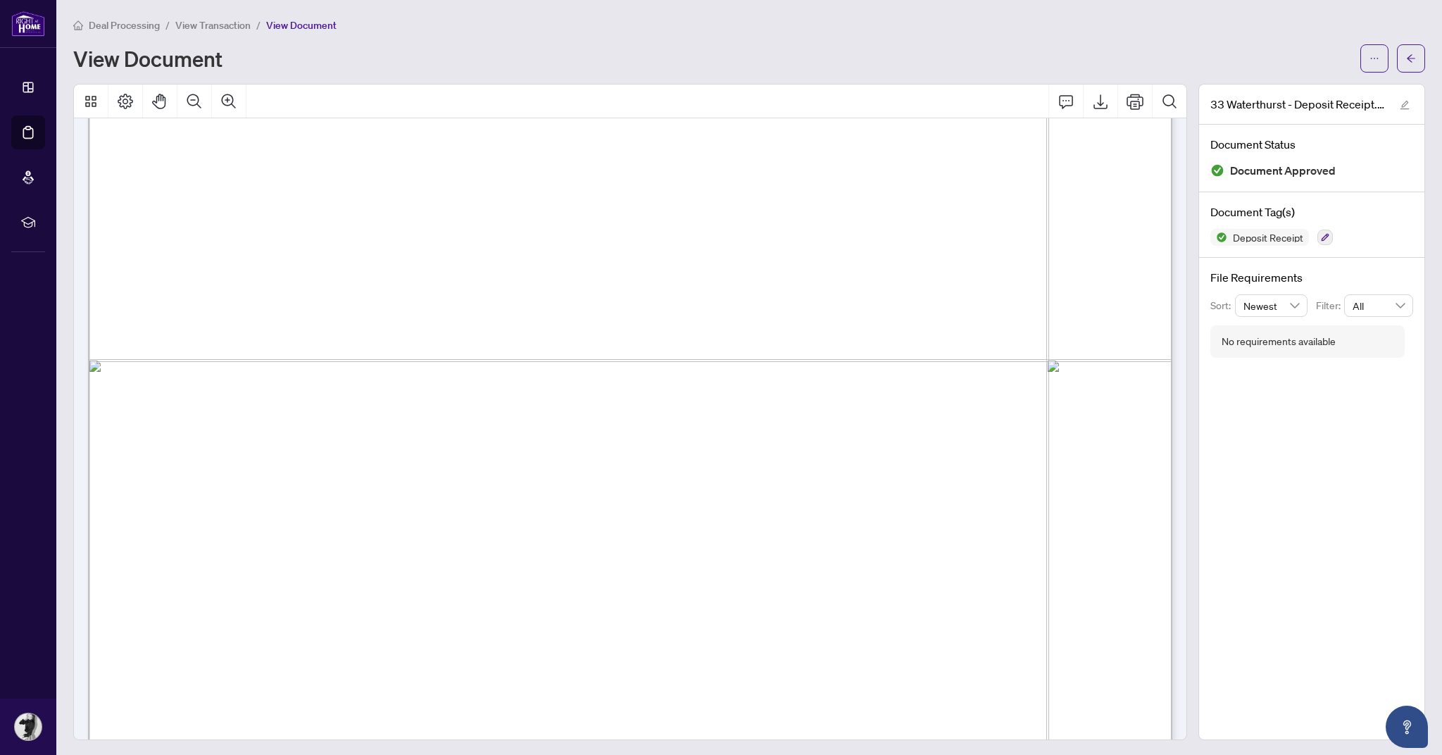
scroll to position [1, 0]
click at [1414, 53] on icon "arrow-left" at bounding box center [1412, 58] width 10 height 10
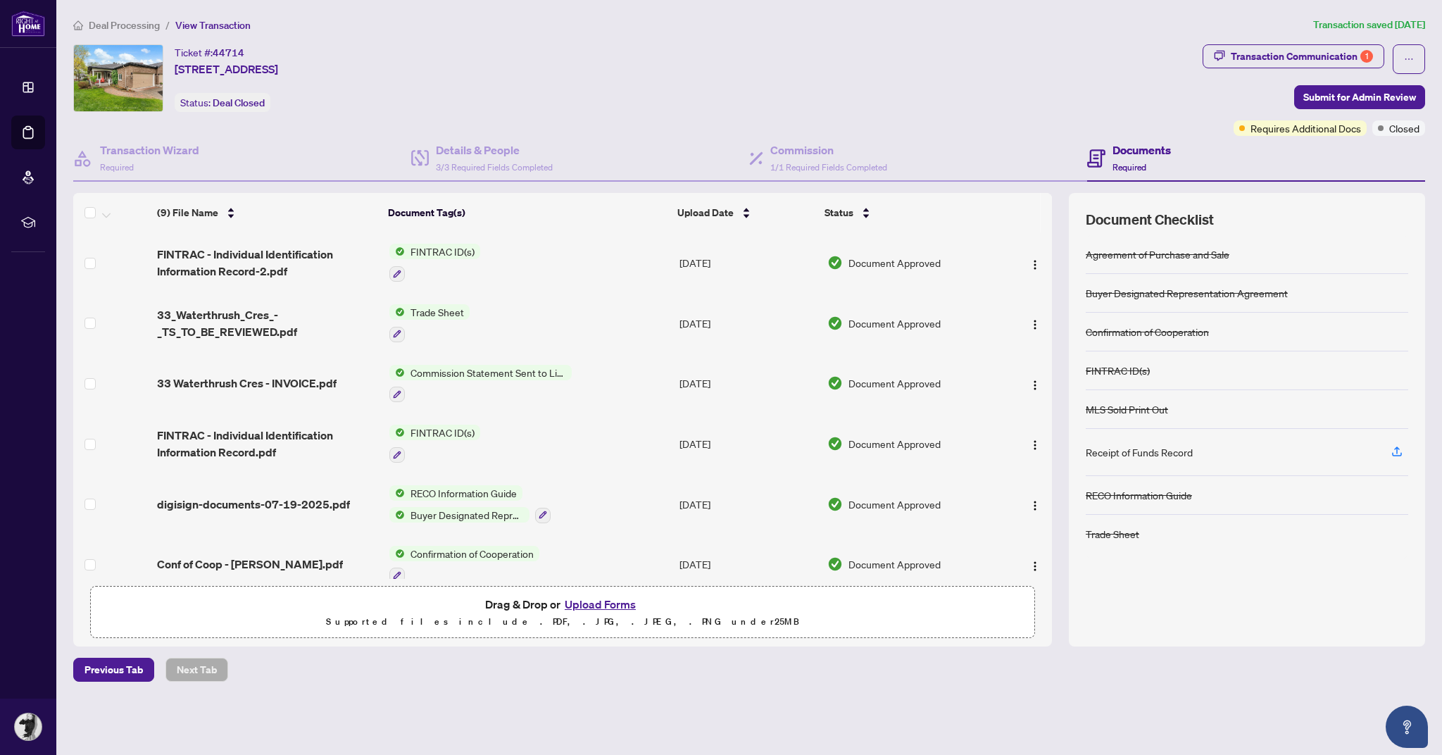
click at [280, 440] on span "FINTRAC - Individual Identification Information Record.pdf" at bounding box center [267, 444] width 221 height 34
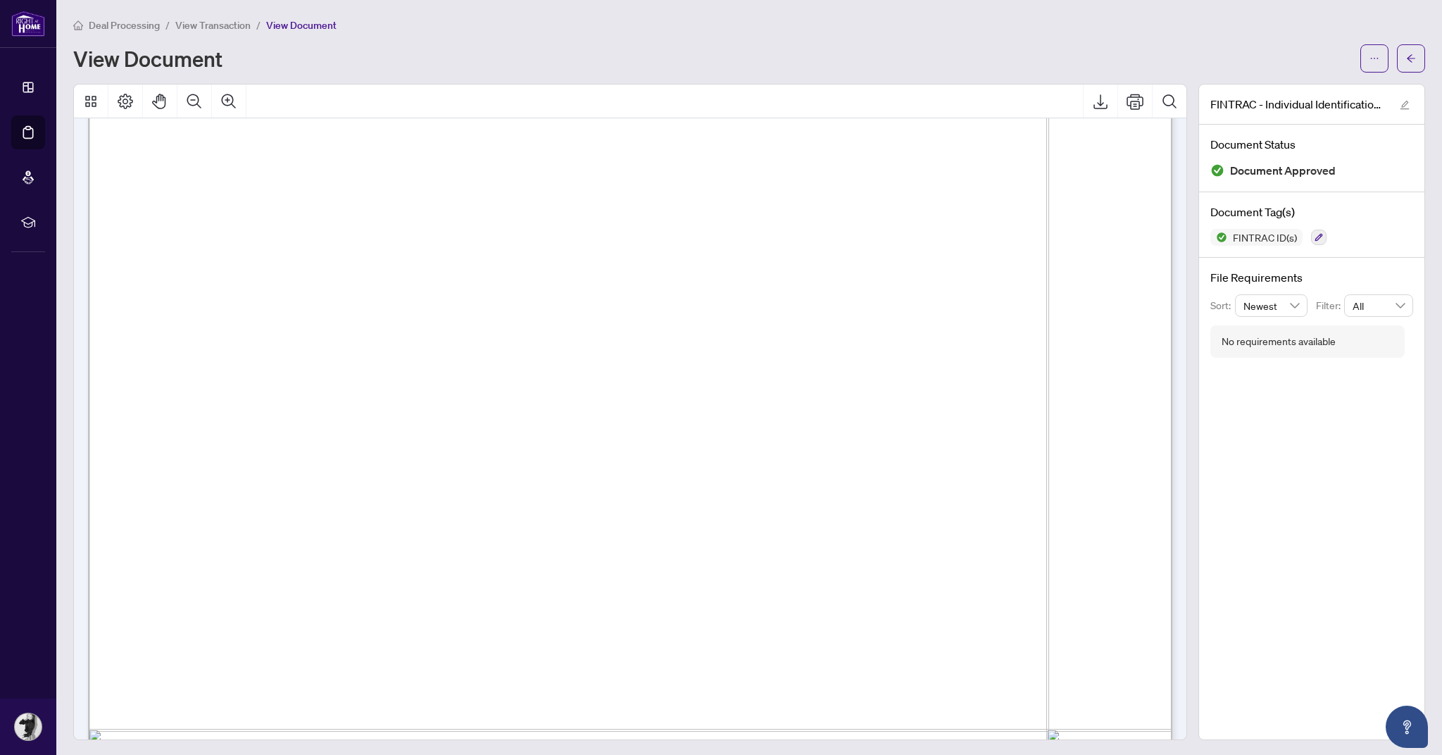
scroll to position [394, 0]
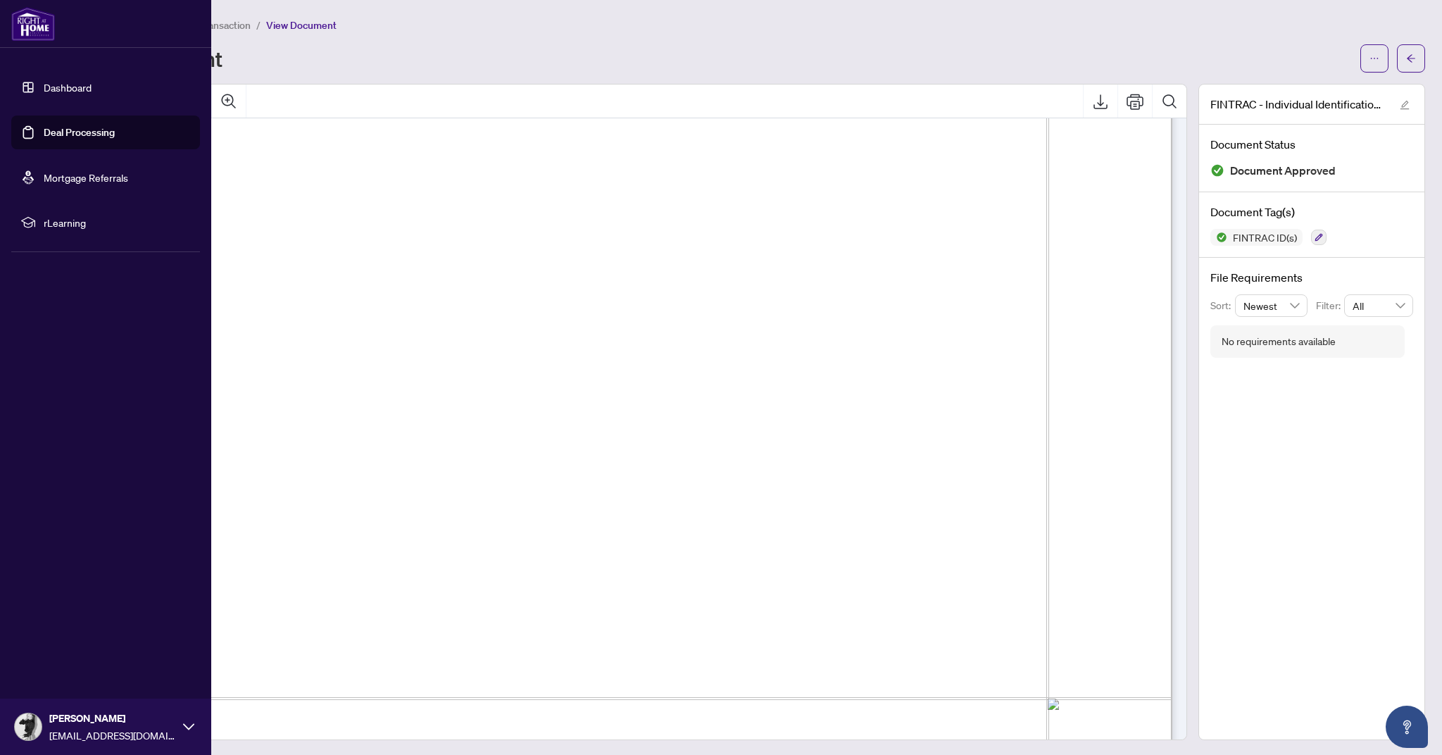
click at [51, 127] on link "Deal Processing" at bounding box center [79, 132] width 71 height 13
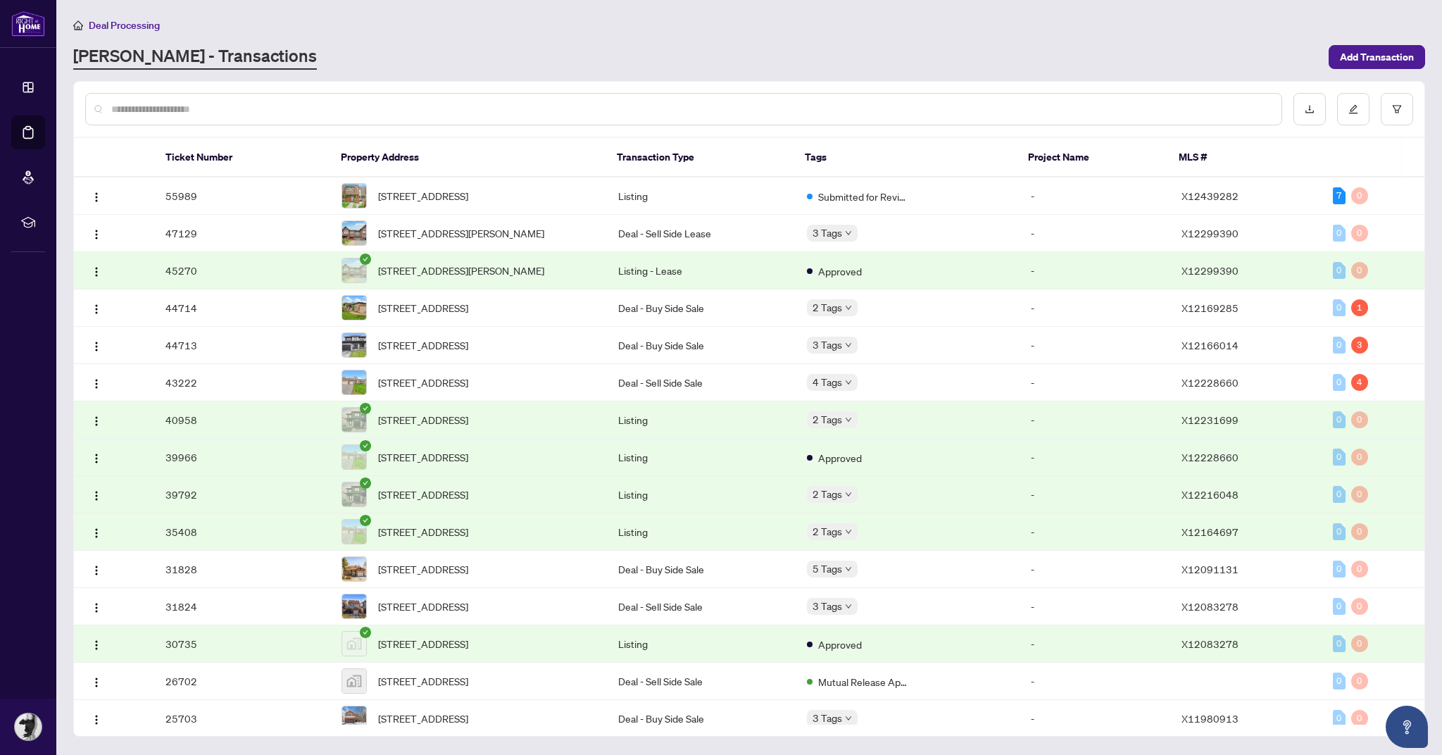
click at [468, 390] on span "54 Innesbrook Crt, Ottawa, Ontario K2S 1C7, Canada" at bounding box center [423, 382] width 90 height 15
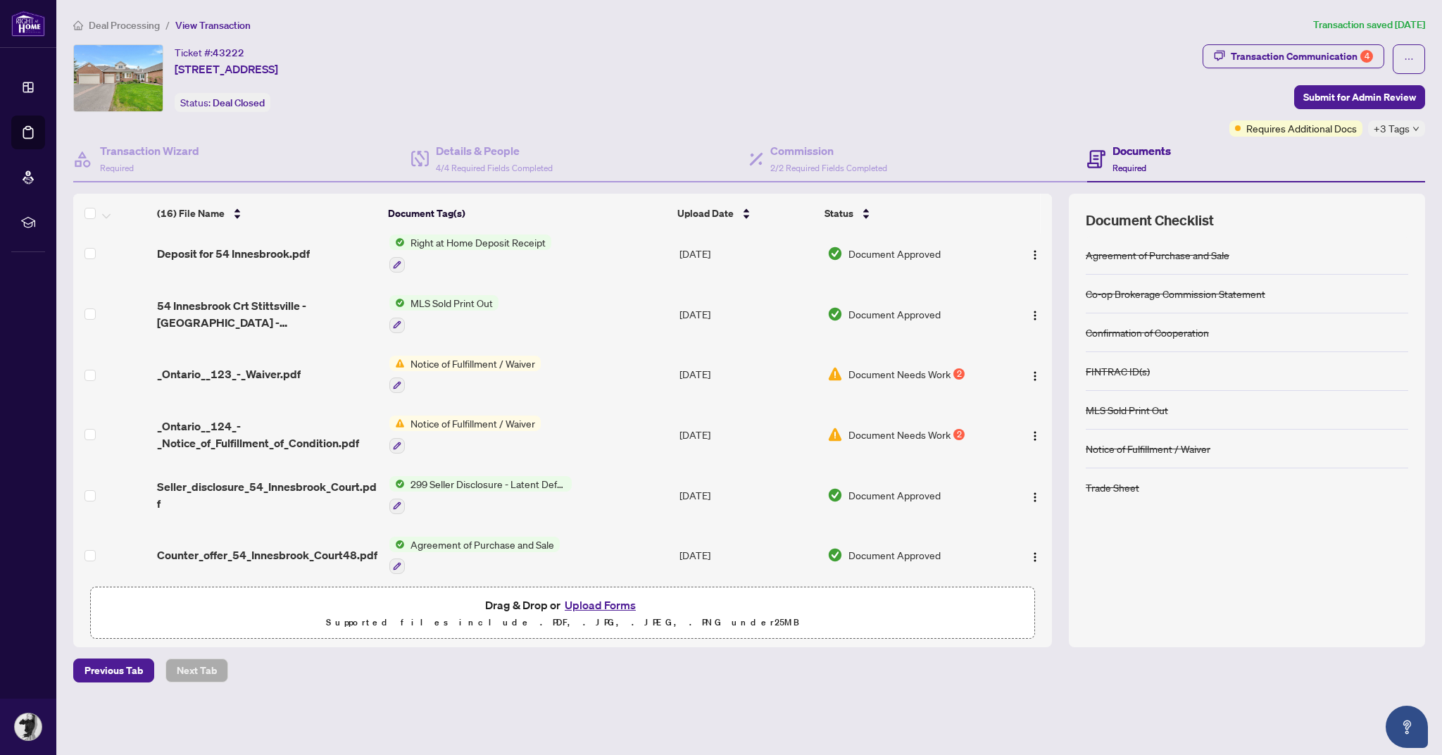
scroll to position [547, 0]
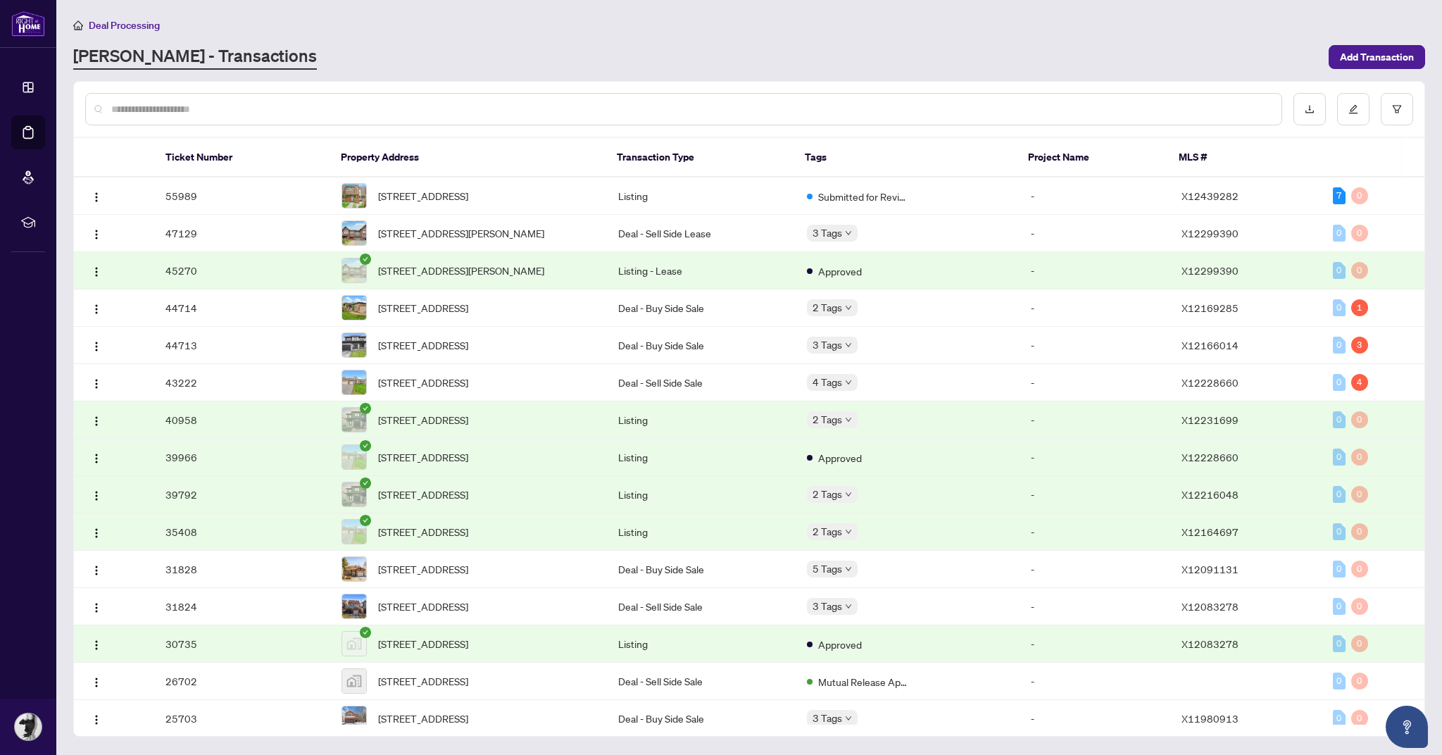
click at [468, 577] on span "45 Tartan Dr, Barrhaven, Ontario K2J 2V9, Canada" at bounding box center [423, 568] width 90 height 15
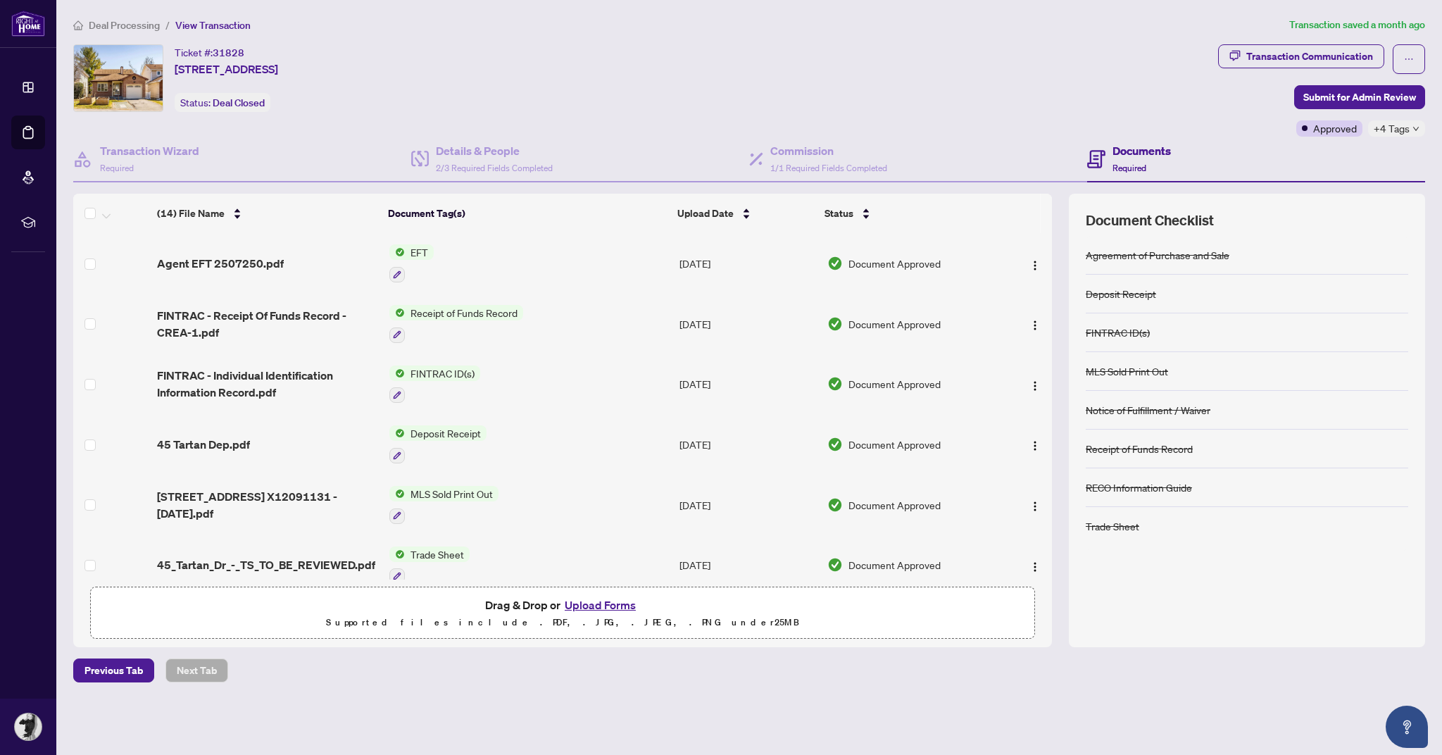
click at [509, 321] on div "Receipt of Funds Record" at bounding box center [456, 324] width 134 height 38
click at [272, 312] on span "FINTRAC - Receipt Of Funds Record - CREA-1.pdf" at bounding box center [267, 324] width 221 height 34
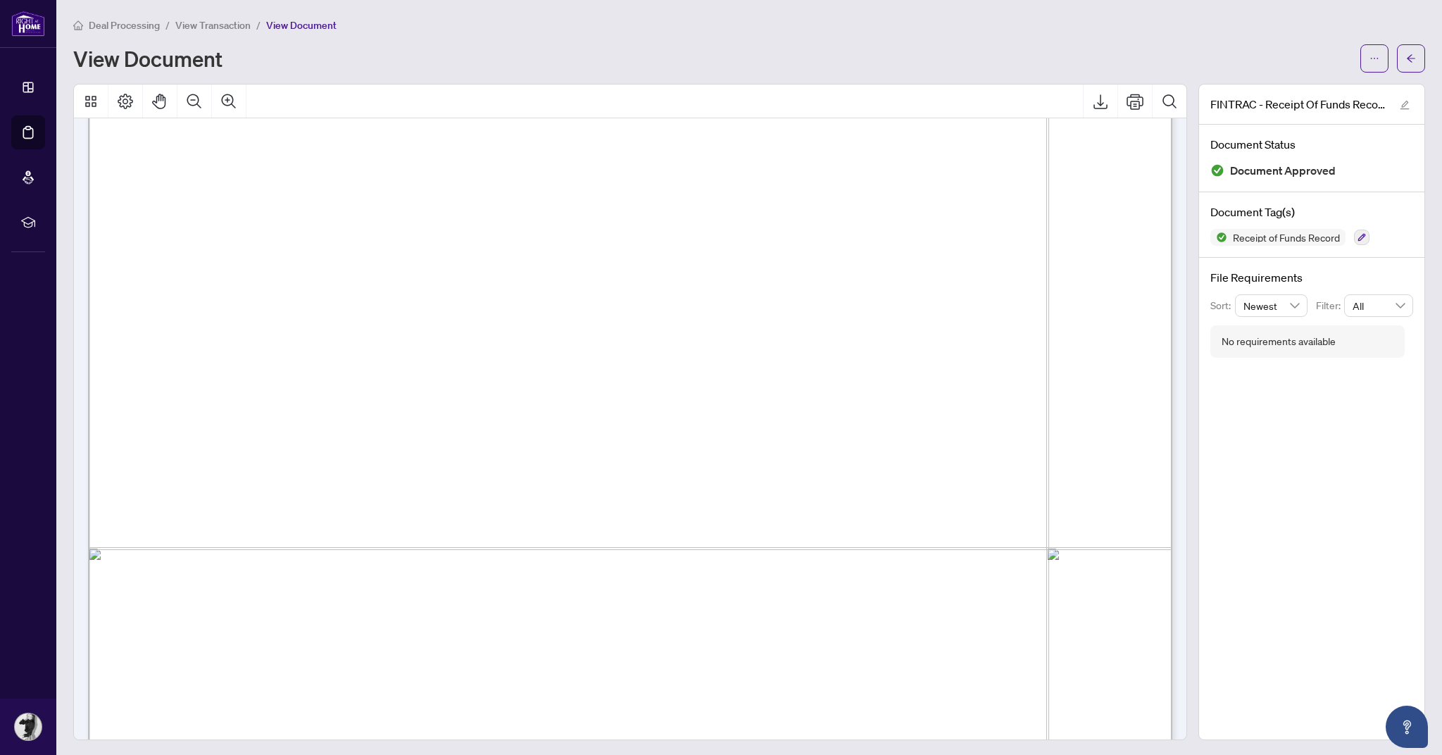
scroll to position [1983, 0]
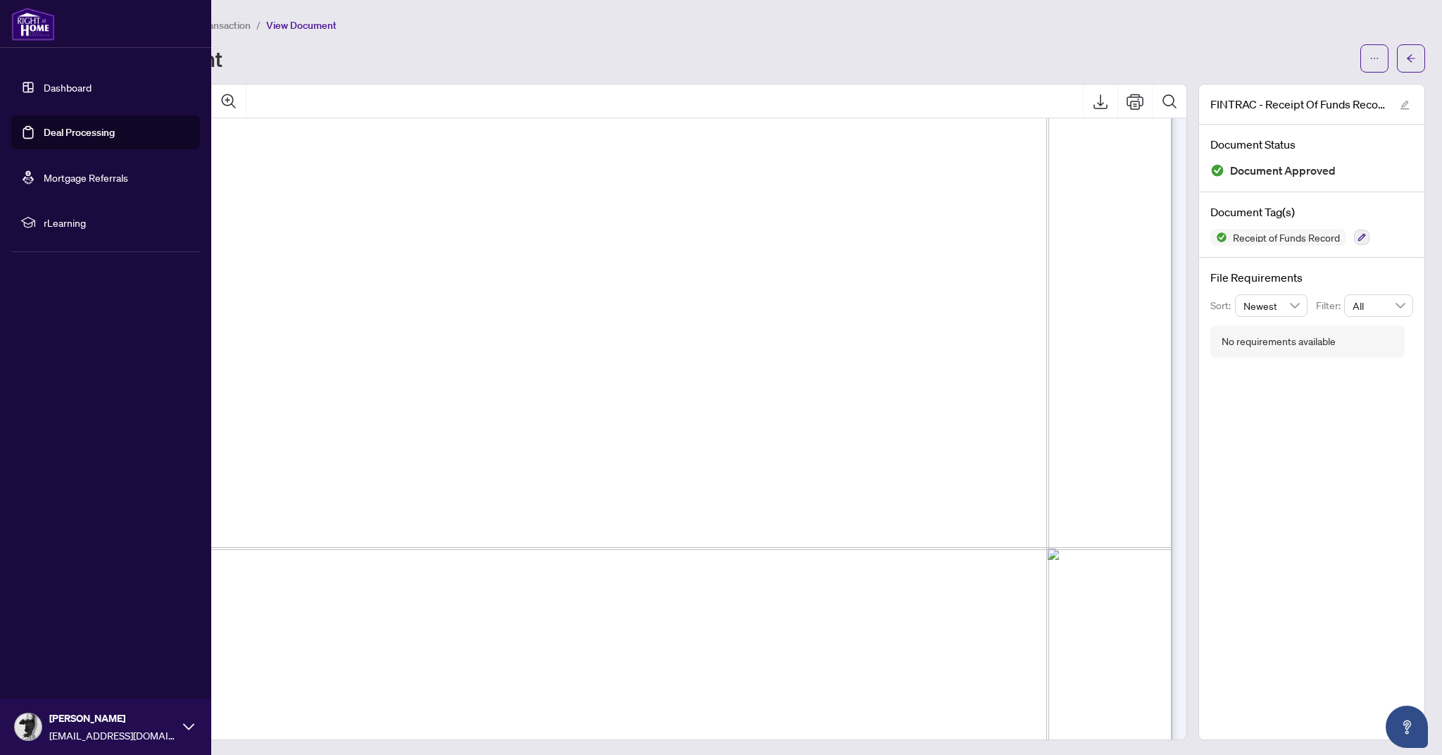
click at [61, 132] on link "Deal Processing" at bounding box center [79, 132] width 71 height 13
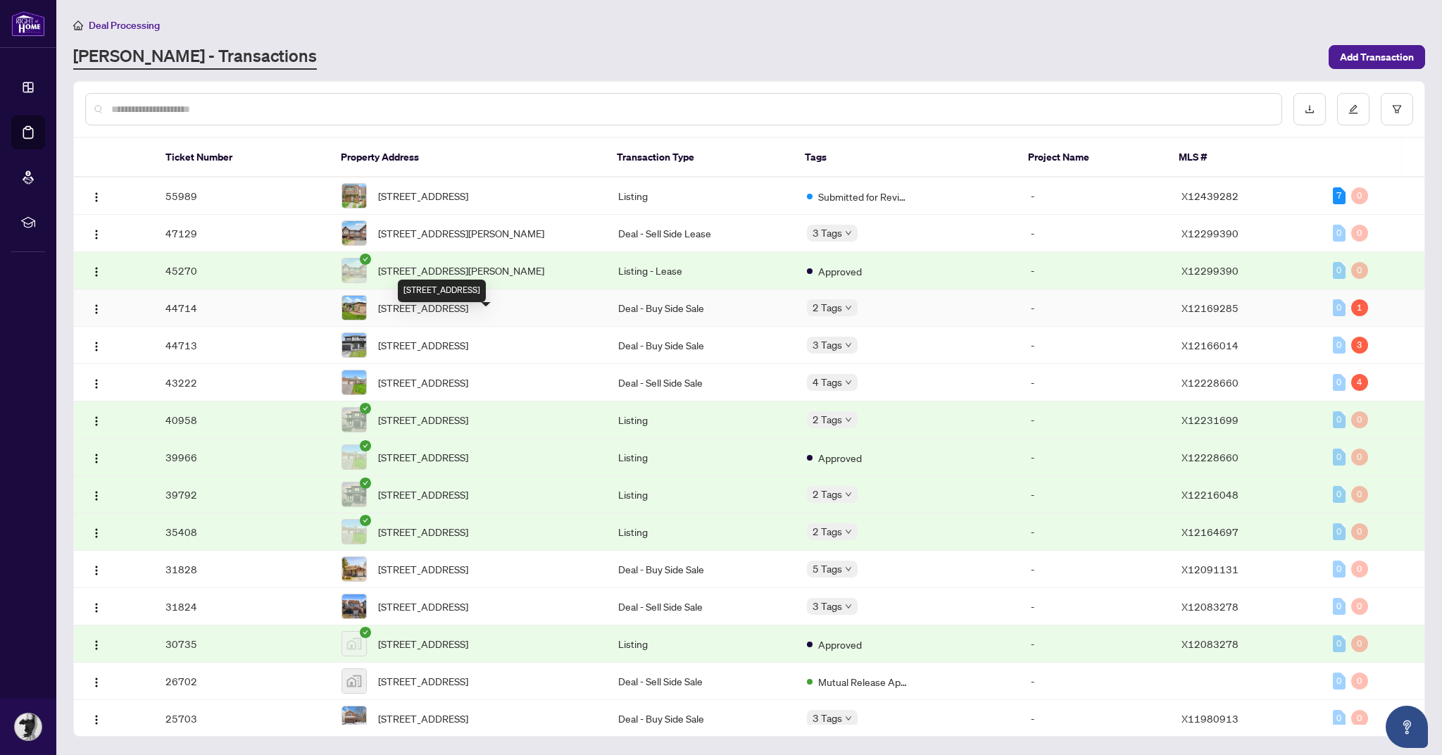
click at [468, 316] on span "33 Waterthrush Cres, Ottawa, Ontario K2M 2T8, Canada" at bounding box center [423, 307] width 90 height 15
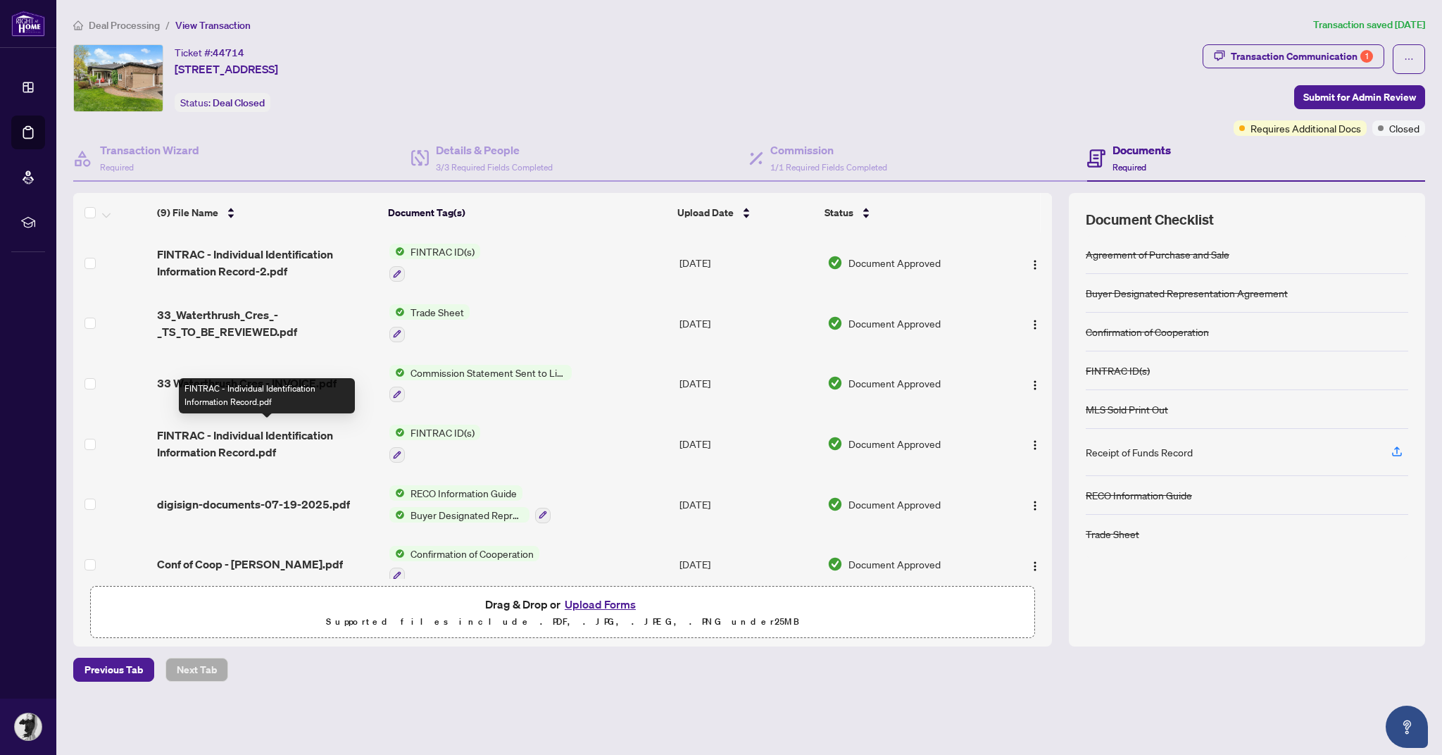
click at [286, 444] on span "FINTRAC - Individual Identification Information Record.pdf" at bounding box center [267, 444] width 221 height 34
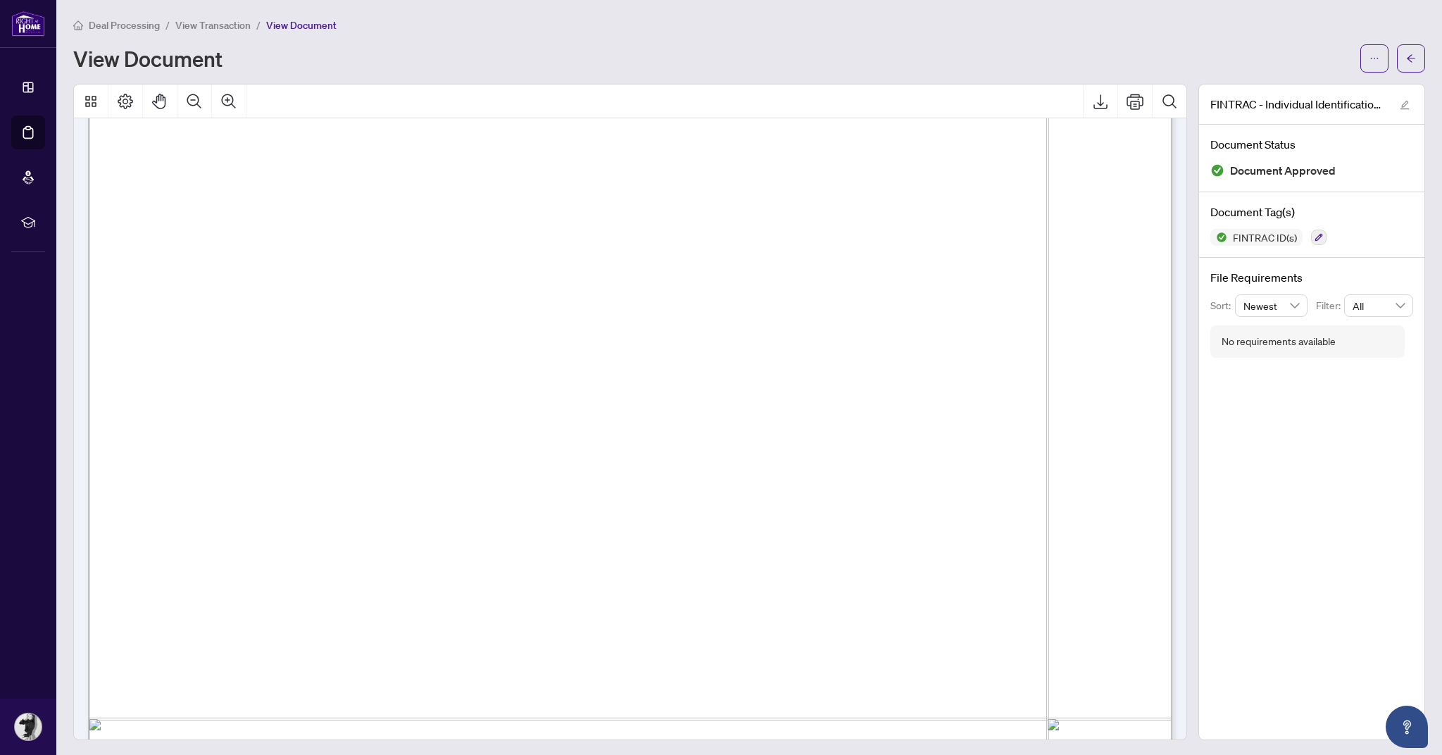
scroll to position [373, 0]
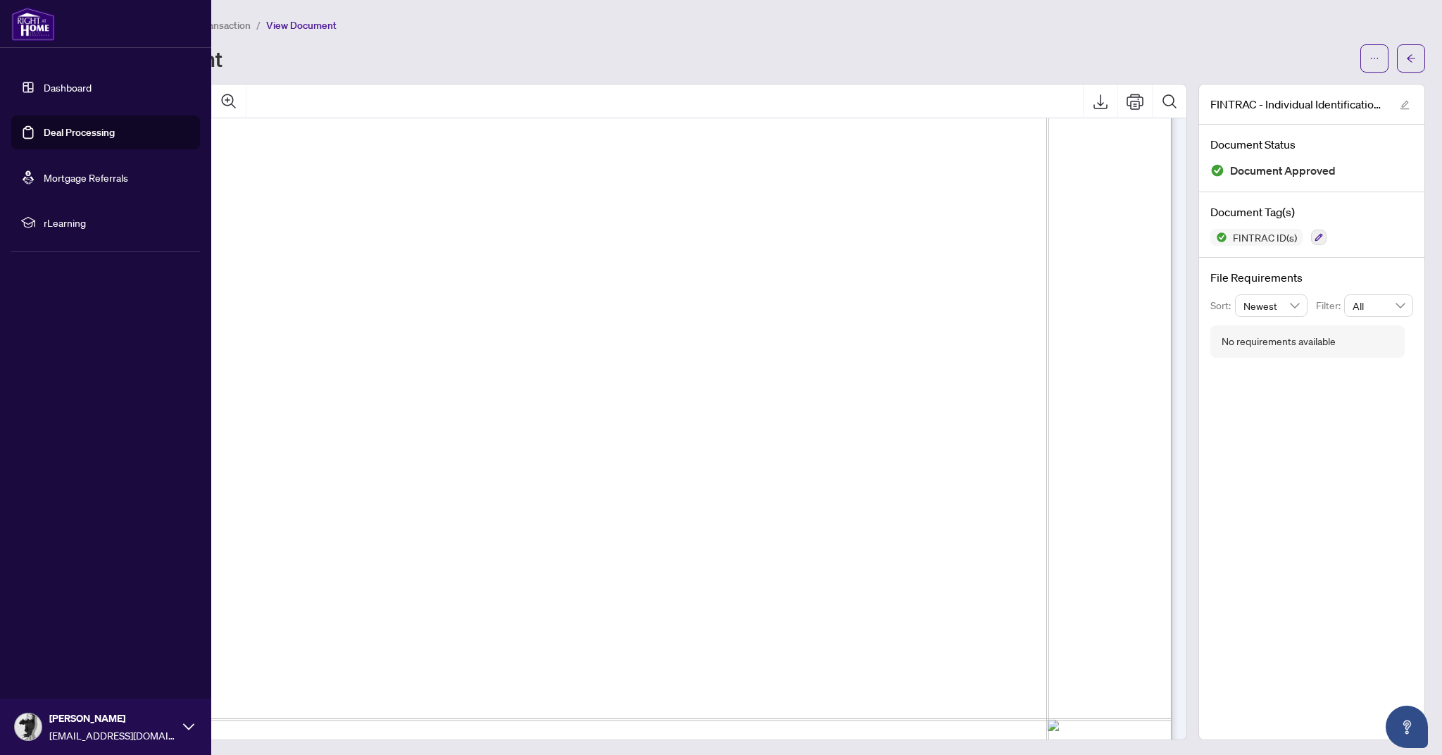
click at [74, 137] on link "Deal Processing" at bounding box center [79, 132] width 71 height 13
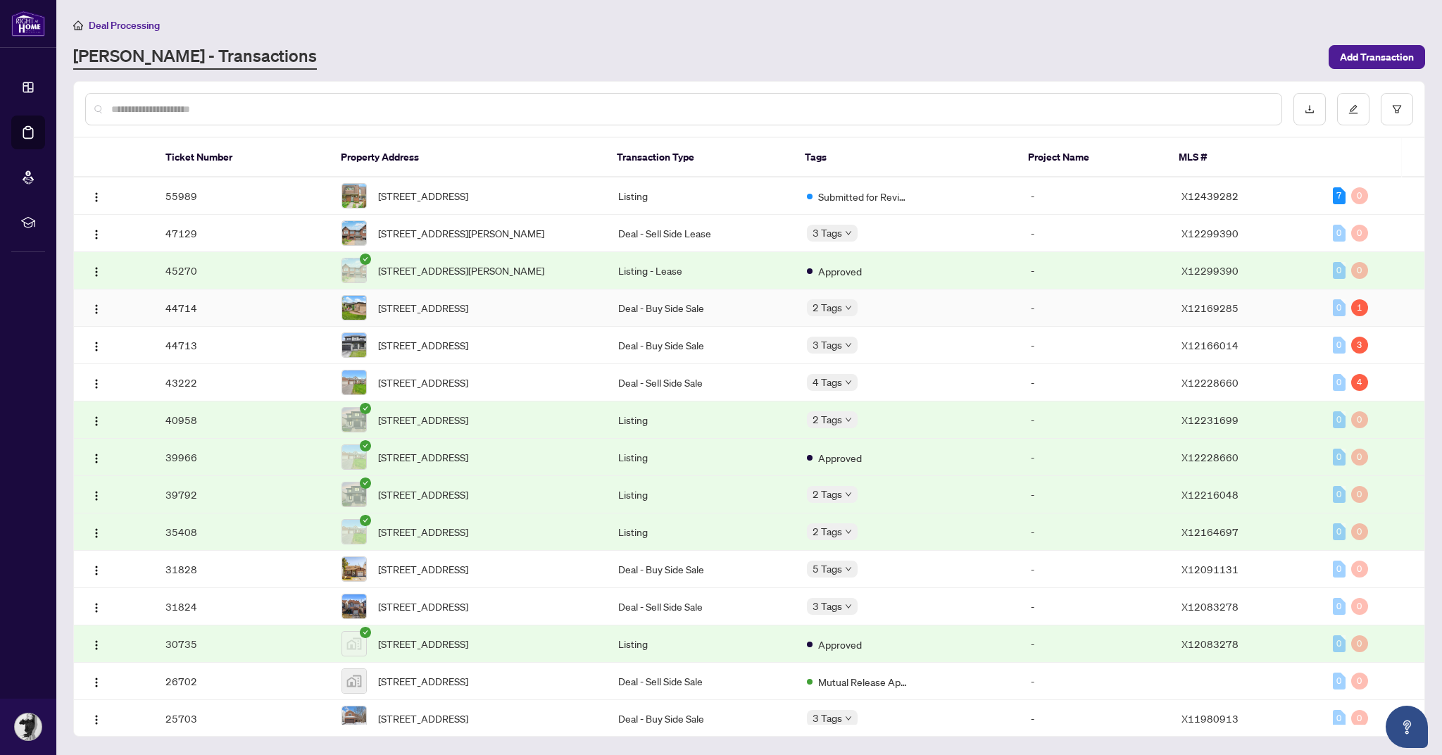
click at [451, 316] on span "33 Waterthrush Cres, Ottawa, Ontario K2M 2T8, Canada" at bounding box center [423, 307] width 90 height 15
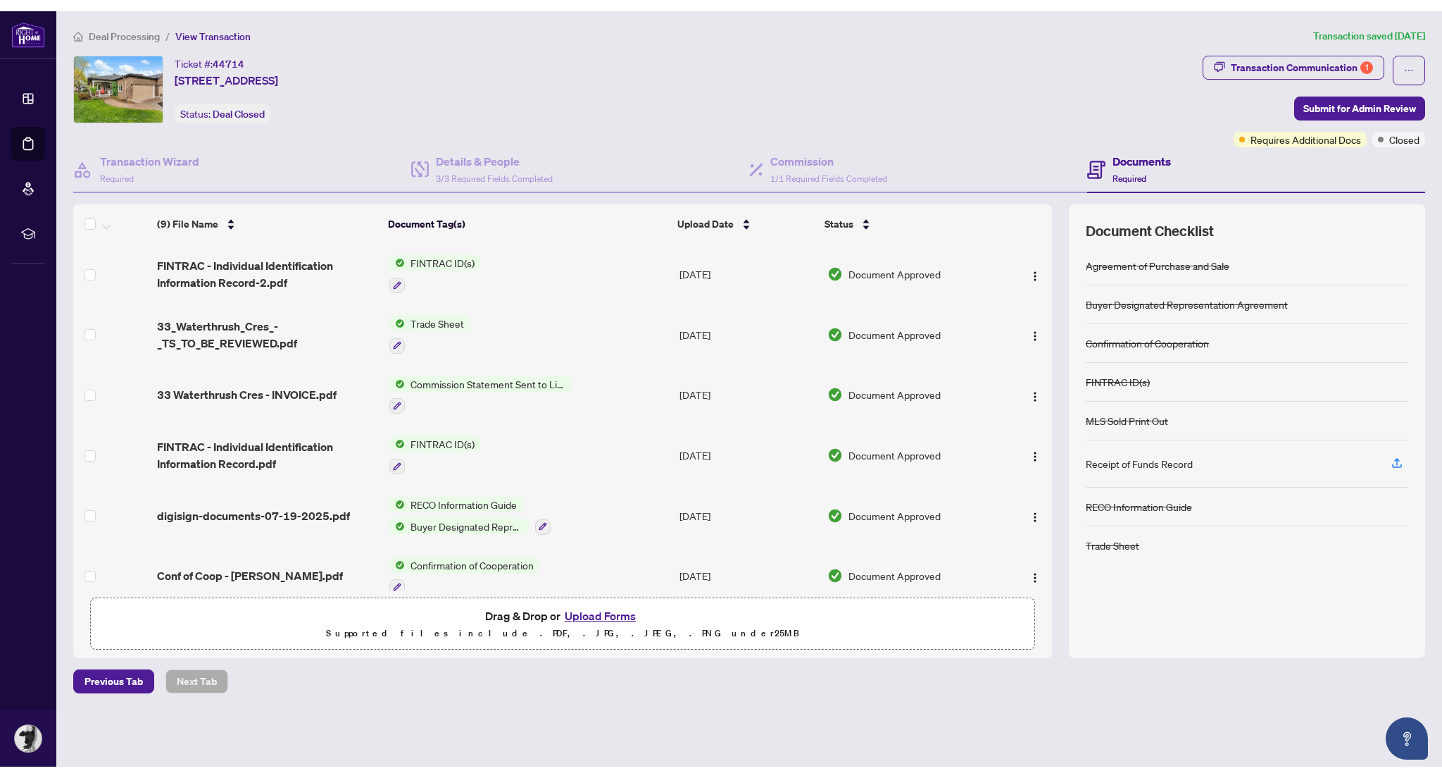
scroll to position [145, 0]
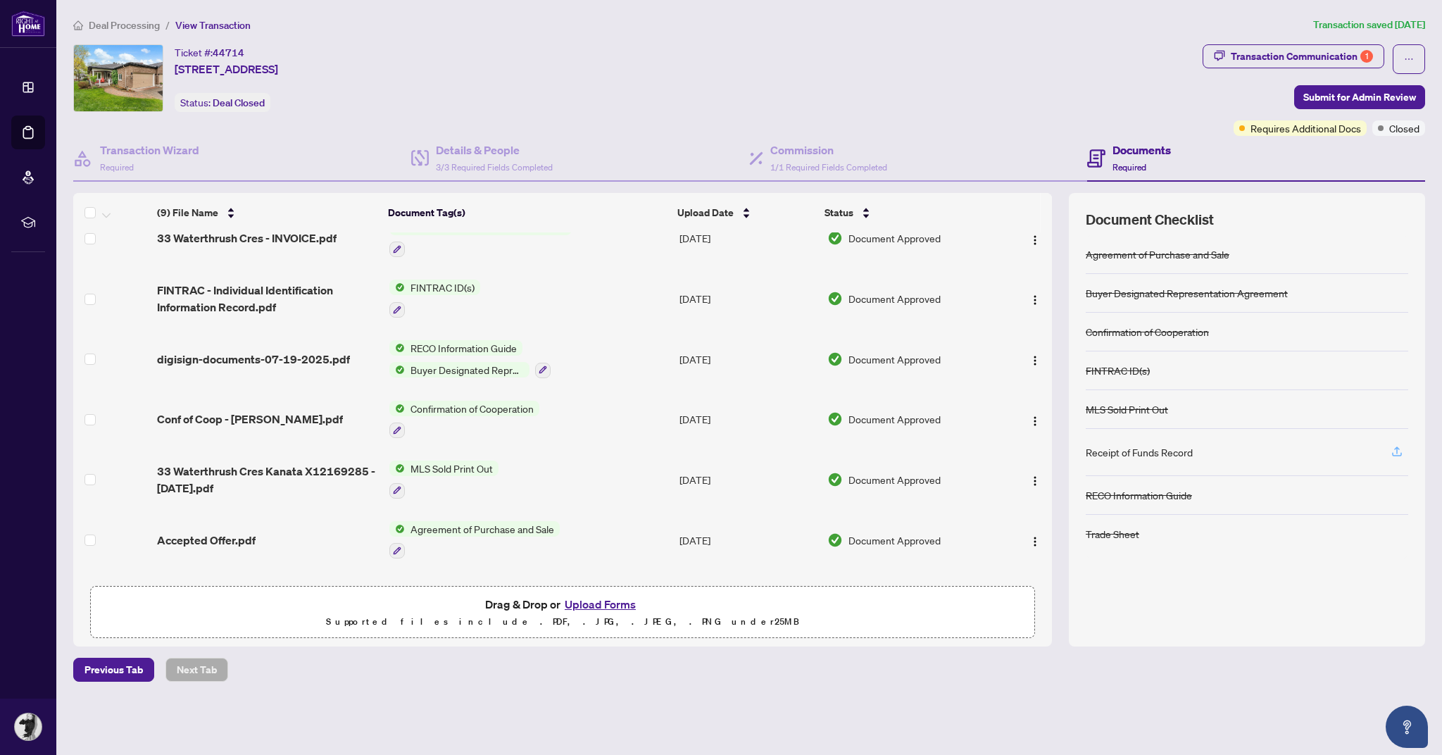
click at [1399, 450] on icon "button" at bounding box center [1397, 451] width 13 height 13
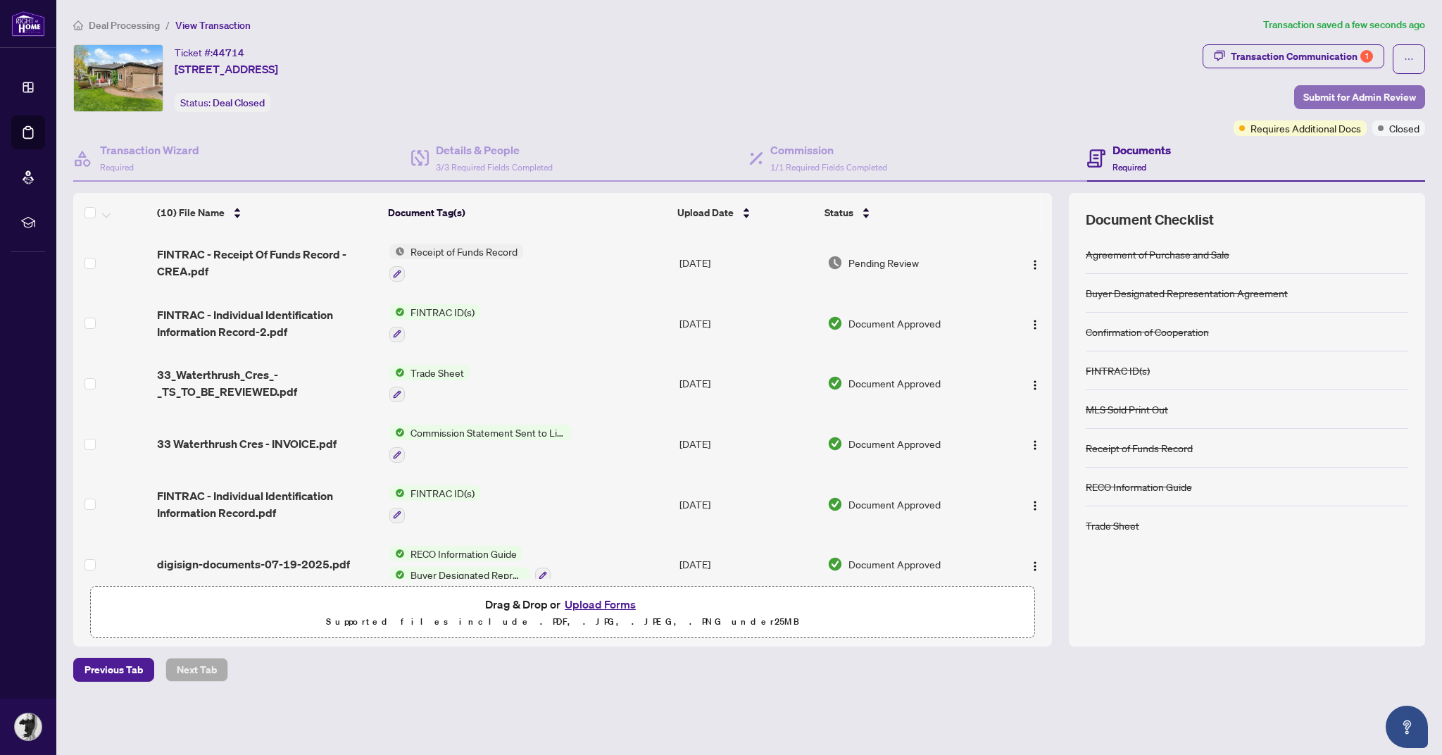
click at [1333, 101] on span "Submit for Admin Review" at bounding box center [1360, 97] width 113 height 23
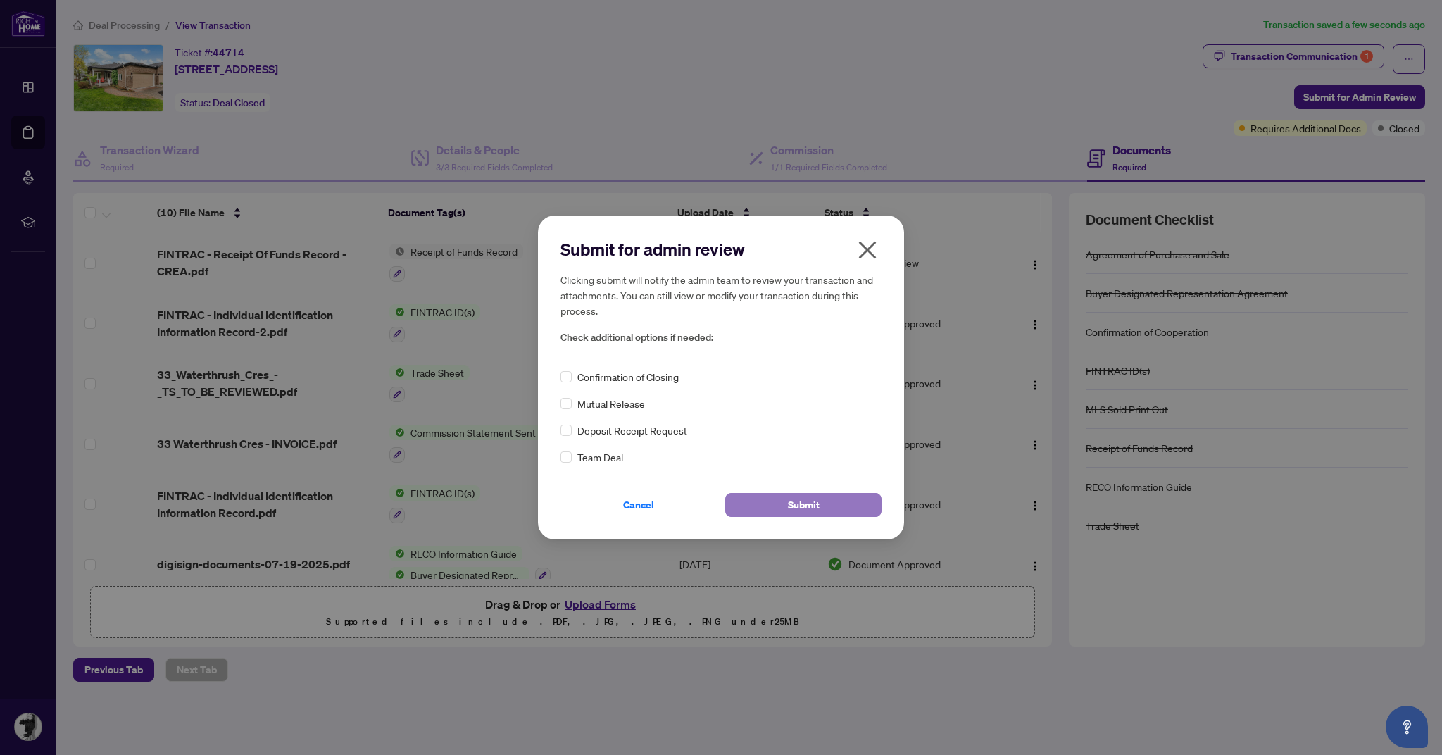
click at [778, 500] on button "Submit" at bounding box center [803, 505] width 156 height 24
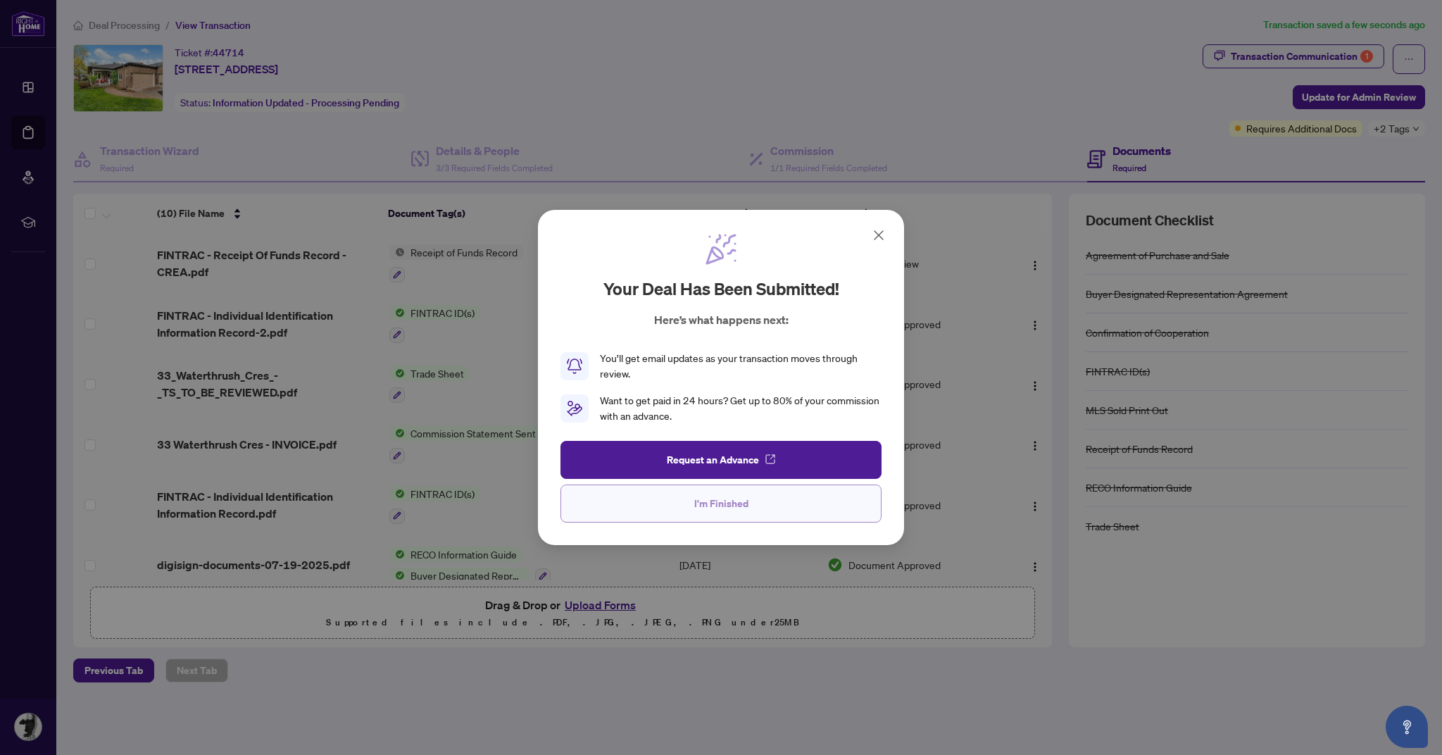
click at [725, 505] on span "I'm Finished" at bounding box center [721, 503] width 54 height 23
